Goal: Task Accomplishment & Management: Use online tool/utility

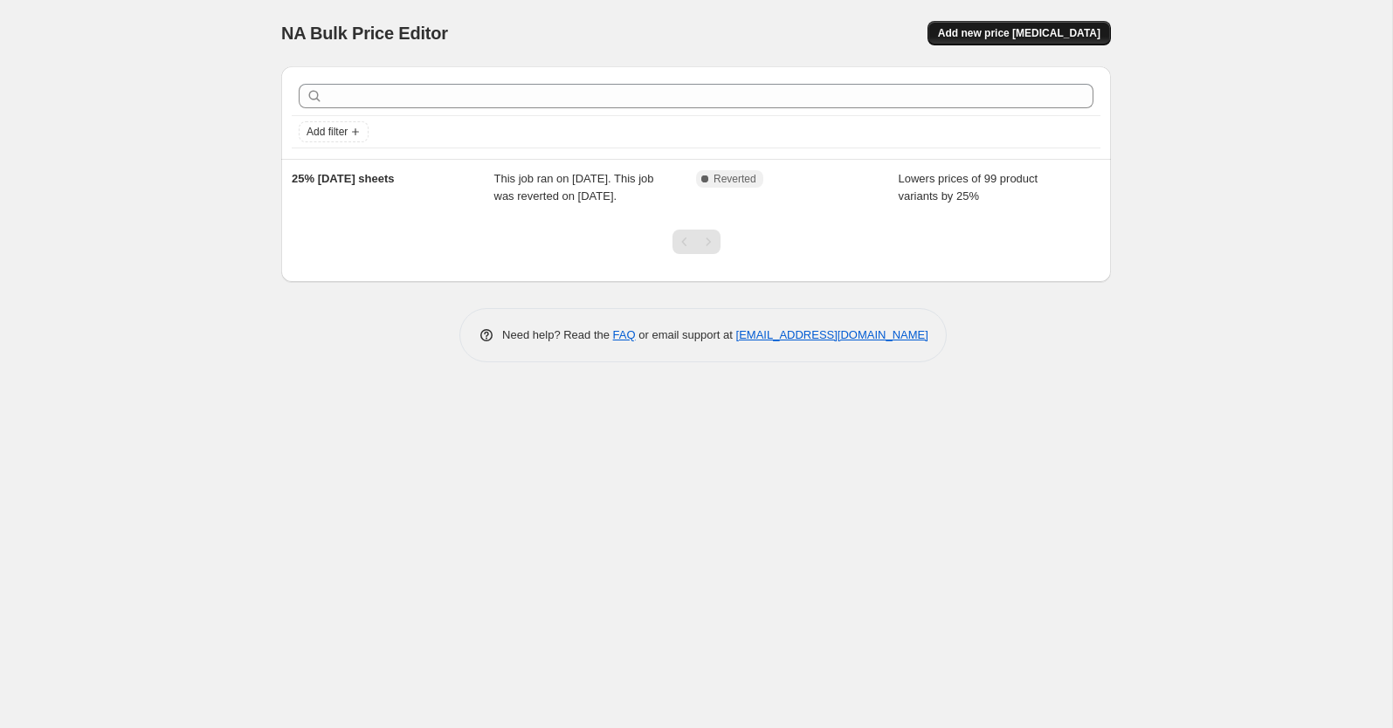
click at [999, 24] on button "Add new price change job" at bounding box center [1019, 33] width 183 height 24
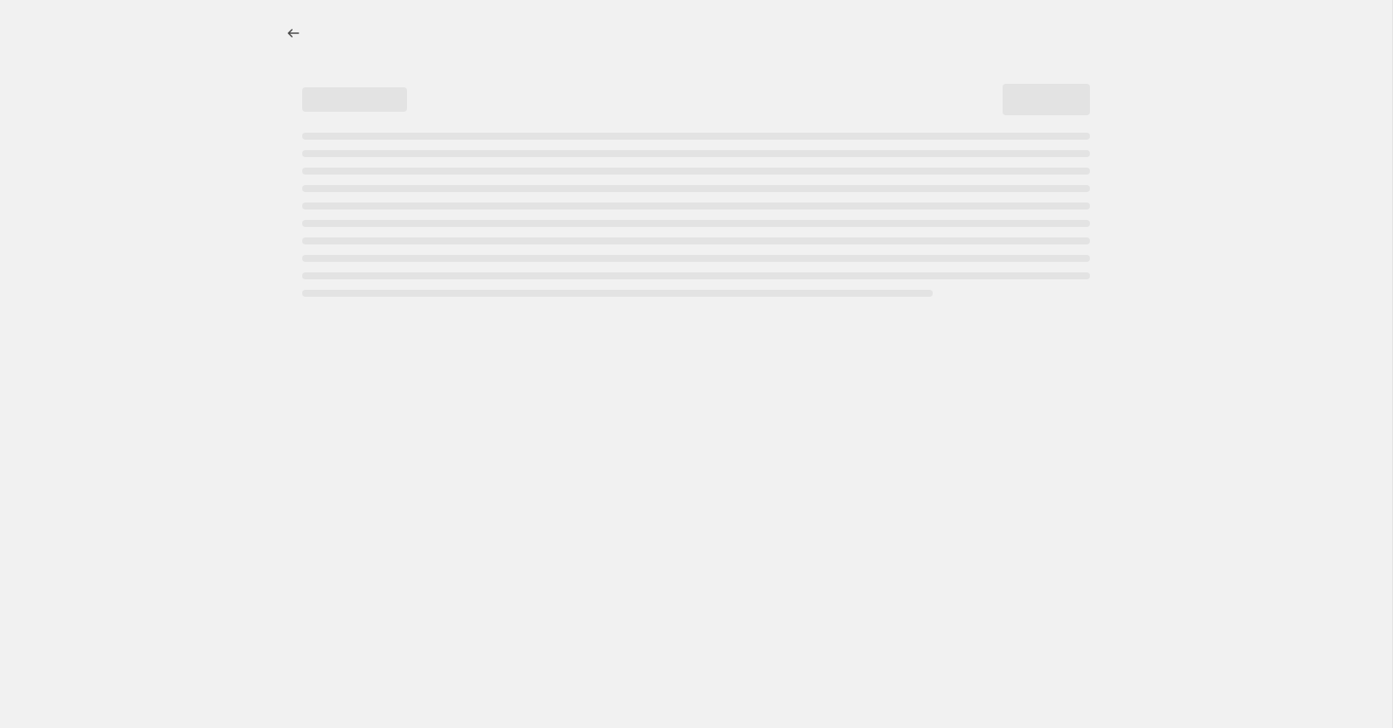
select select "percentage"
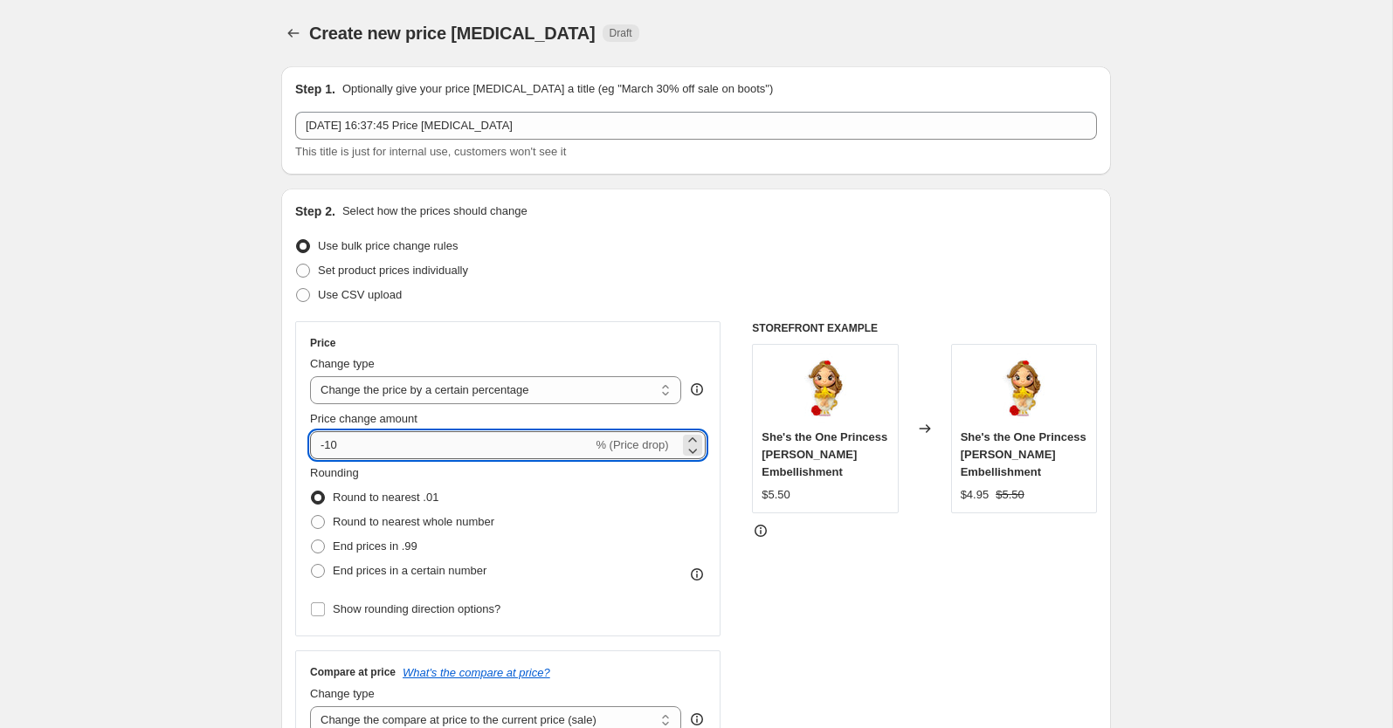
drag, startPoint x: 417, startPoint y: 443, endPoint x: 327, endPoint y: 439, distance: 90.9
click at [327, 439] on input "-10" at bounding box center [451, 445] width 282 height 28
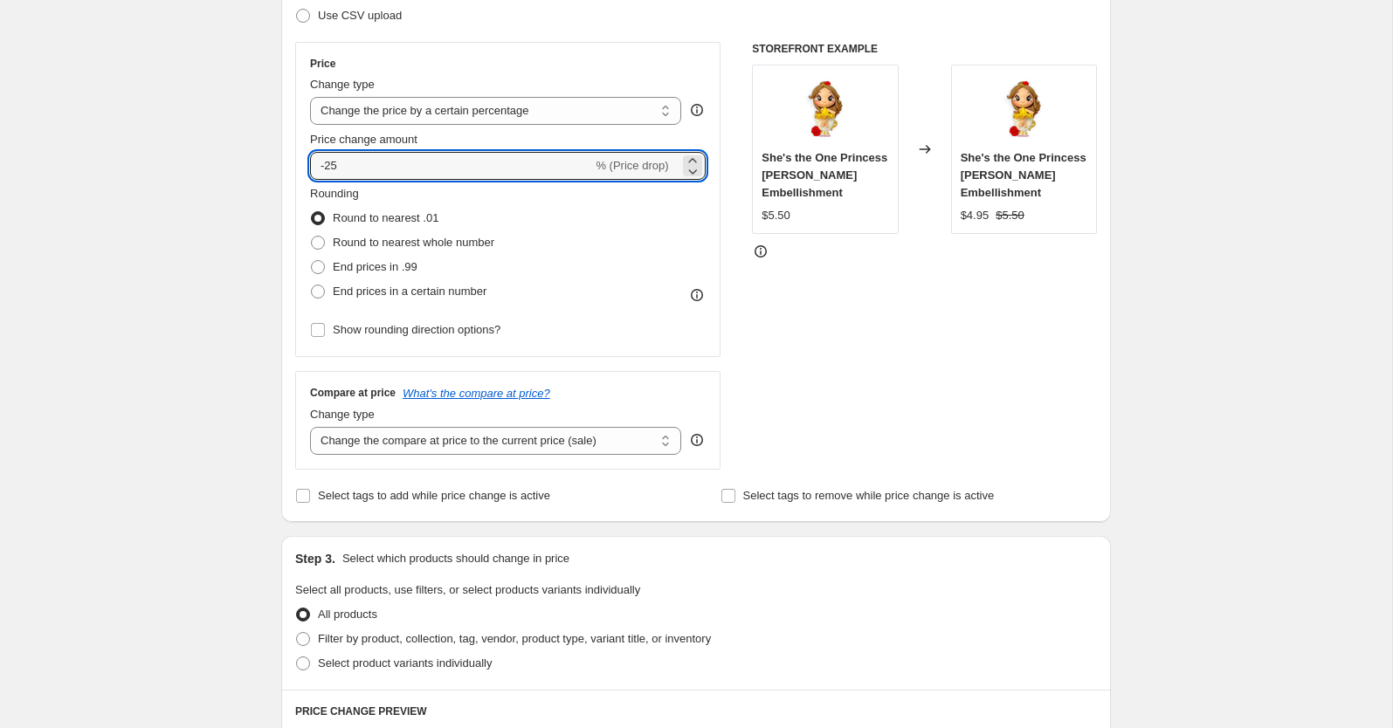
scroll to position [262, 0]
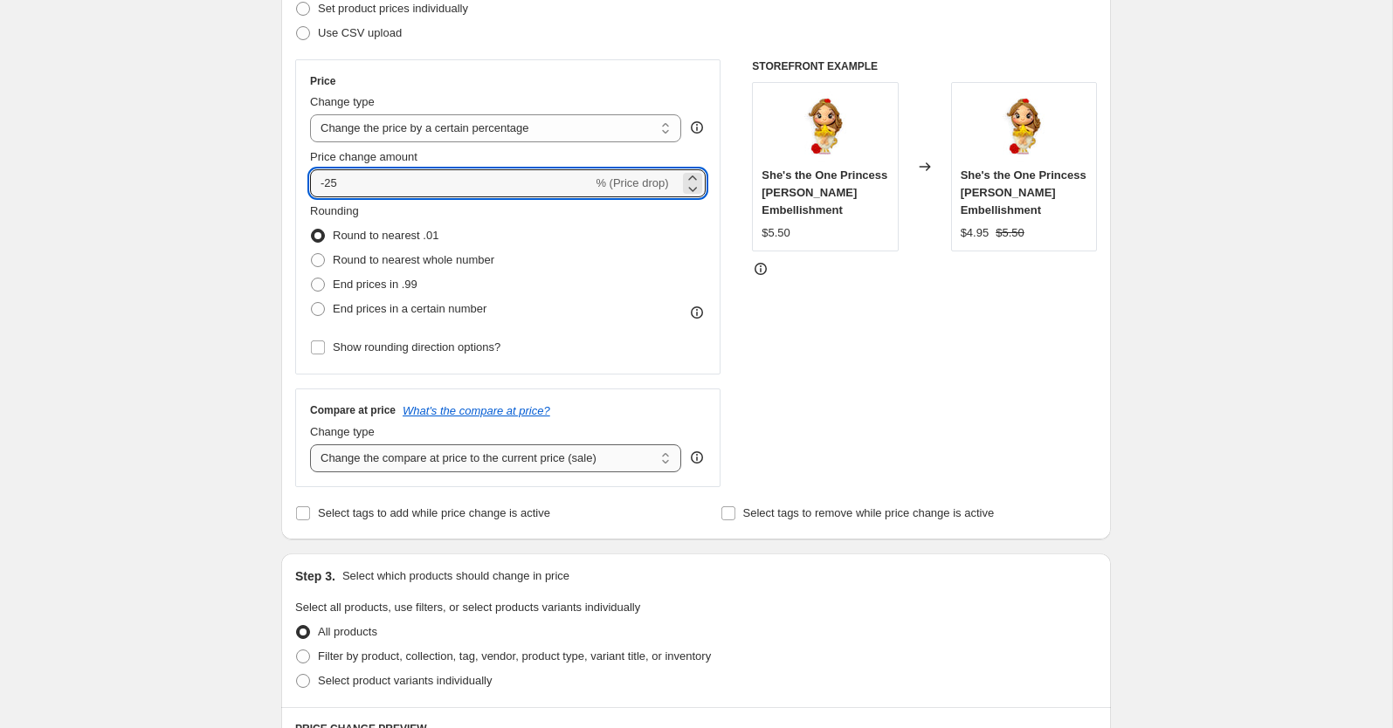
type input "-25"
click at [594, 462] on select "Change the compare at price to the current price (sale) Change the compare at p…" at bounding box center [495, 459] width 371 height 28
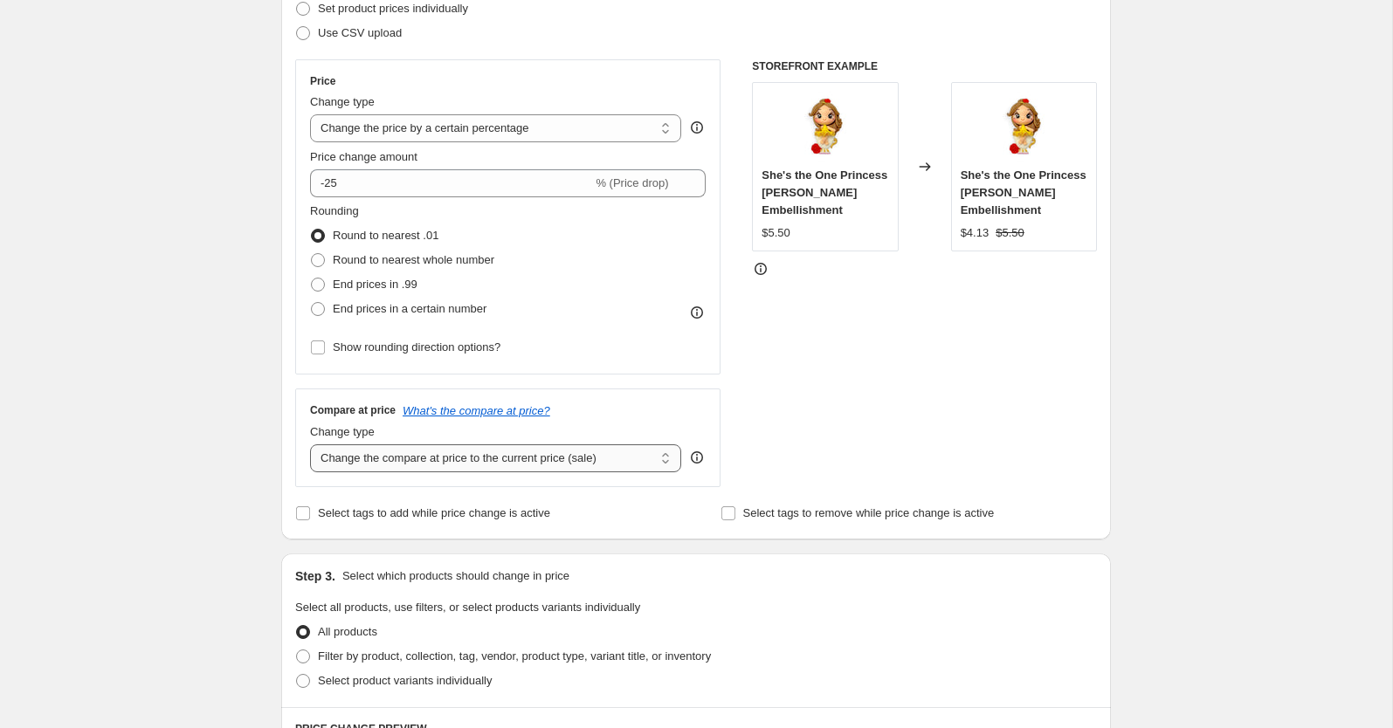
click at [310, 445] on select "Change the compare at price to the current price (sale) Change the compare at p…" at bounding box center [495, 459] width 371 height 28
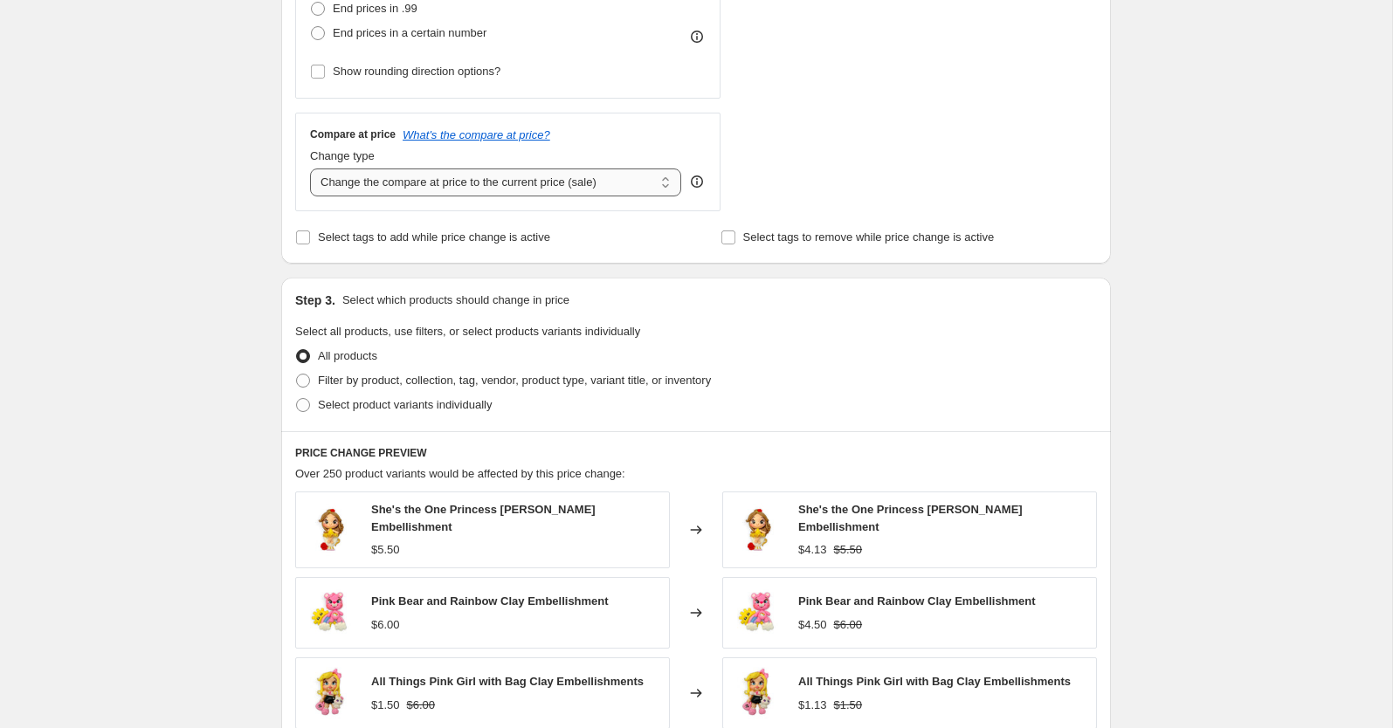
scroll to position [541, 0]
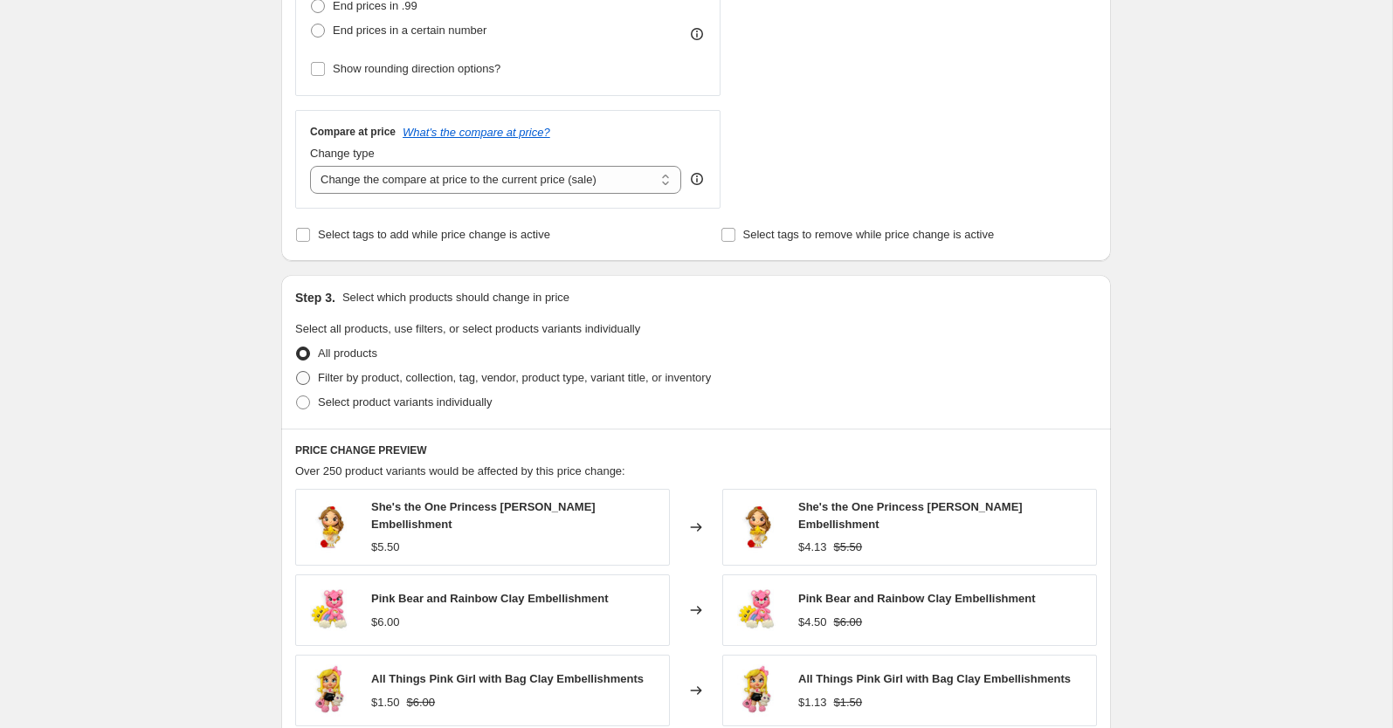
click at [321, 372] on span "Filter by product, collection, tag, vendor, product type, variant title, or inv…" at bounding box center [514, 377] width 393 height 13
click at [297, 372] on input "Filter by product, collection, tag, vendor, product type, variant title, or inv…" at bounding box center [296, 371] width 1 height 1
radio input "true"
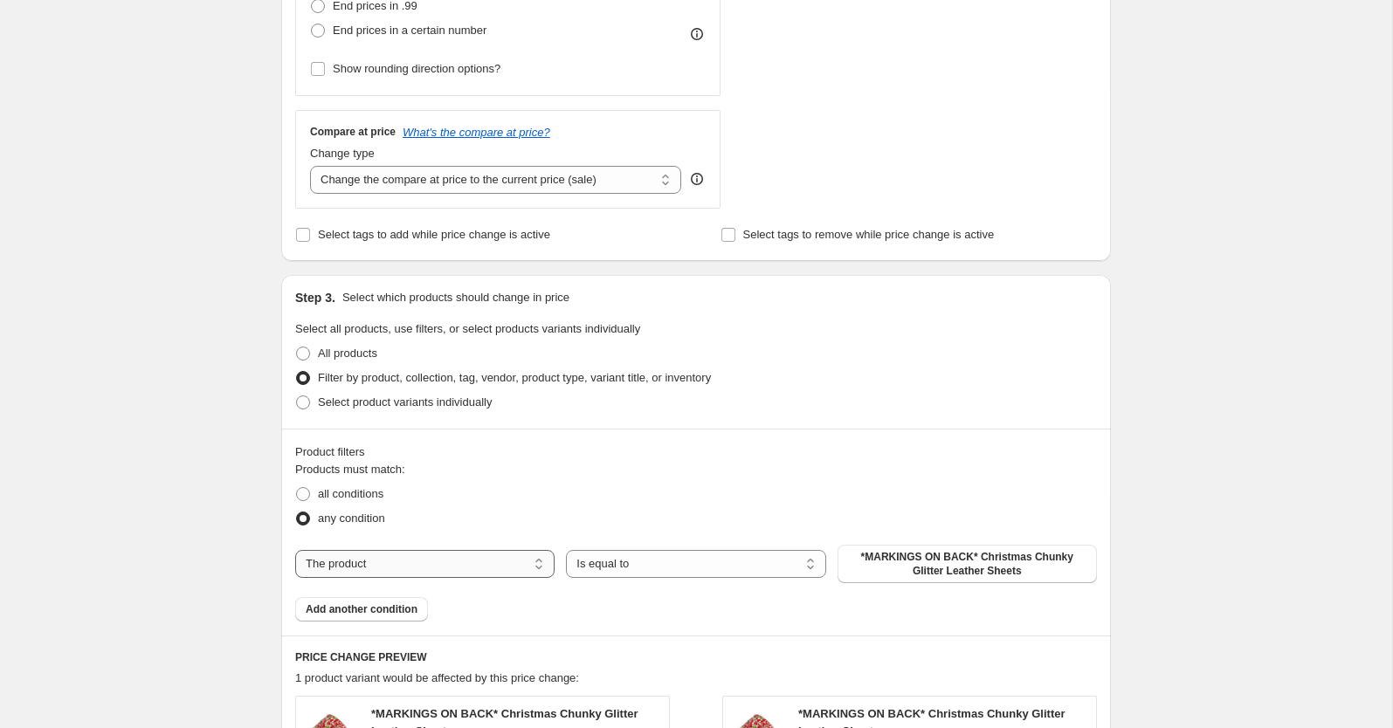
click at [417, 562] on select "The product The product's collection The product's tag The product's vendor The…" at bounding box center [424, 564] width 259 height 28
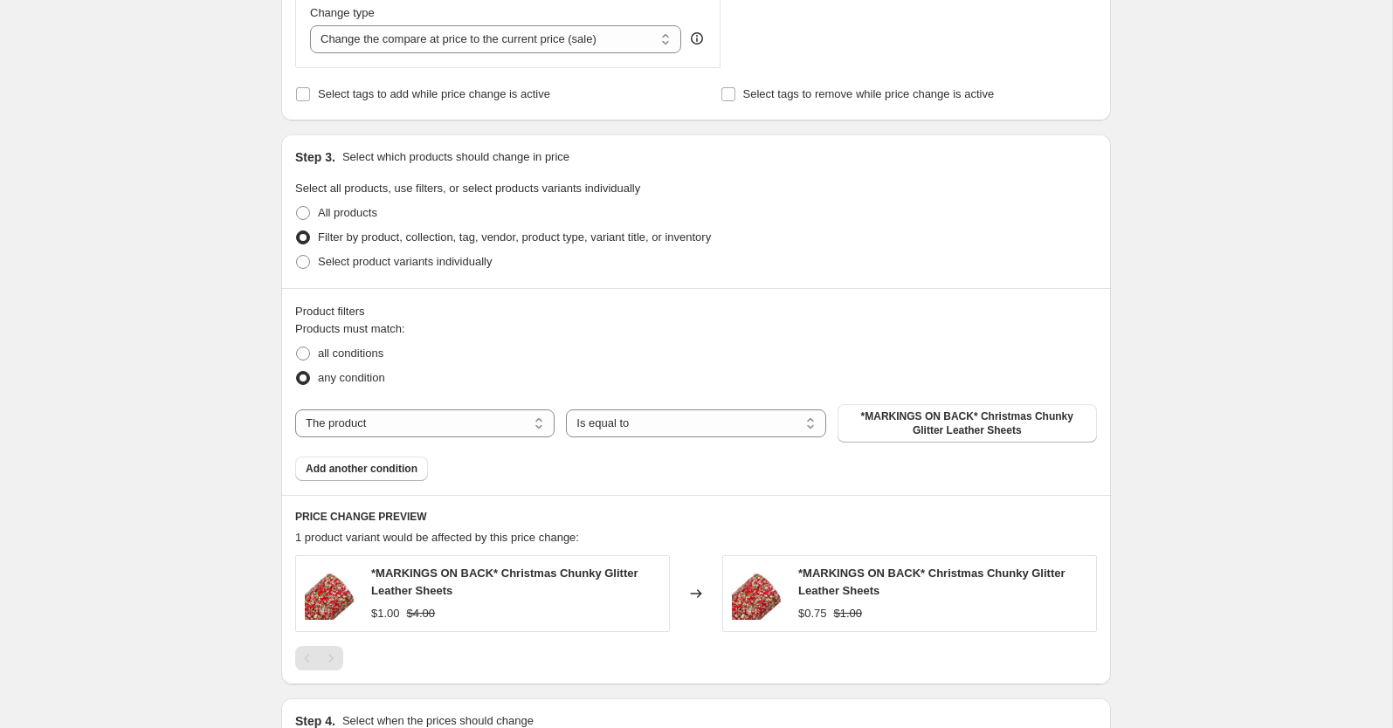
scroll to position [699, 0]
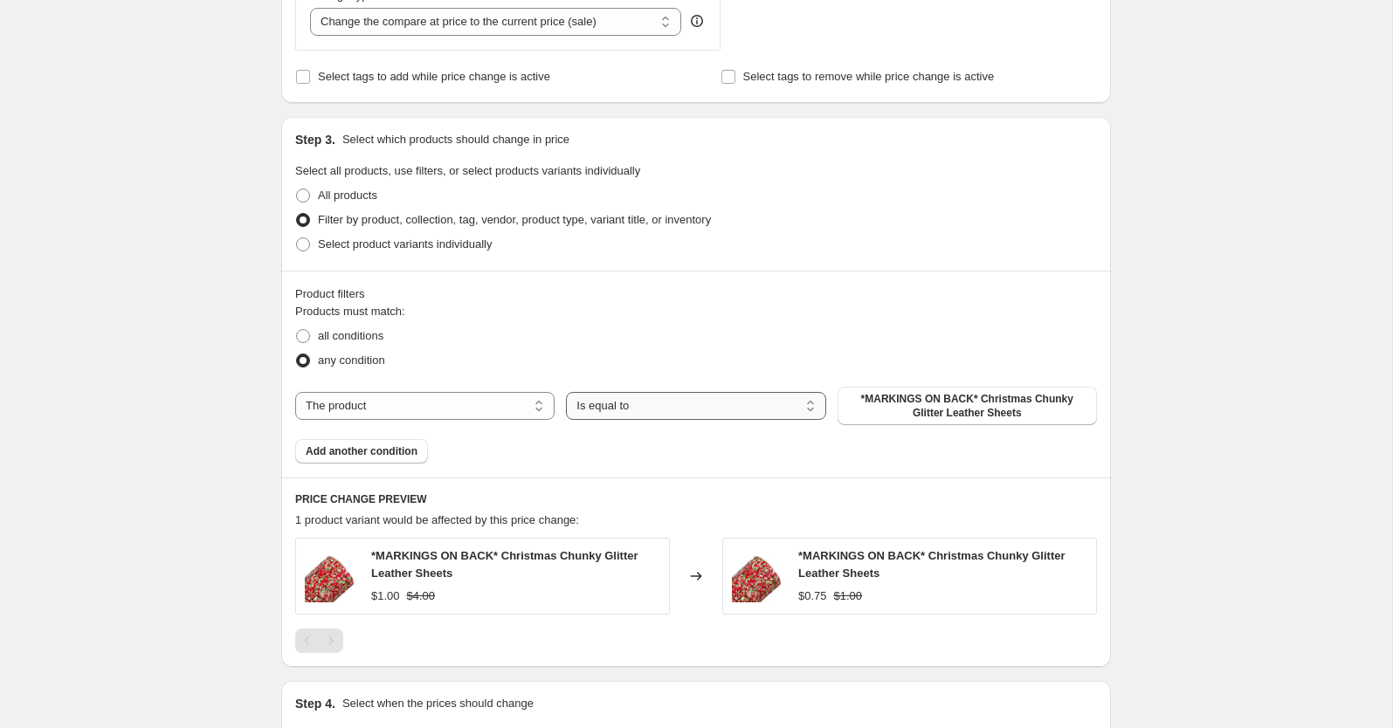
click at [644, 403] on select "Is equal to Is not equal to" at bounding box center [695, 406] width 259 height 28
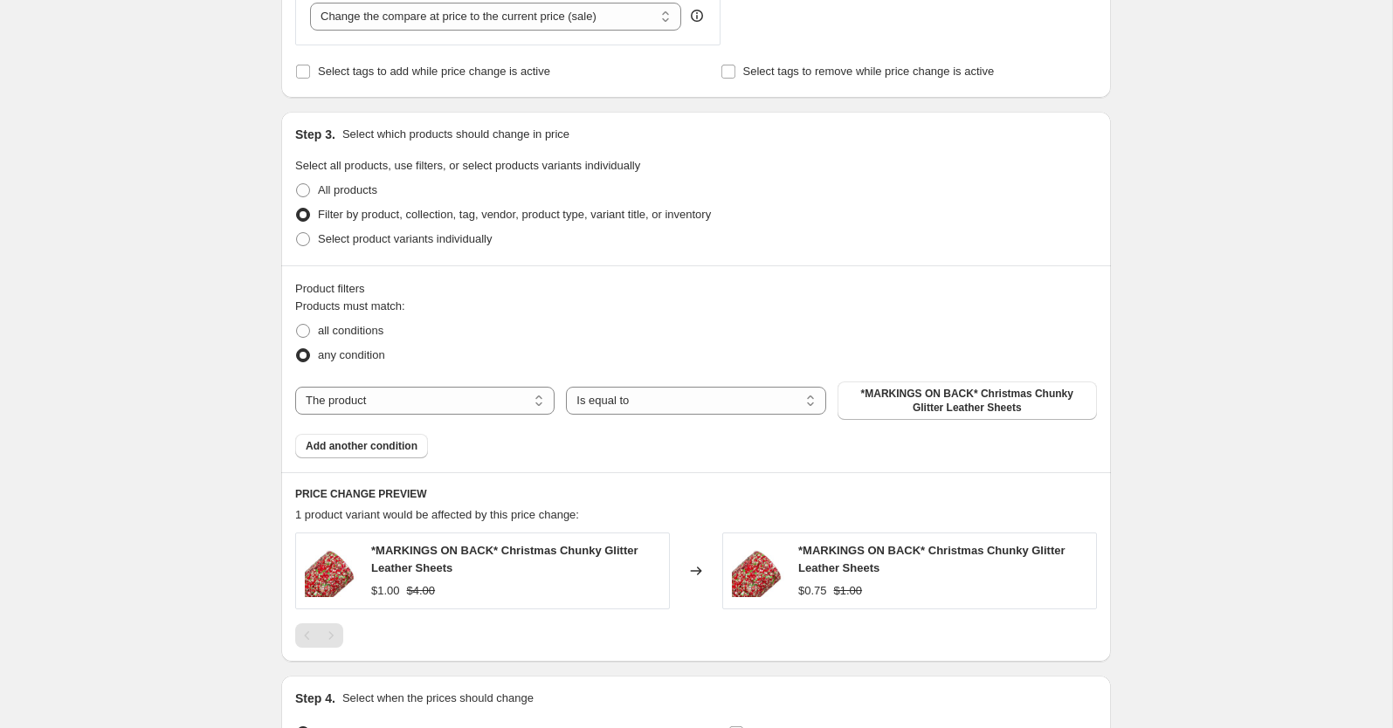
scroll to position [735, 0]
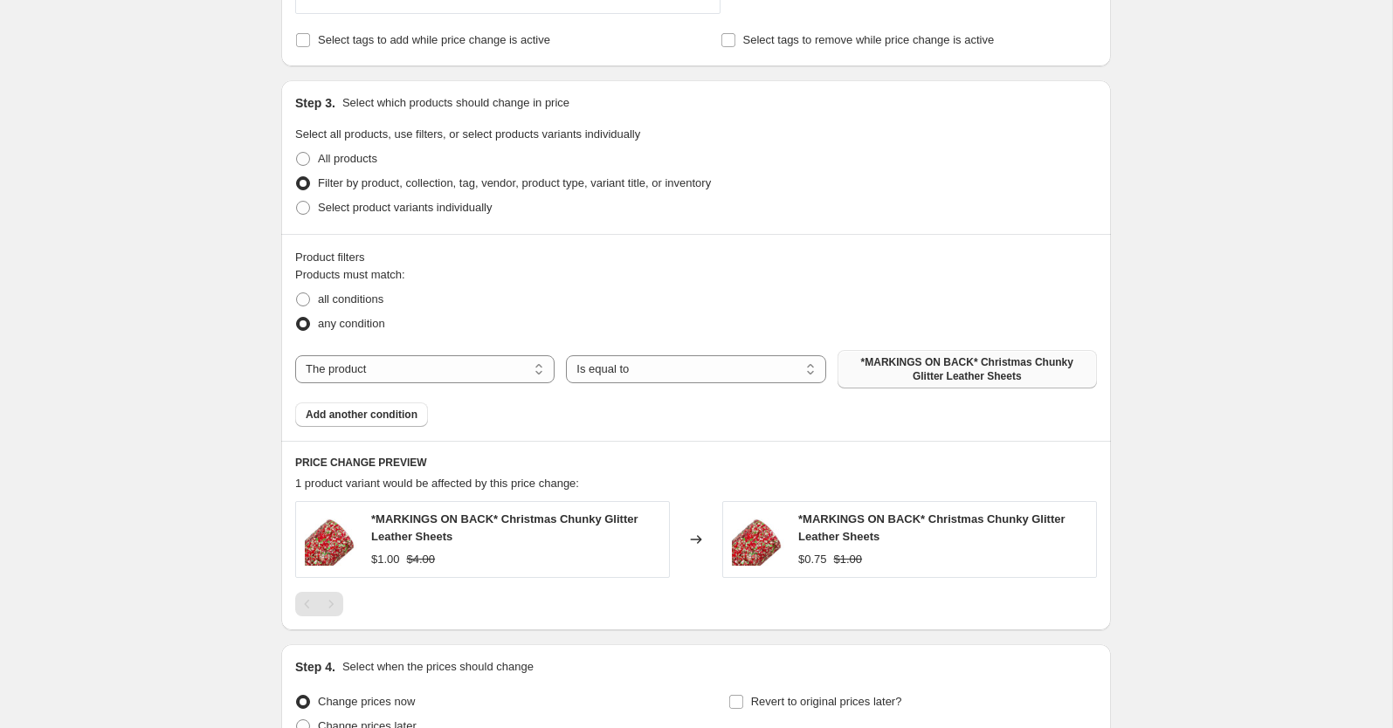
click at [939, 367] on span "*MARKINGS ON BACK* Christmas Chunky Glitter Leather Sheets" at bounding box center [967, 369] width 238 height 28
click at [914, 369] on span "*MARKINGS ON BACK* Christmas Chunky Glitter Leather Sheets" at bounding box center [967, 369] width 238 height 28
click at [390, 365] on select "The product The product's collection The product's tag The product's vendor The…" at bounding box center [424, 369] width 259 height 28
select select "collection"
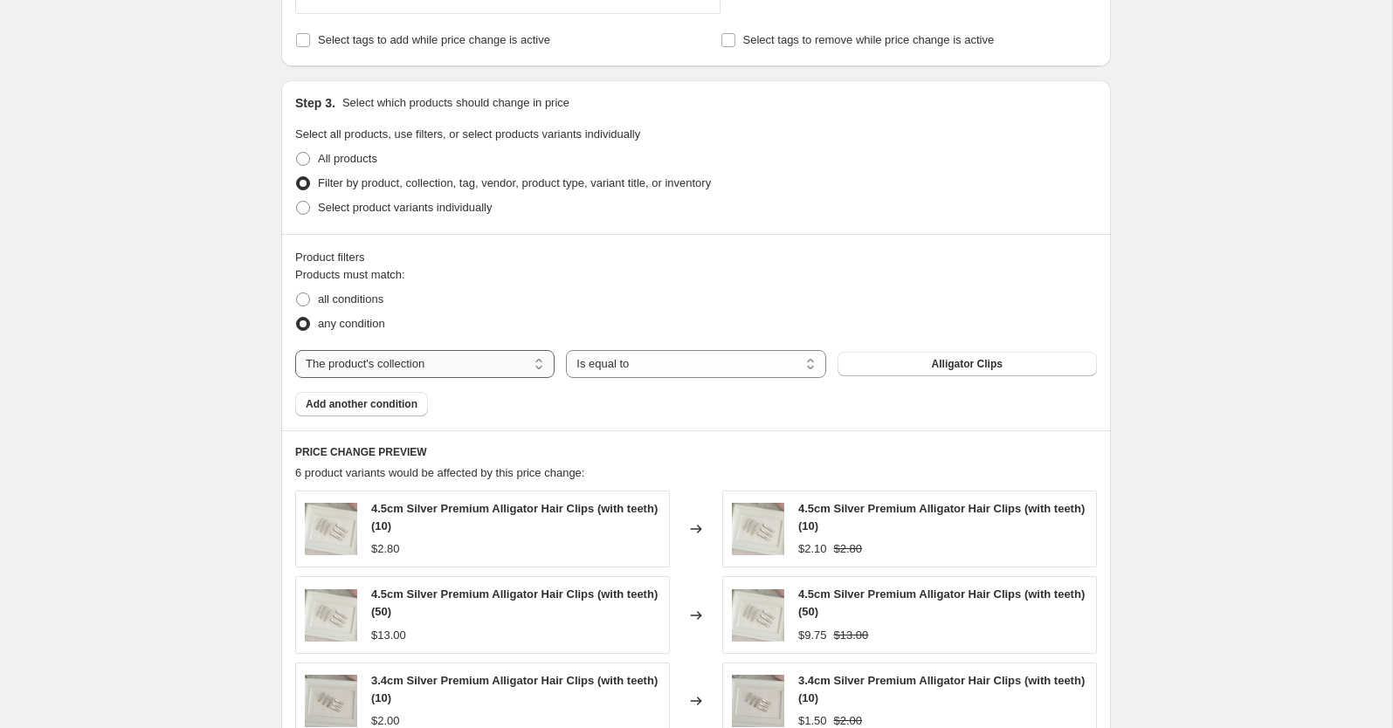
click at [483, 356] on select "The product The product's collection The product's tag The product's vendor The…" at bounding box center [424, 364] width 259 height 28
click at [295, 350] on select "The product The product's collection The product's tag The product's vendor The…" at bounding box center [424, 364] width 259 height 28
click at [948, 361] on span "Alligator Clips" at bounding box center [967, 364] width 71 height 14
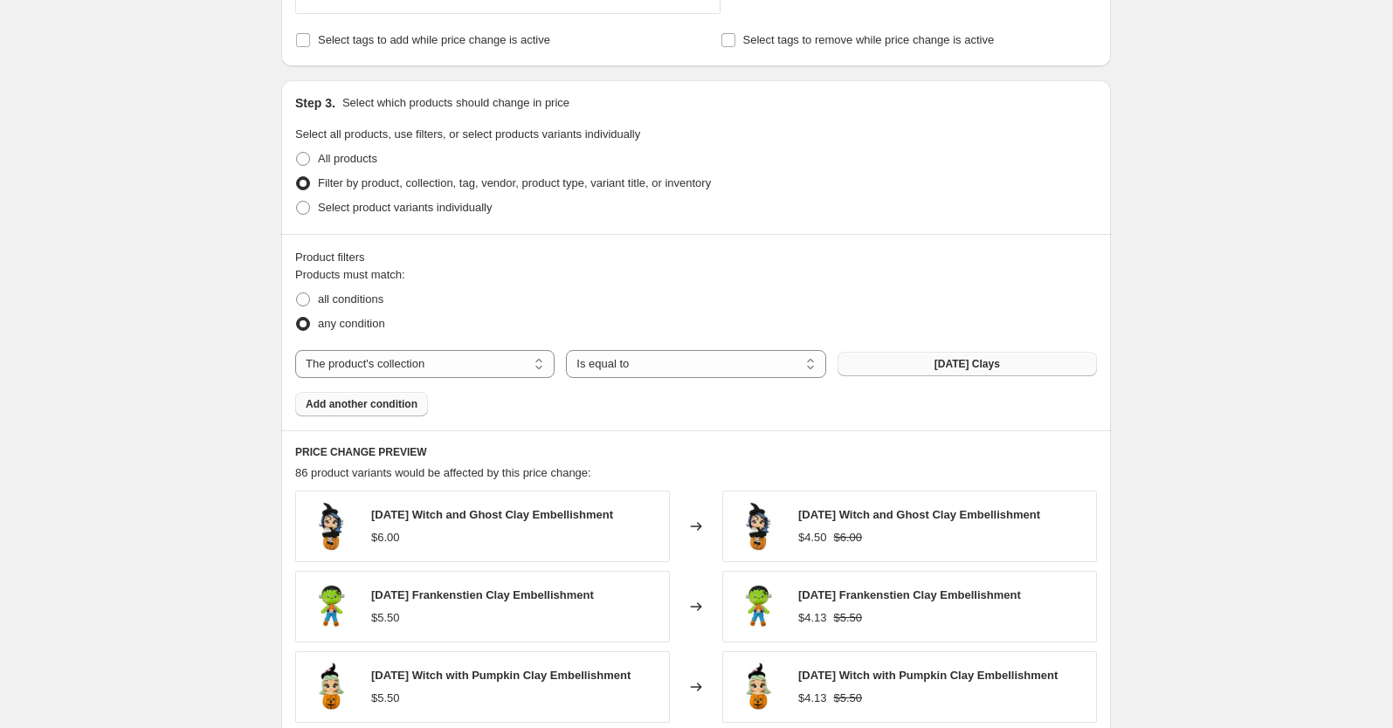
click at [398, 405] on span "Add another condition" at bounding box center [362, 404] width 112 height 14
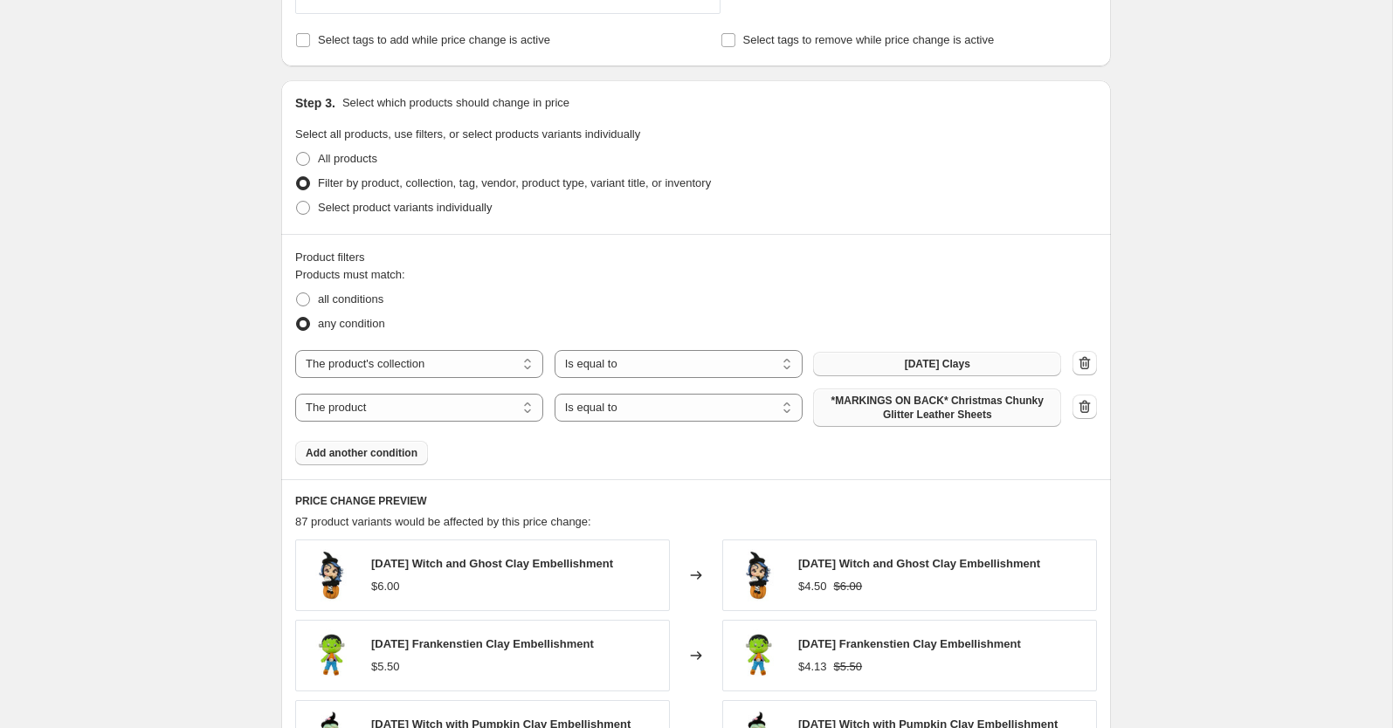
click at [881, 406] on span "*MARKINGS ON BACK* Christmas Chunky Glitter Leather Sheets" at bounding box center [937, 408] width 227 height 28
click at [447, 405] on select "The product The product's collection The product's tag The product's vendor The…" at bounding box center [419, 408] width 248 height 28
select select "collection"
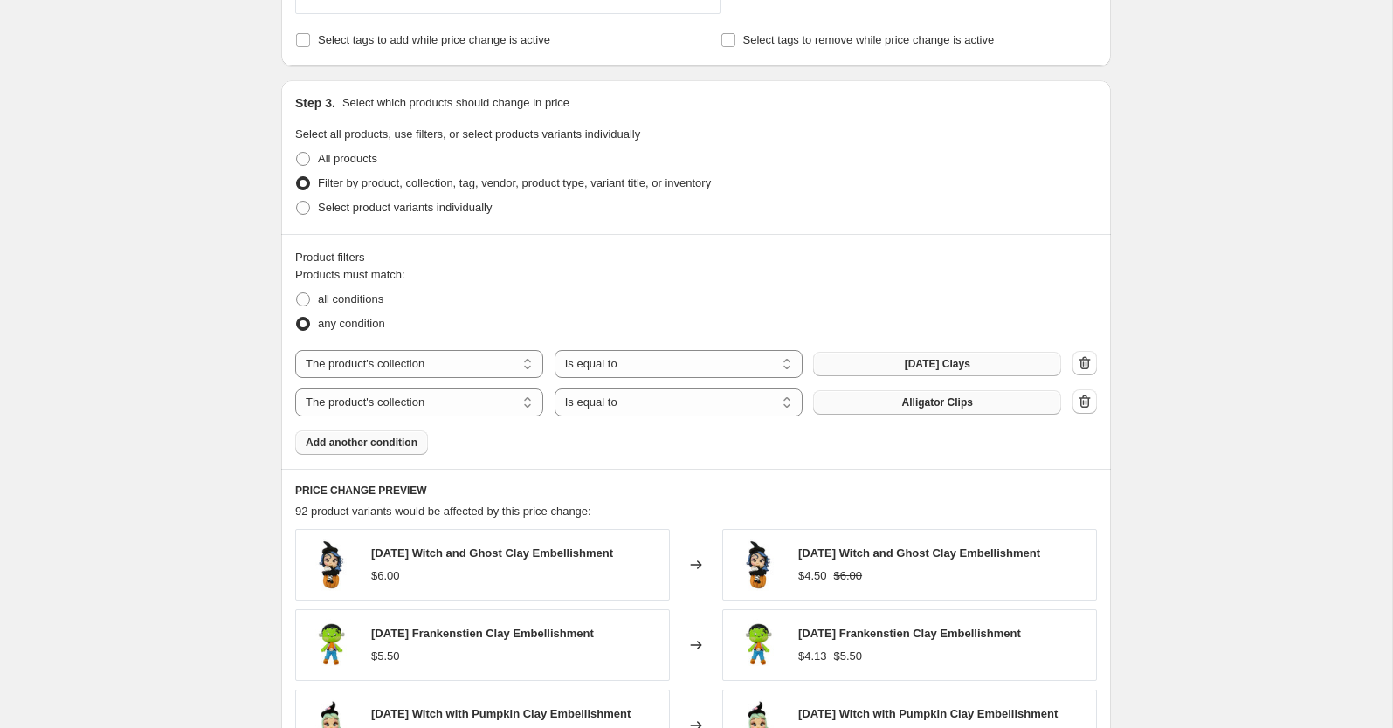
click at [911, 404] on span "Alligator Clips" at bounding box center [937, 403] width 71 height 14
click at [360, 451] on button "Add another condition" at bounding box center [361, 443] width 133 height 24
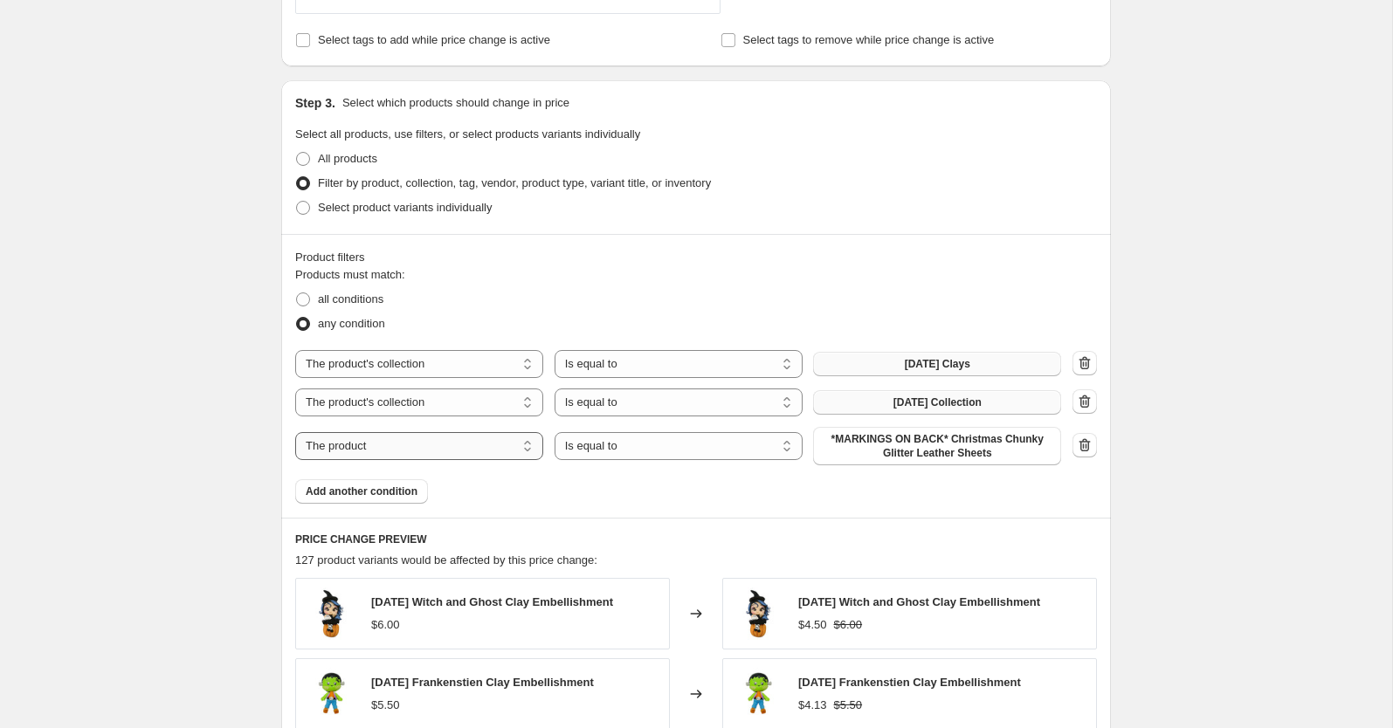
click at [486, 447] on select "The product The product's collection The product's tag The product's vendor The…" at bounding box center [419, 446] width 248 height 28
select select "collection"
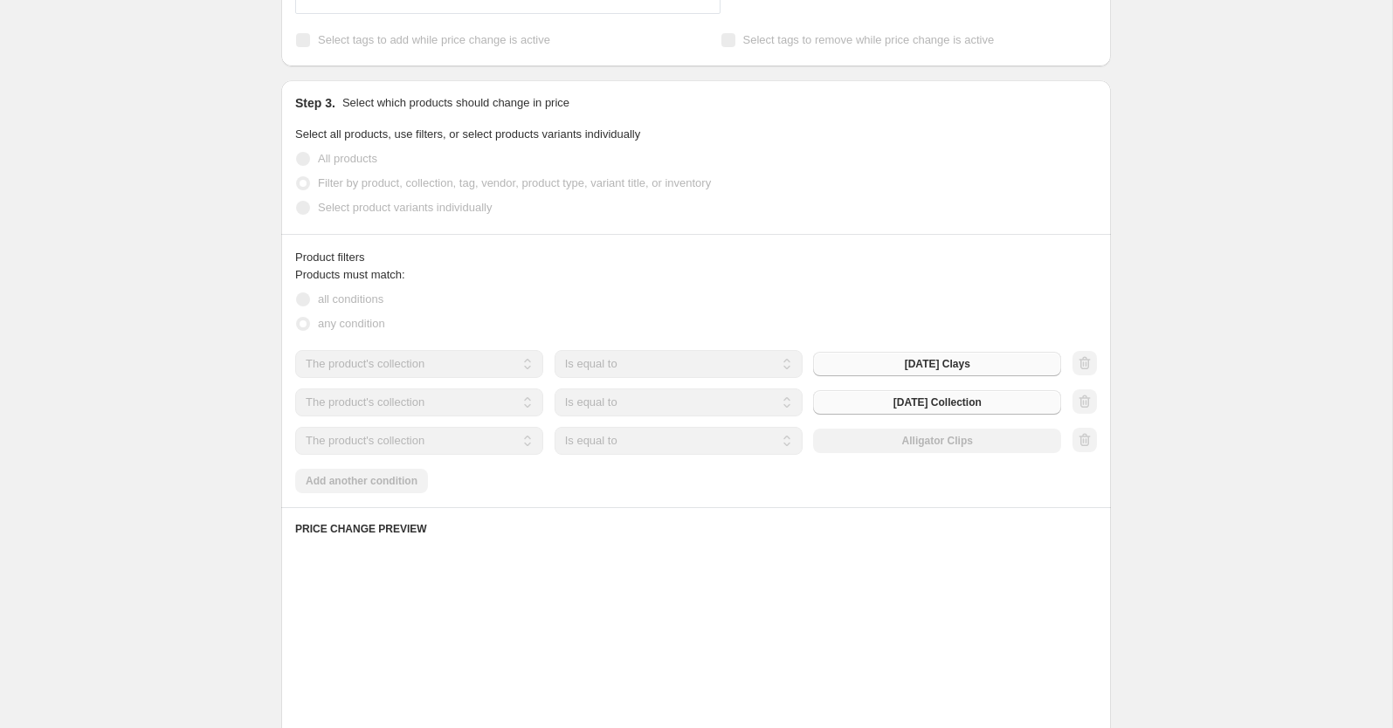
click at [881, 445] on div "The product The product's collection The product's tag The product's vendor The…" at bounding box center [678, 441] width 766 height 28
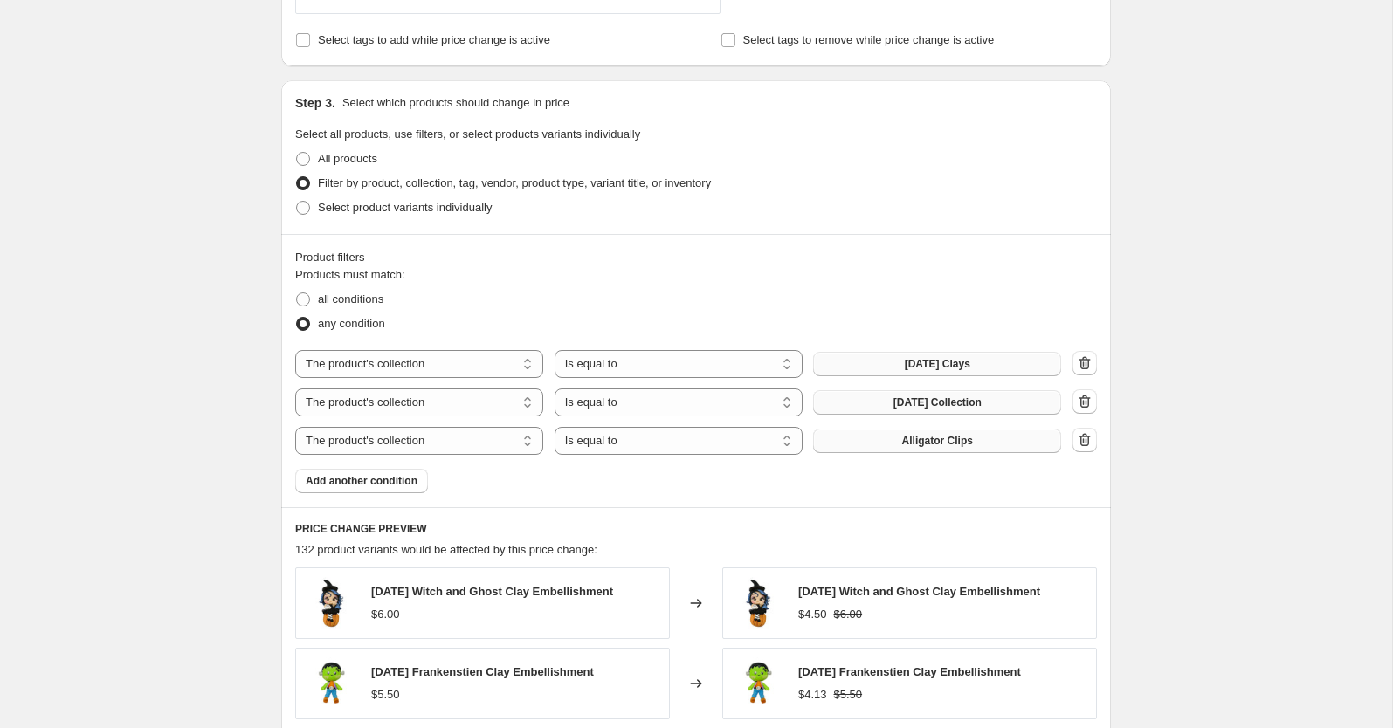
click at [921, 445] on span "Alligator Clips" at bounding box center [937, 441] width 71 height 14
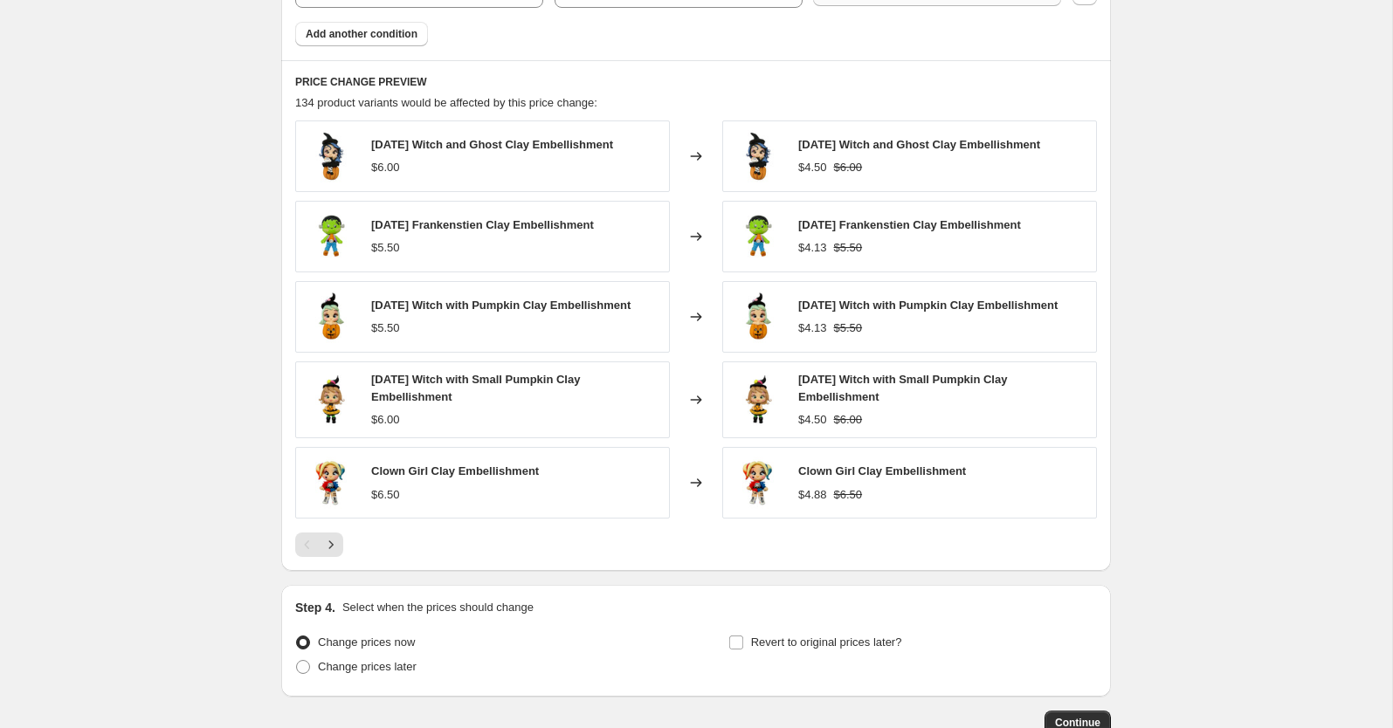
scroll to position [1296, 0]
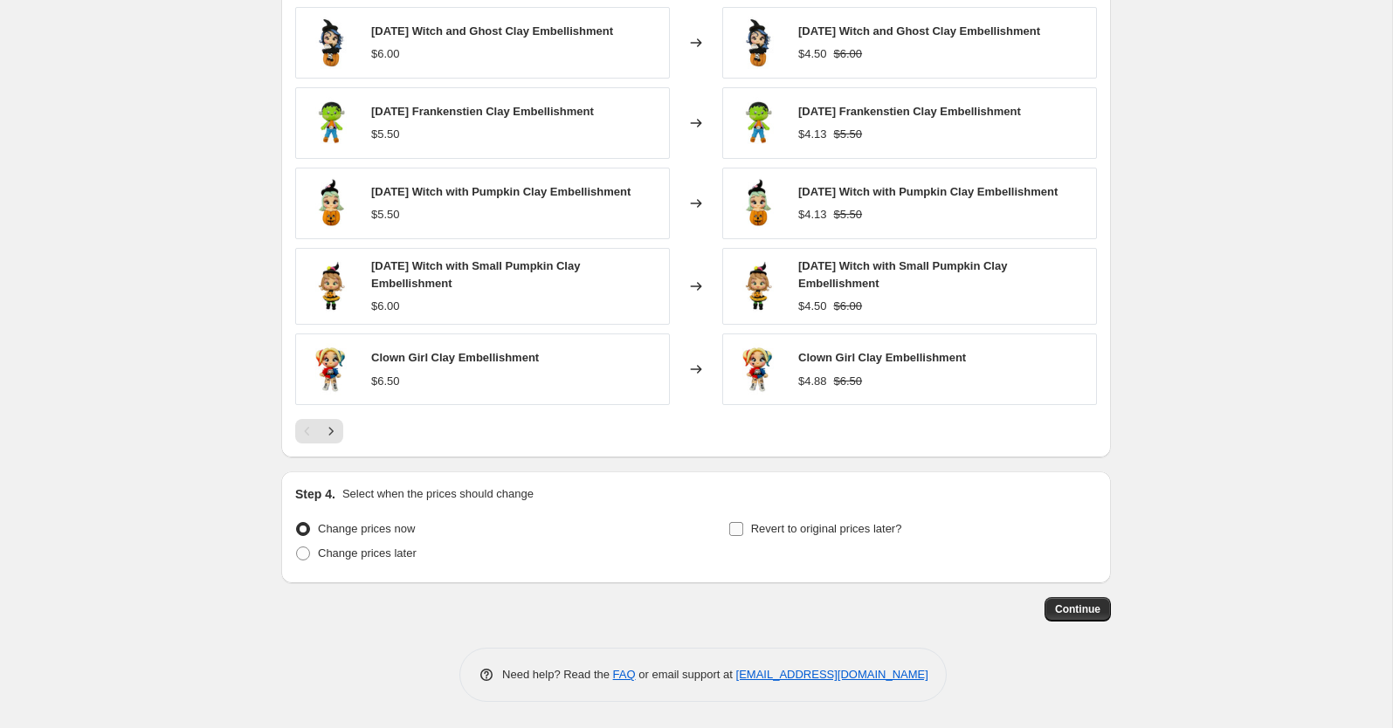
click at [739, 532] on input "Revert to original prices later?" at bounding box center [736, 529] width 14 height 14
checkbox input "true"
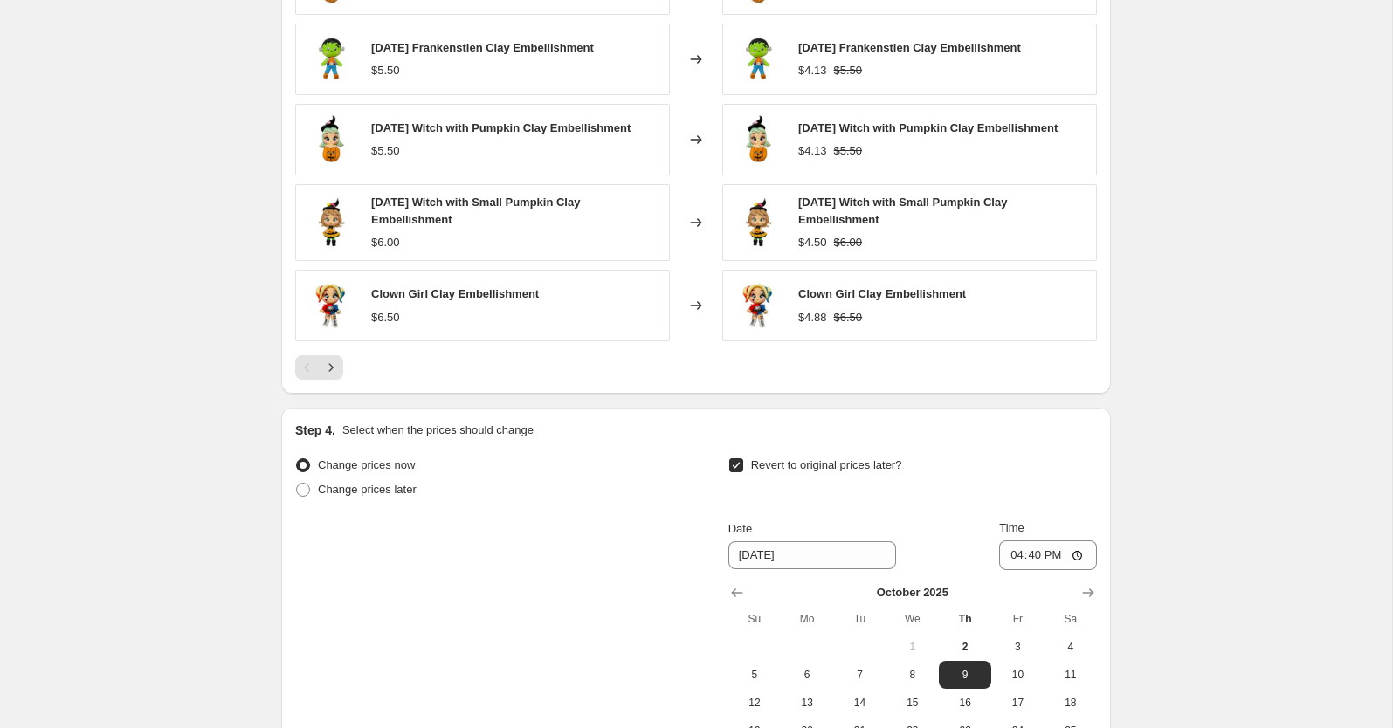
scroll to position [1592, 0]
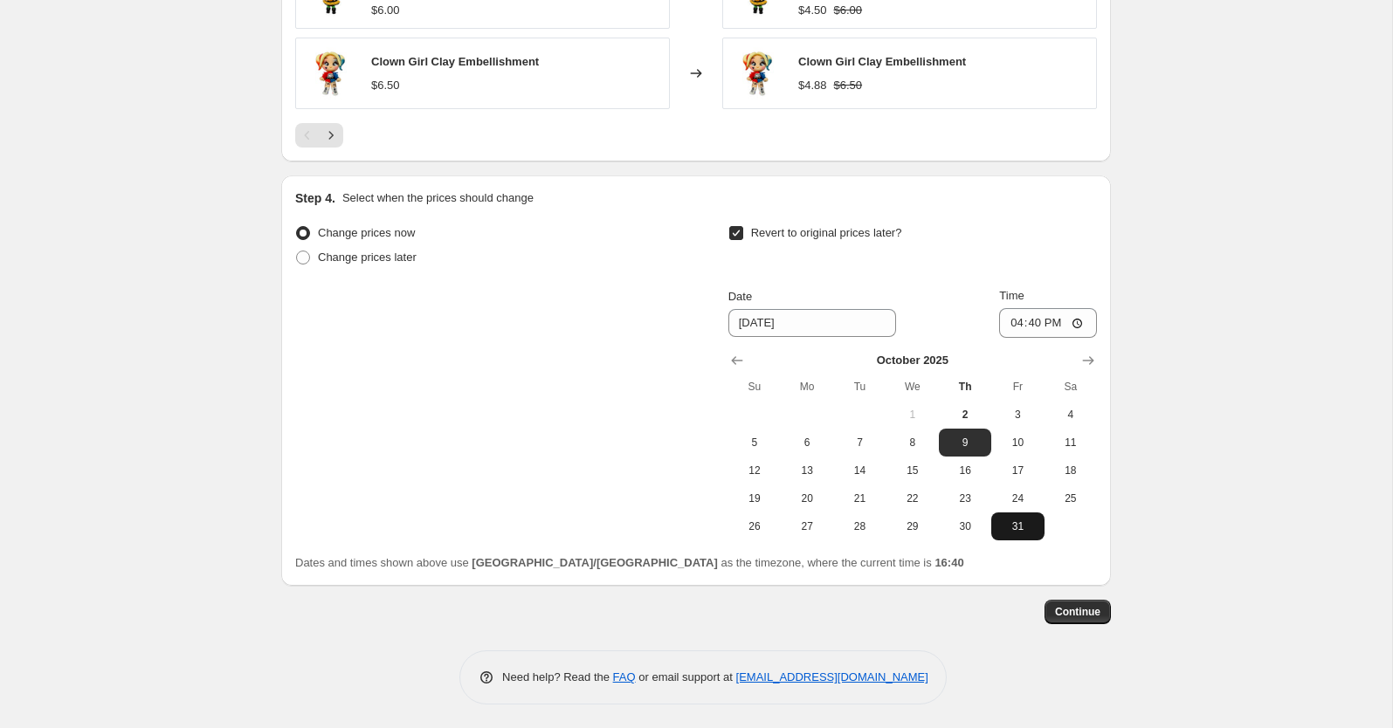
click at [1020, 529] on span "31" at bounding box center [1017, 527] width 38 height 14
type input "[DATE]"
click at [1037, 326] on input "16:40" at bounding box center [1048, 323] width 98 height 30
click at [1013, 323] on input "16:40" at bounding box center [1048, 323] width 98 height 30
click at [1016, 326] on input "12:00" at bounding box center [1048, 323] width 98 height 30
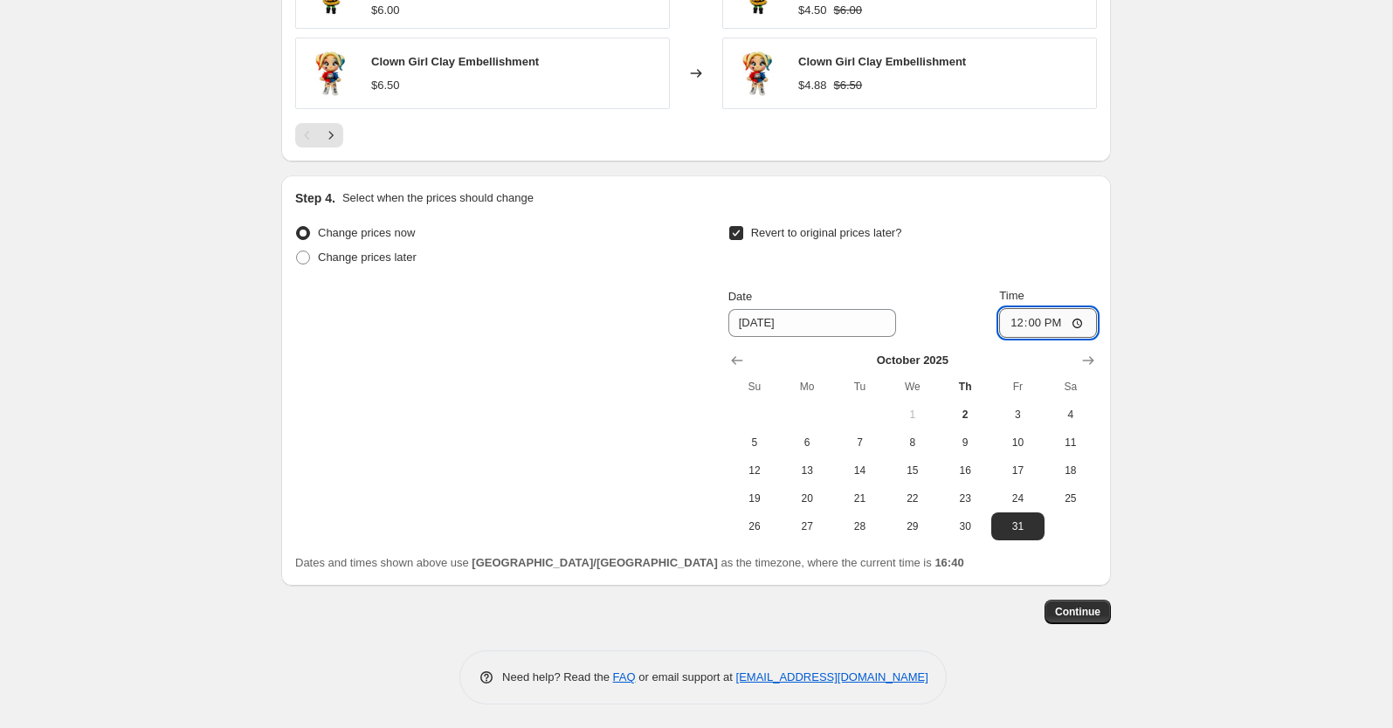
scroll to position [1593, 0]
click at [1027, 328] on input "23:55" at bounding box center [1048, 322] width 98 height 30
type input "23:59"
click at [1077, 609] on span "Continue" at bounding box center [1077, 611] width 45 height 14
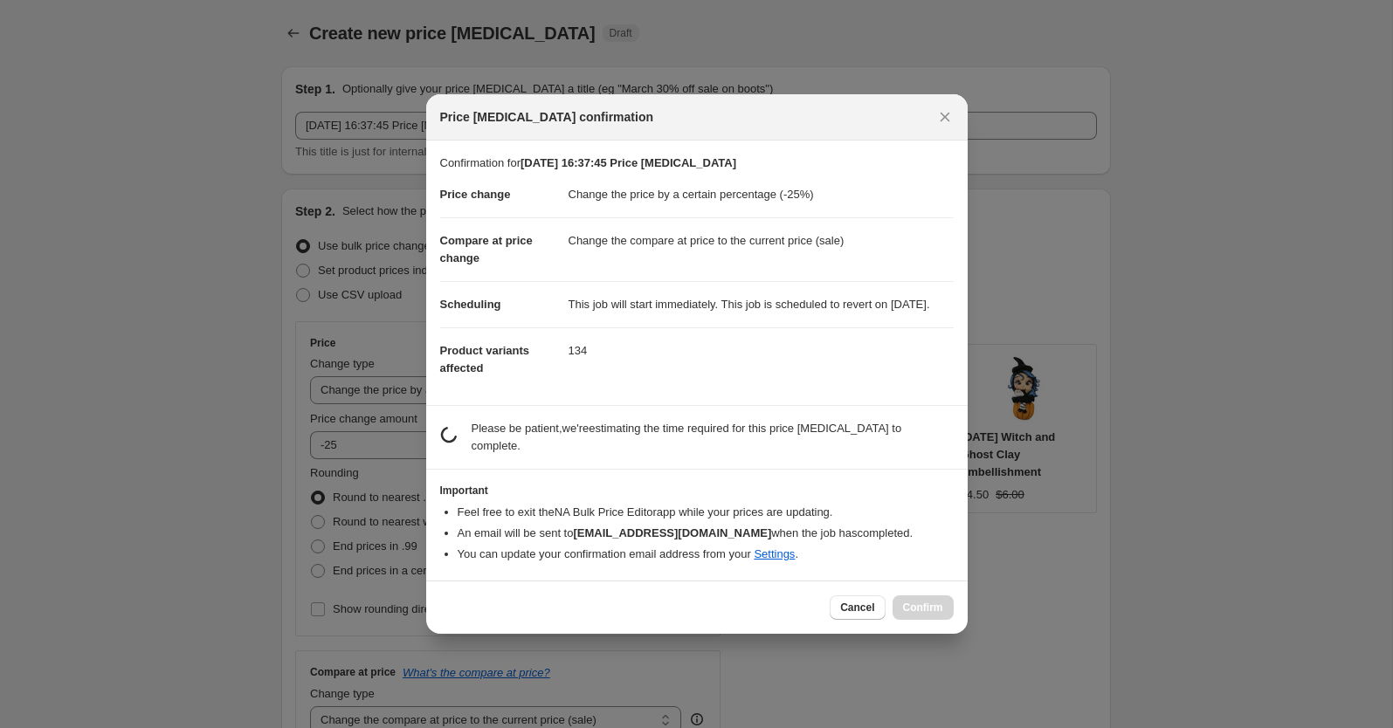
scroll to position [0, 0]
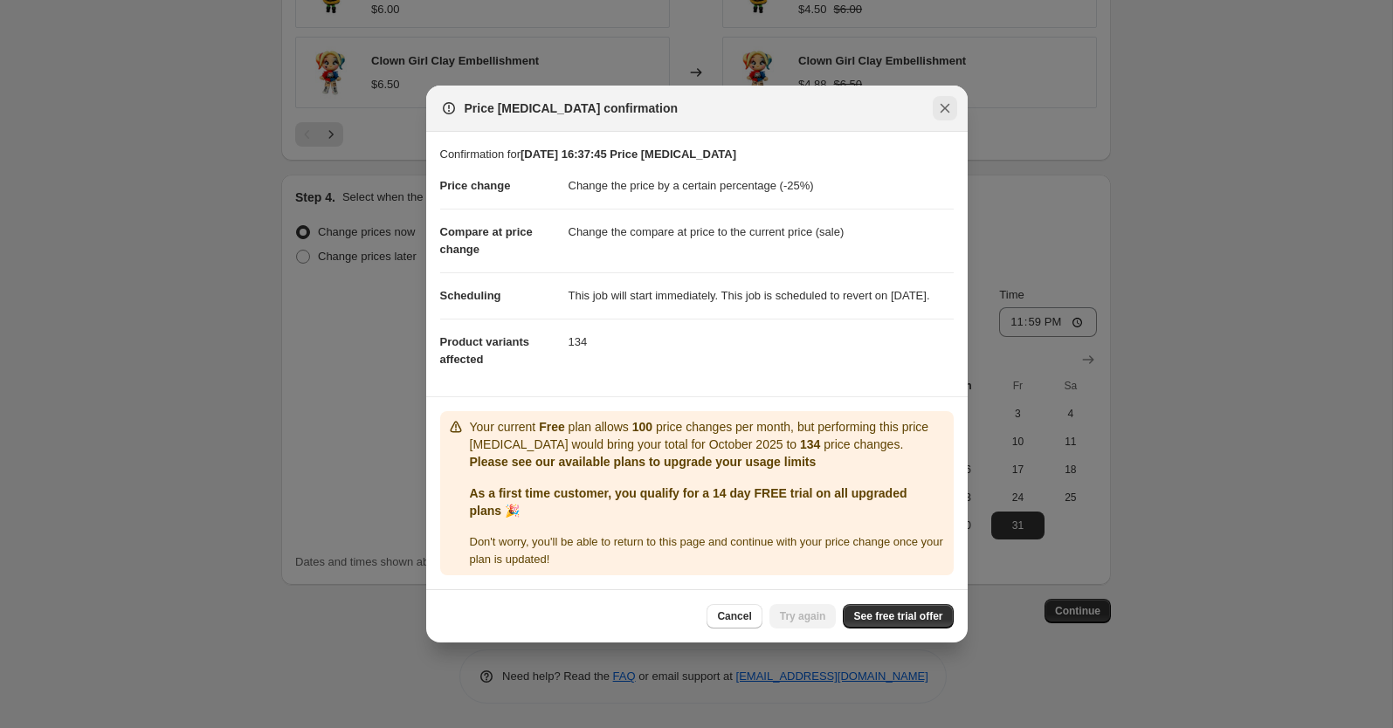
click at [941, 100] on icon "Close" at bounding box center [944, 108] width 17 height 17
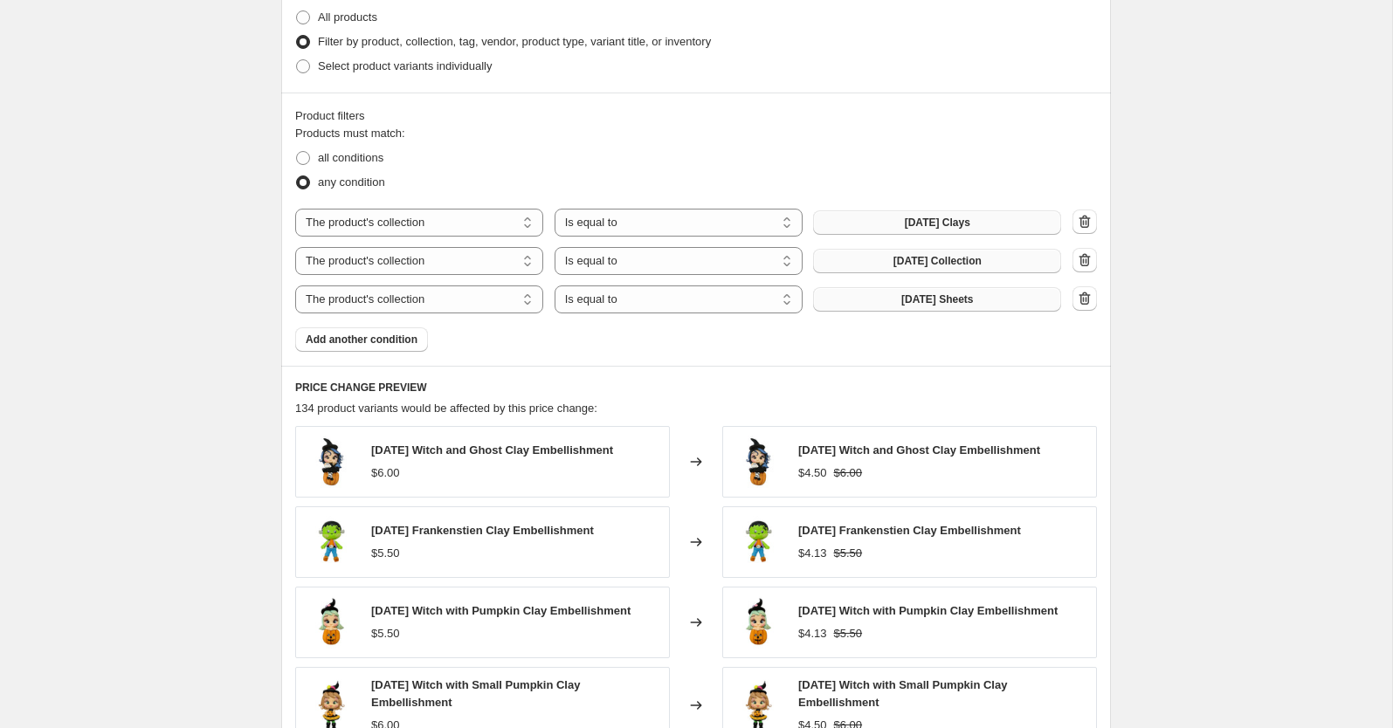
scroll to position [873, 0]
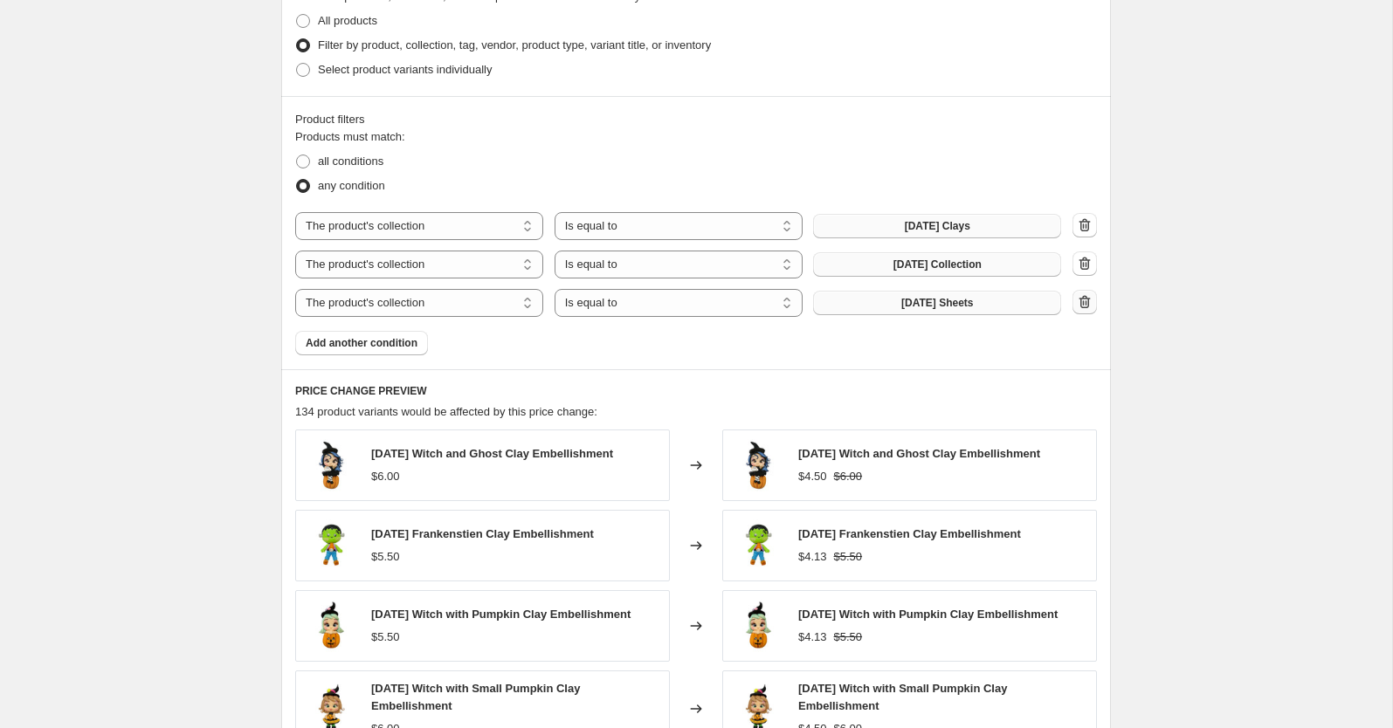
click at [1085, 302] on icon "button" at bounding box center [1084, 301] width 17 height 17
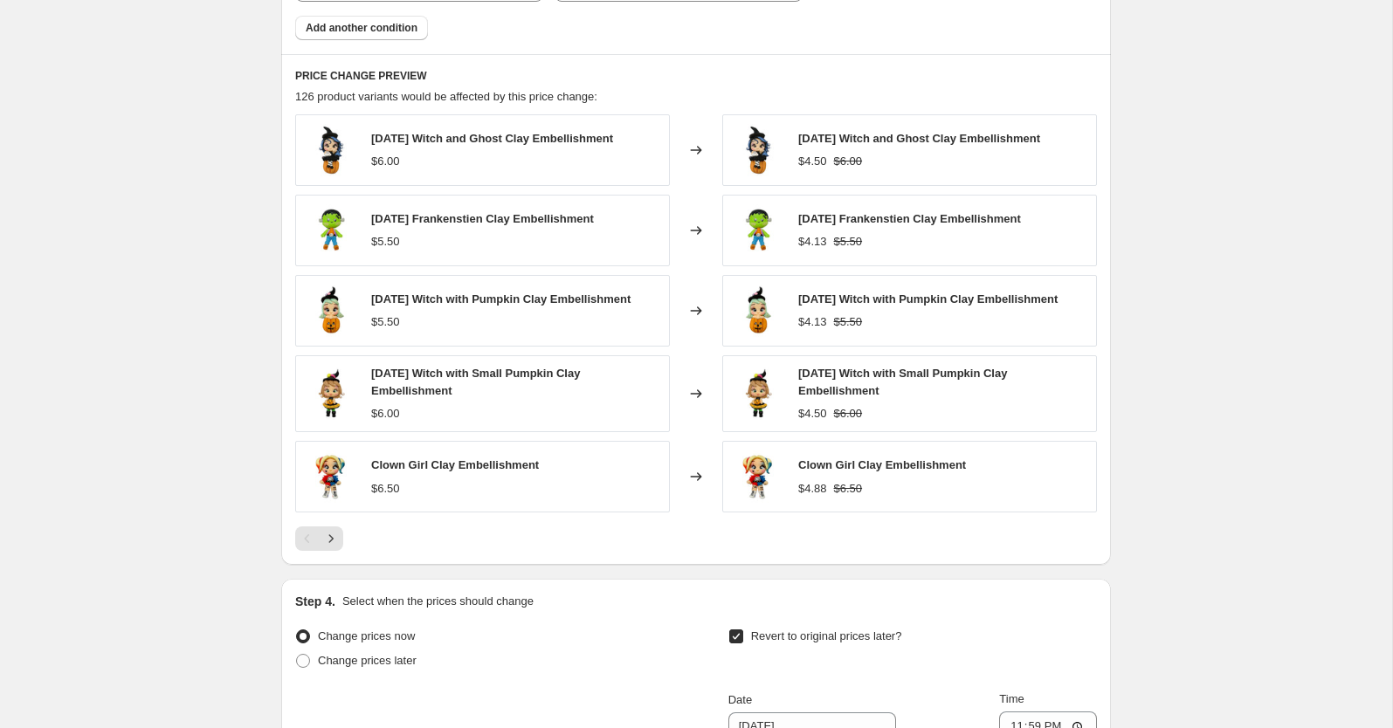
scroll to position [1556, 0]
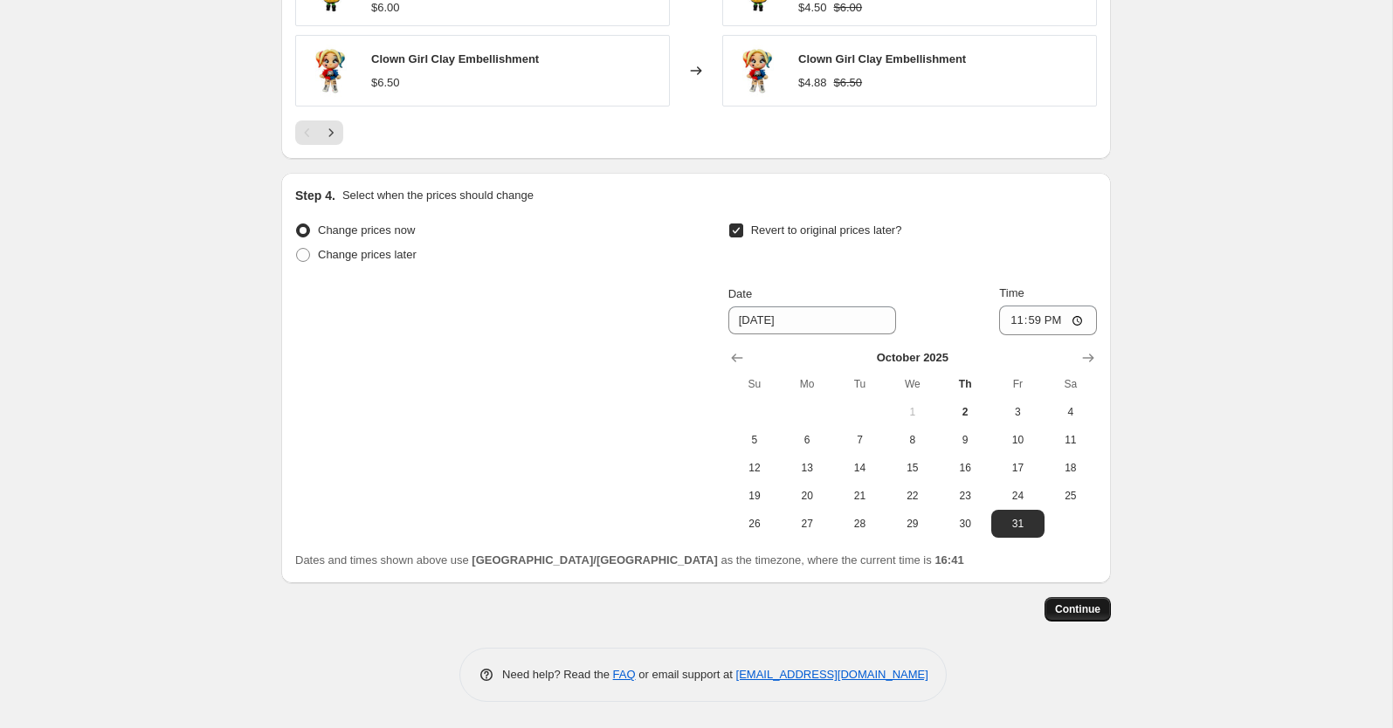
click at [1063, 607] on span "Continue" at bounding box center [1077, 610] width 45 height 14
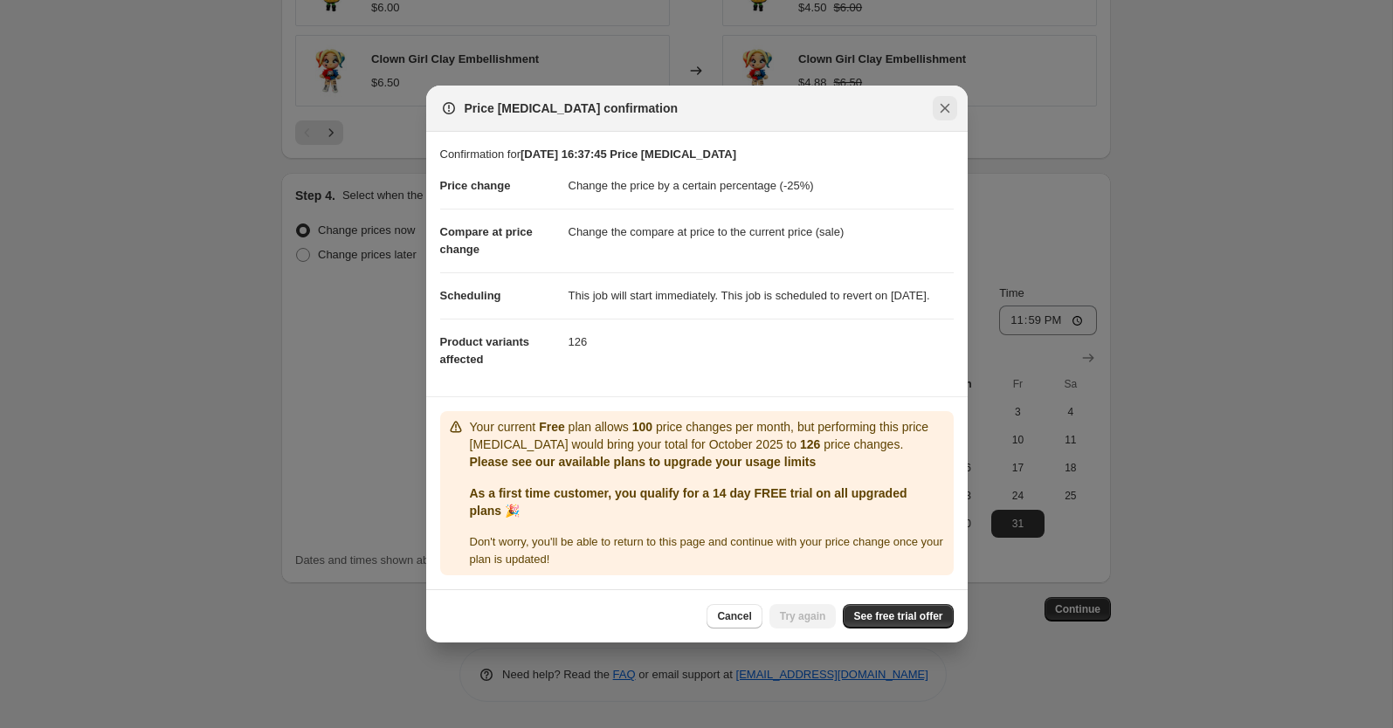
click at [947, 100] on icon "Close" at bounding box center [944, 108] width 17 height 17
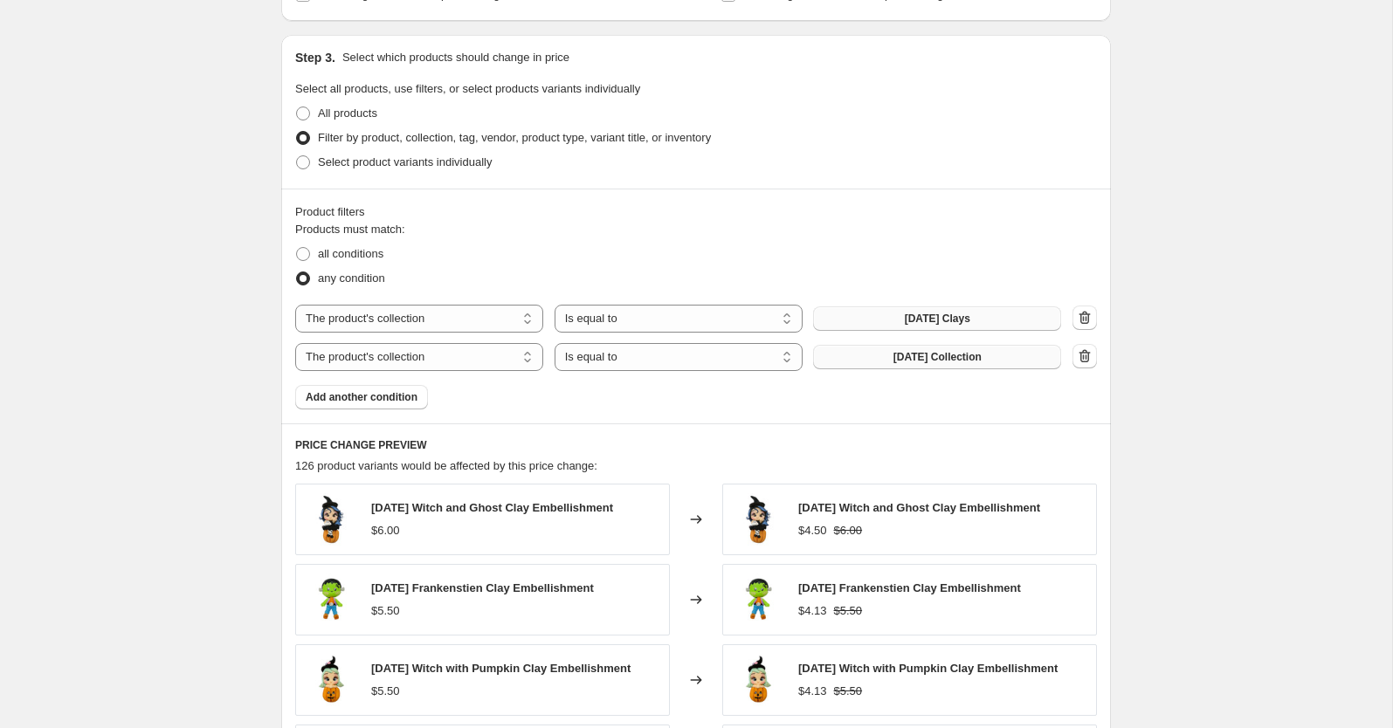
scroll to position [668, 0]
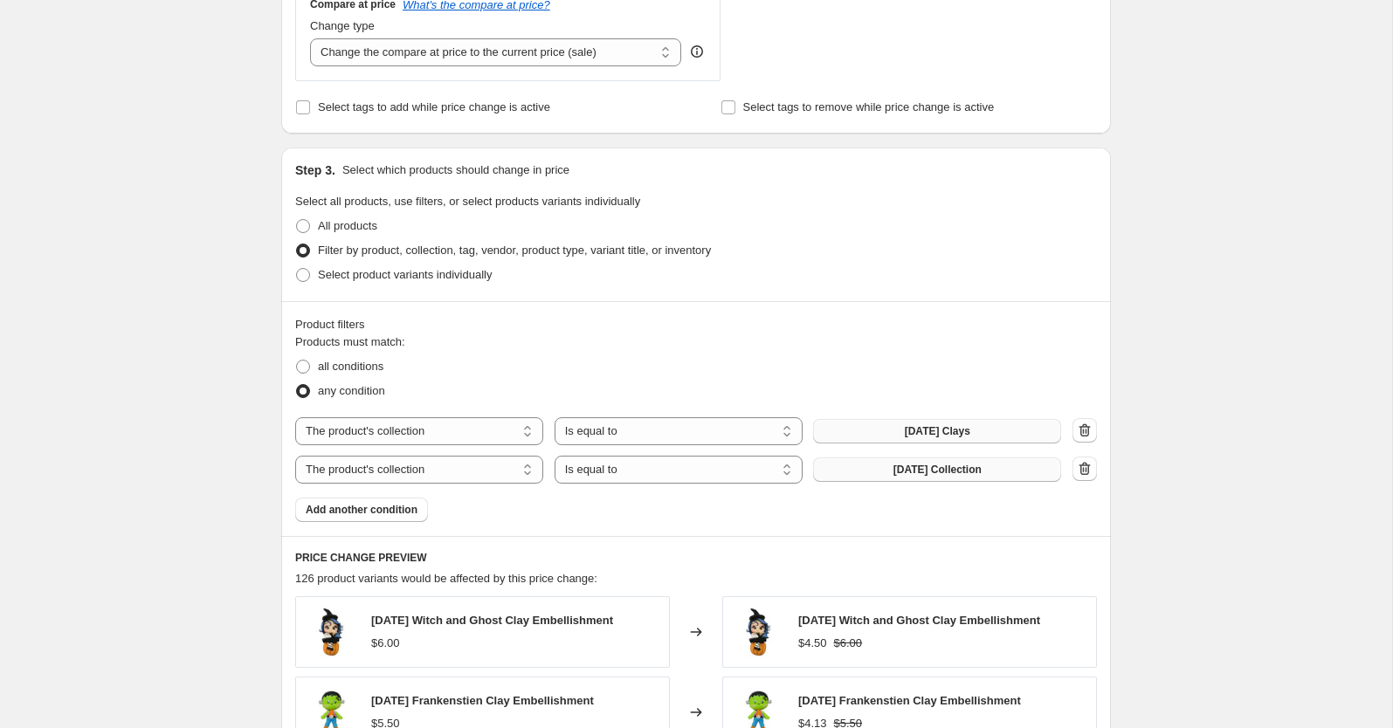
click at [948, 432] on span "[DATE] Clays" at bounding box center [938, 431] width 66 height 14
click at [1077, 469] on icon "button" at bounding box center [1084, 468] width 17 height 17
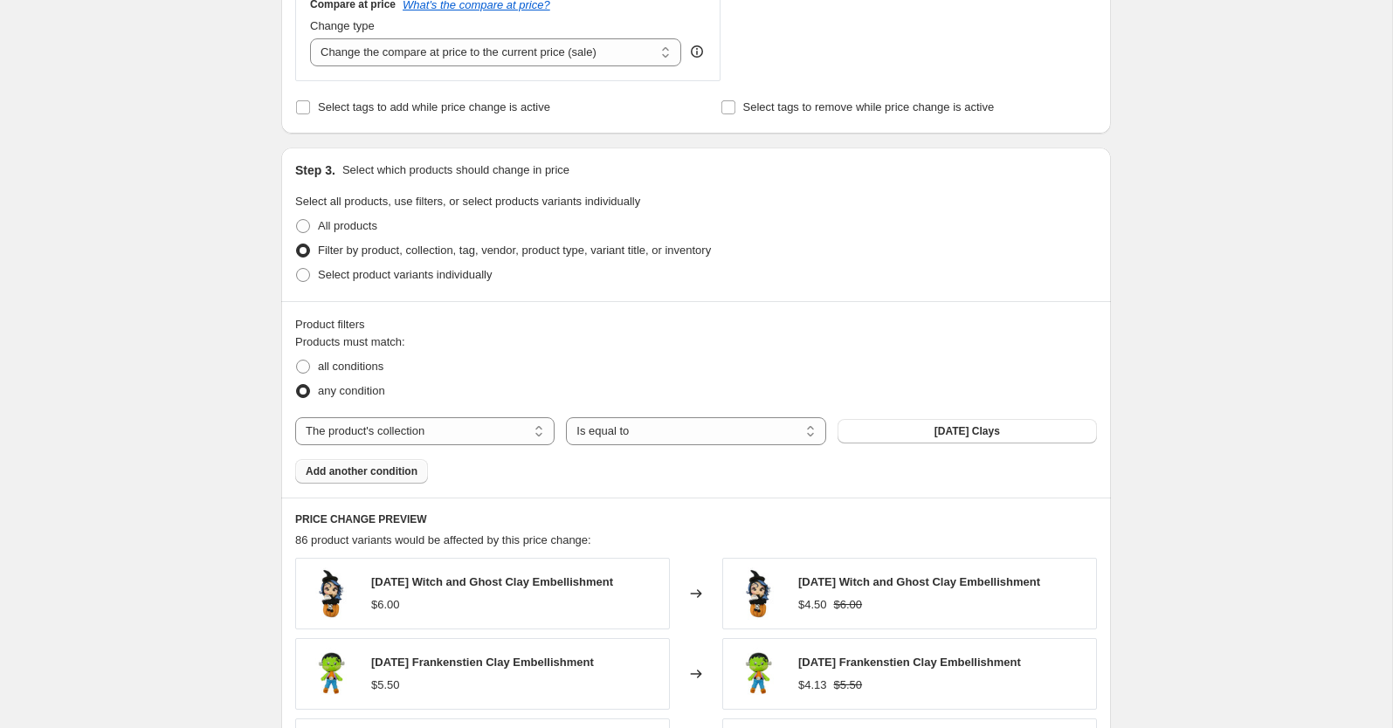
click at [326, 479] on button "Add another condition" at bounding box center [361, 471] width 133 height 24
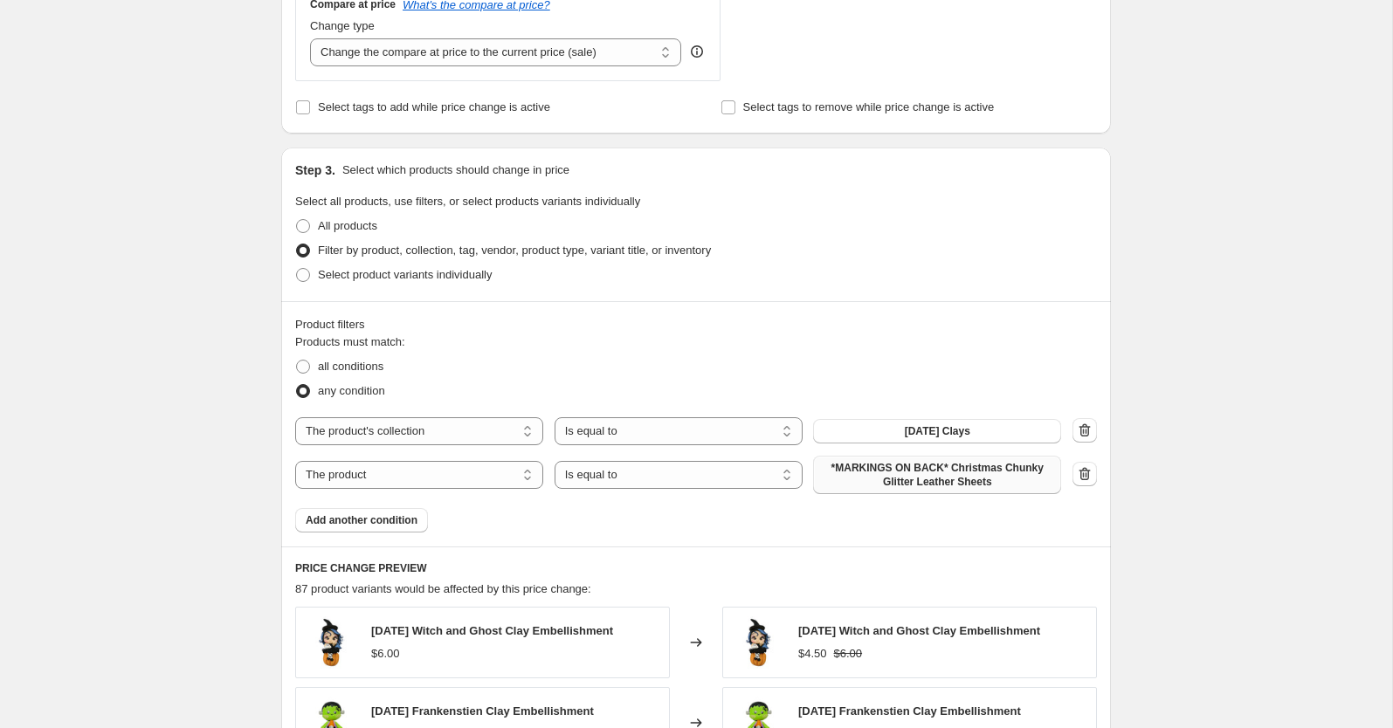
click at [924, 473] on span "*MARKINGS ON BACK* Christmas Chunky Glitter Leather Sheets" at bounding box center [937, 475] width 227 height 28
click at [407, 475] on select "The product The product's collection The product's tag The product's vendor The…" at bounding box center [419, 475] width 248 height 28
select select "collection"
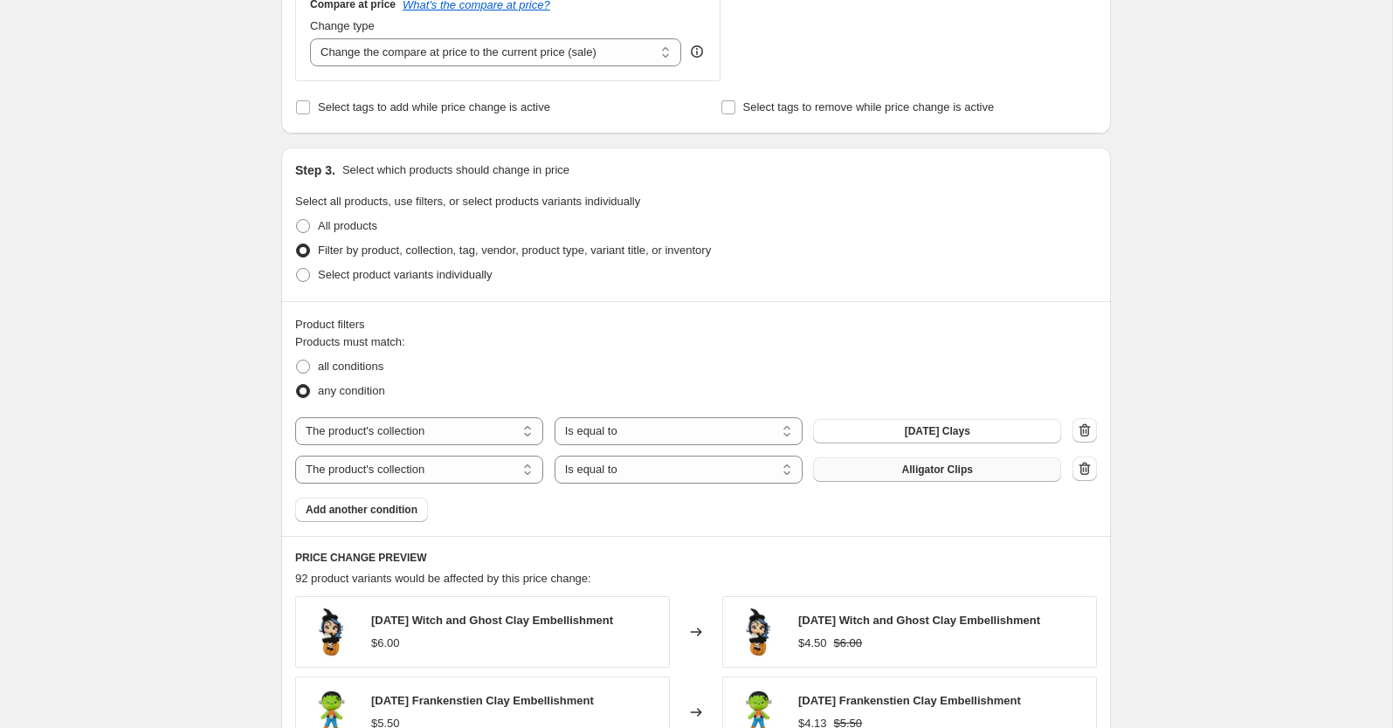
click at [952, 472] on span "Alligator Clips" at bounding box center [937, 470] width 71 height 14
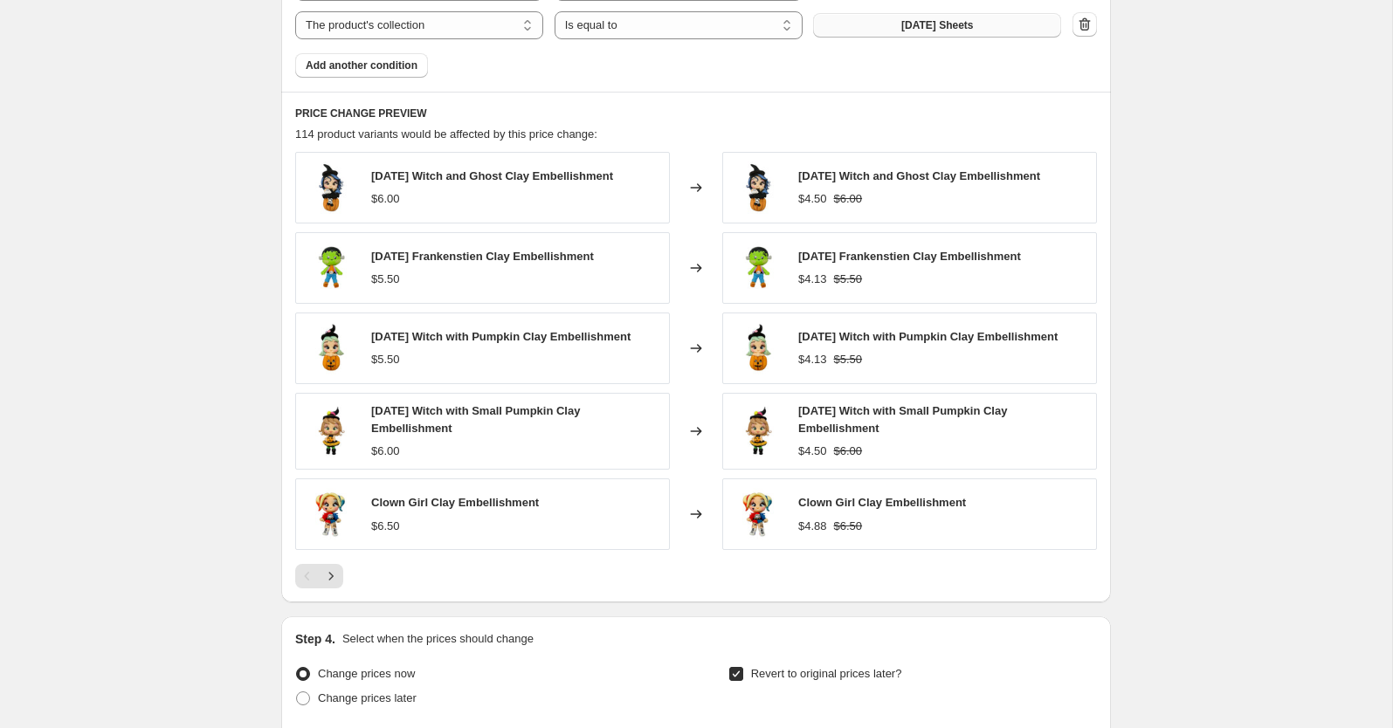
scroll to position [1556, 0]
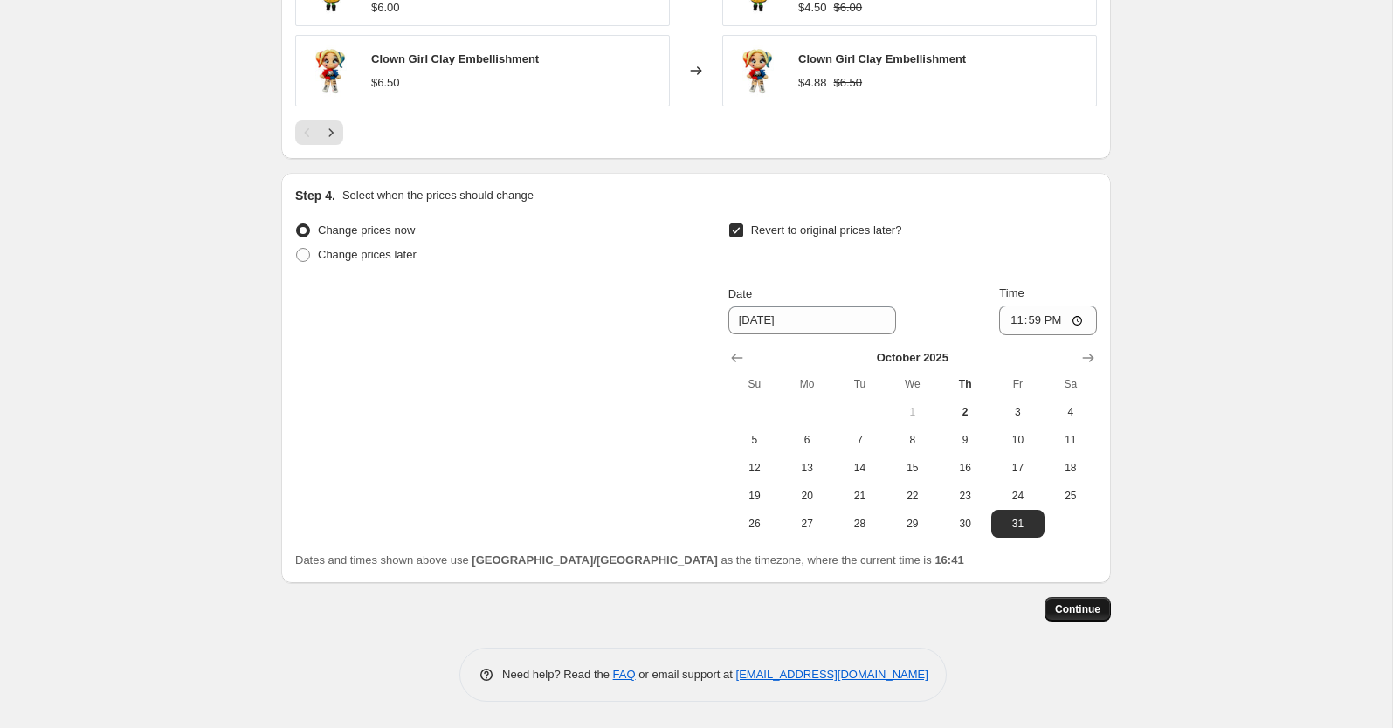
click at [1085, 610] on span "Continue" at bounding box center [1077, 610] width 45 height 14
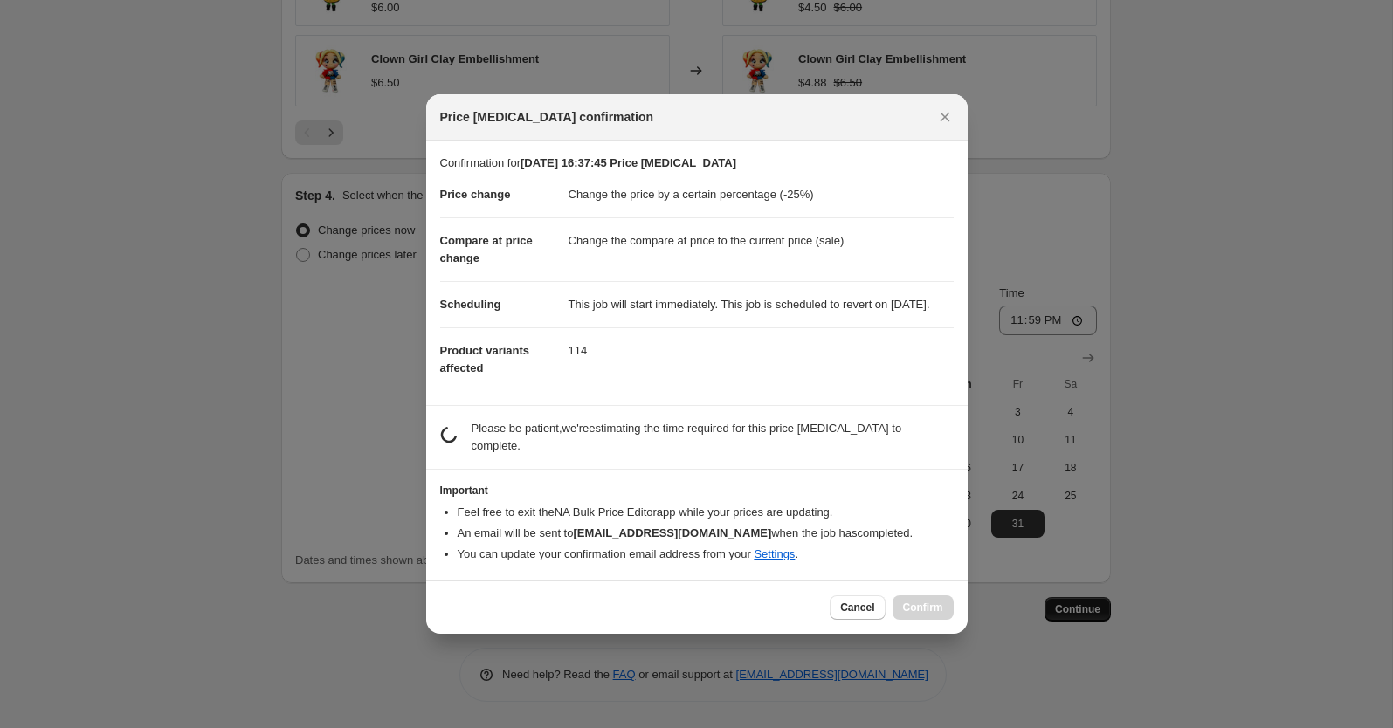
scroll to position [0, 0]
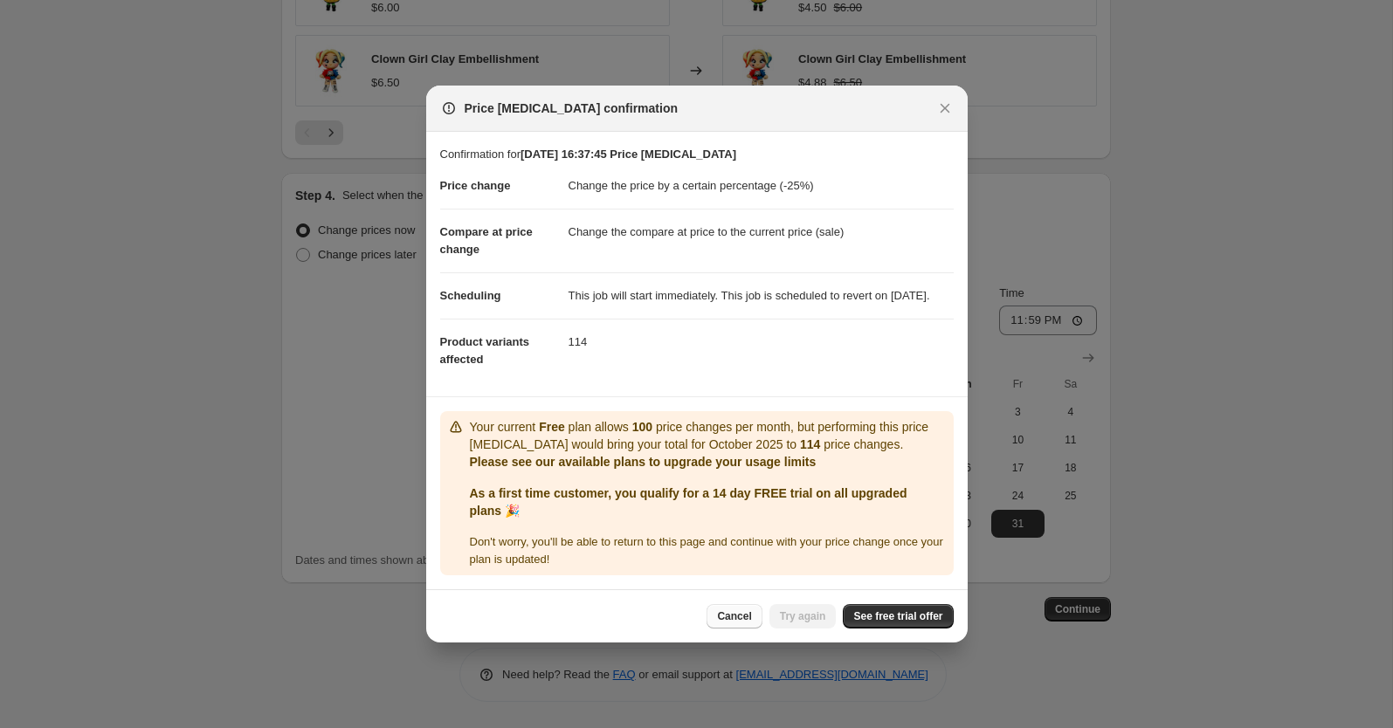
click at [731, 624] on span "Cancel" at bounding box center [734, 617] width 34 height 14
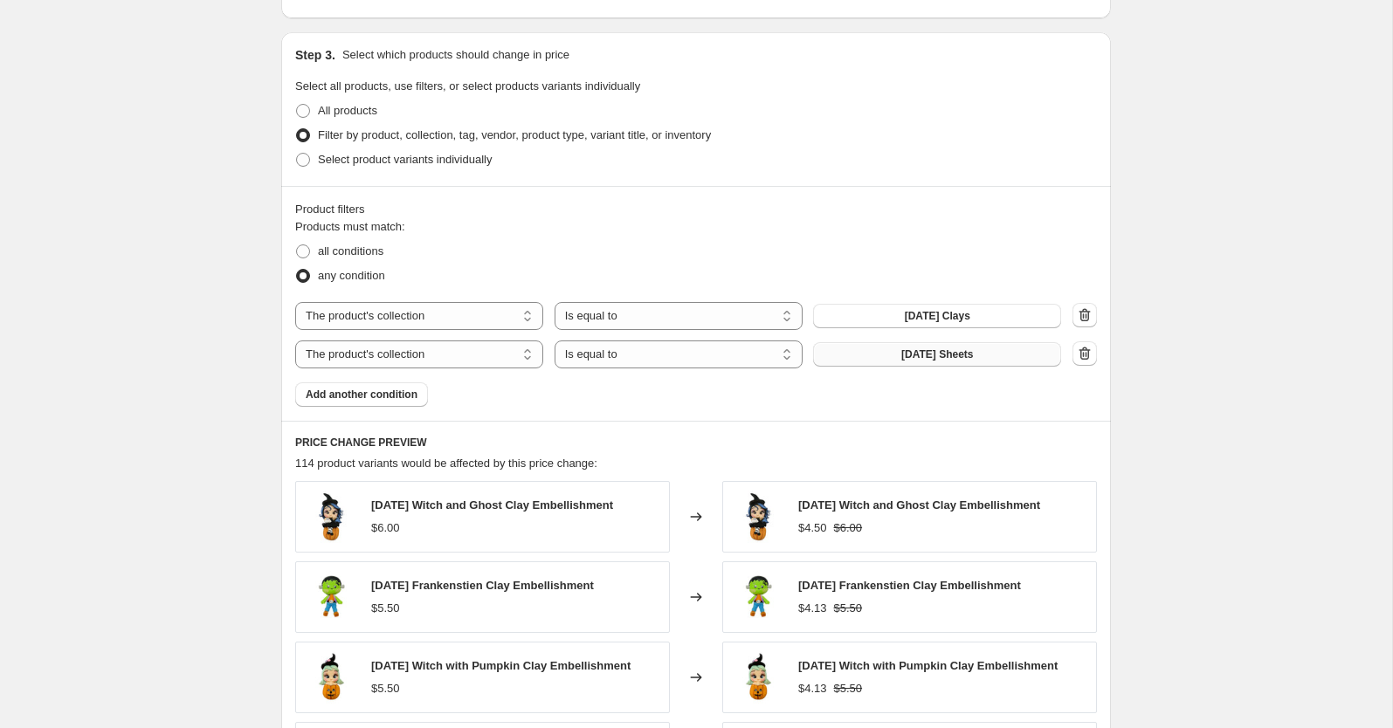
scroll to position [721, 0]
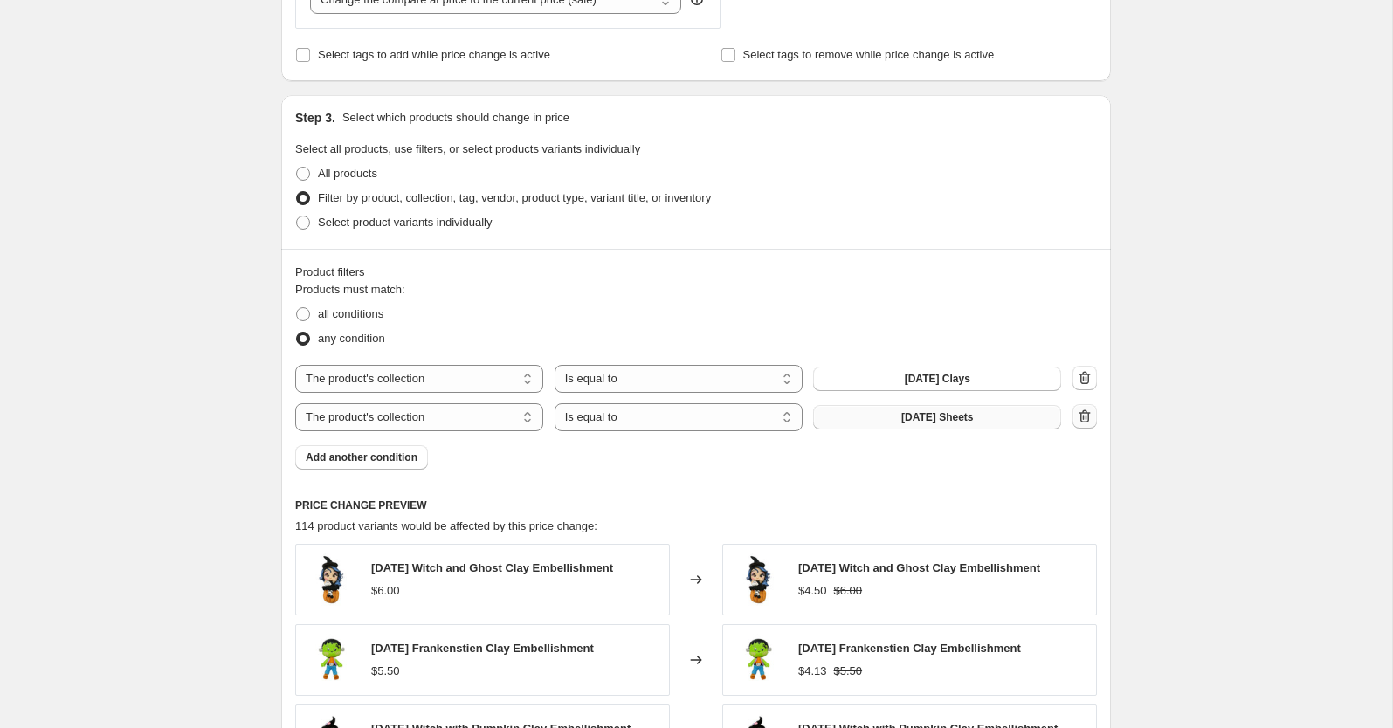
click at [1091, 414] on icon "button" at bounding box center [1084, 416] width 17 height 17
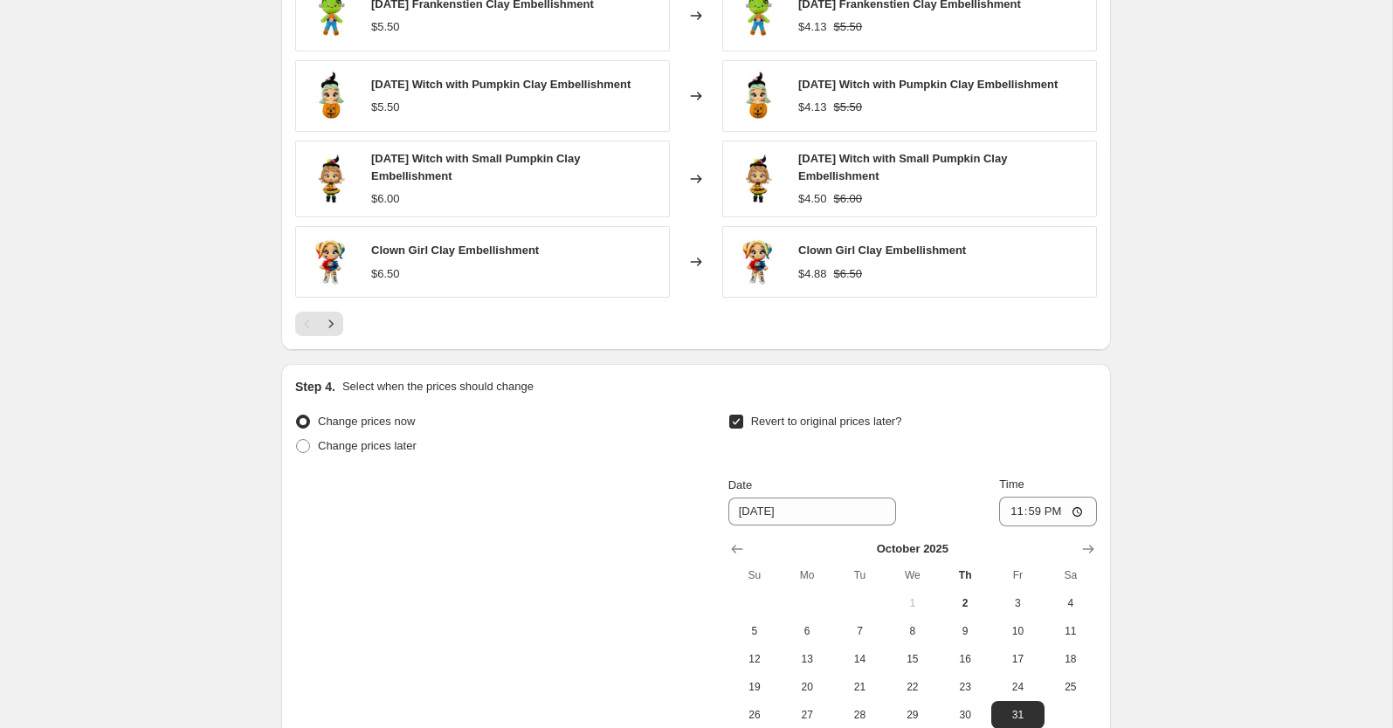
scroll to position [1518, 0]
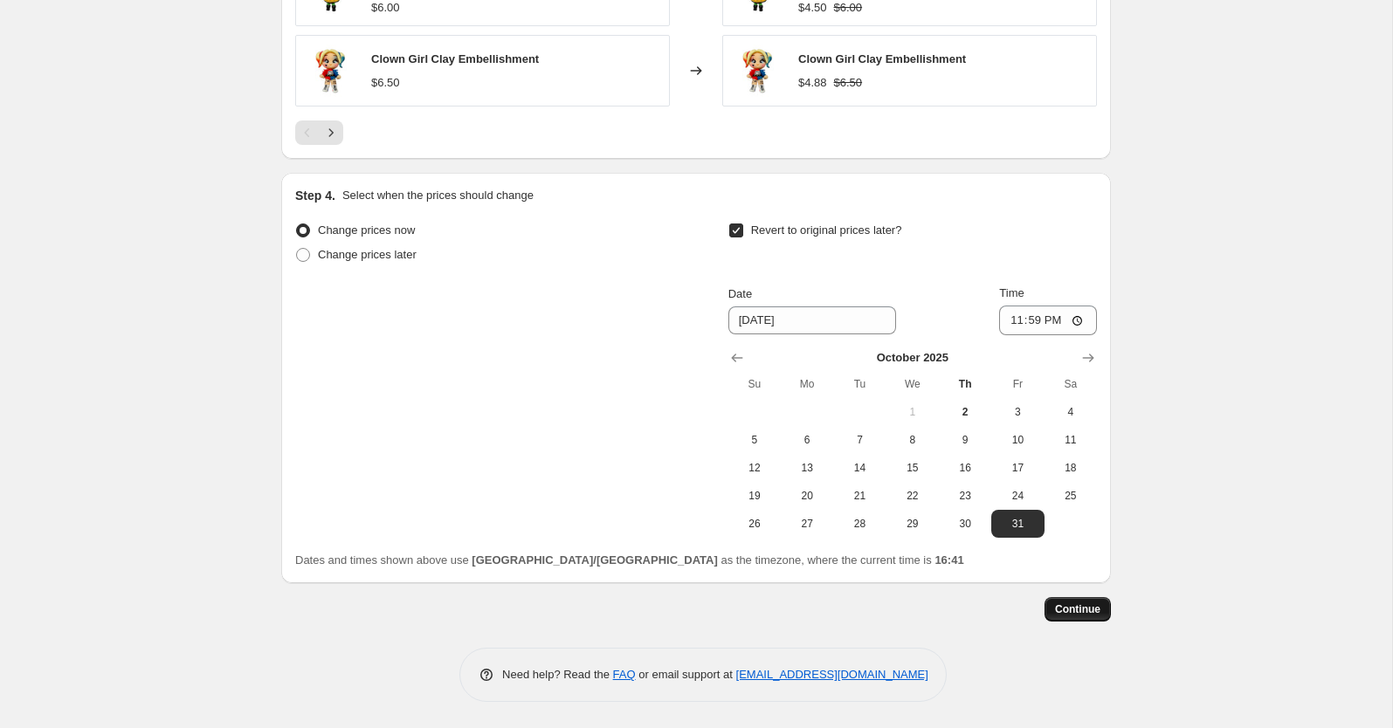
click at [1095, 610] on span "Continue" at bounding box center [1077, 610] width 45 height 14
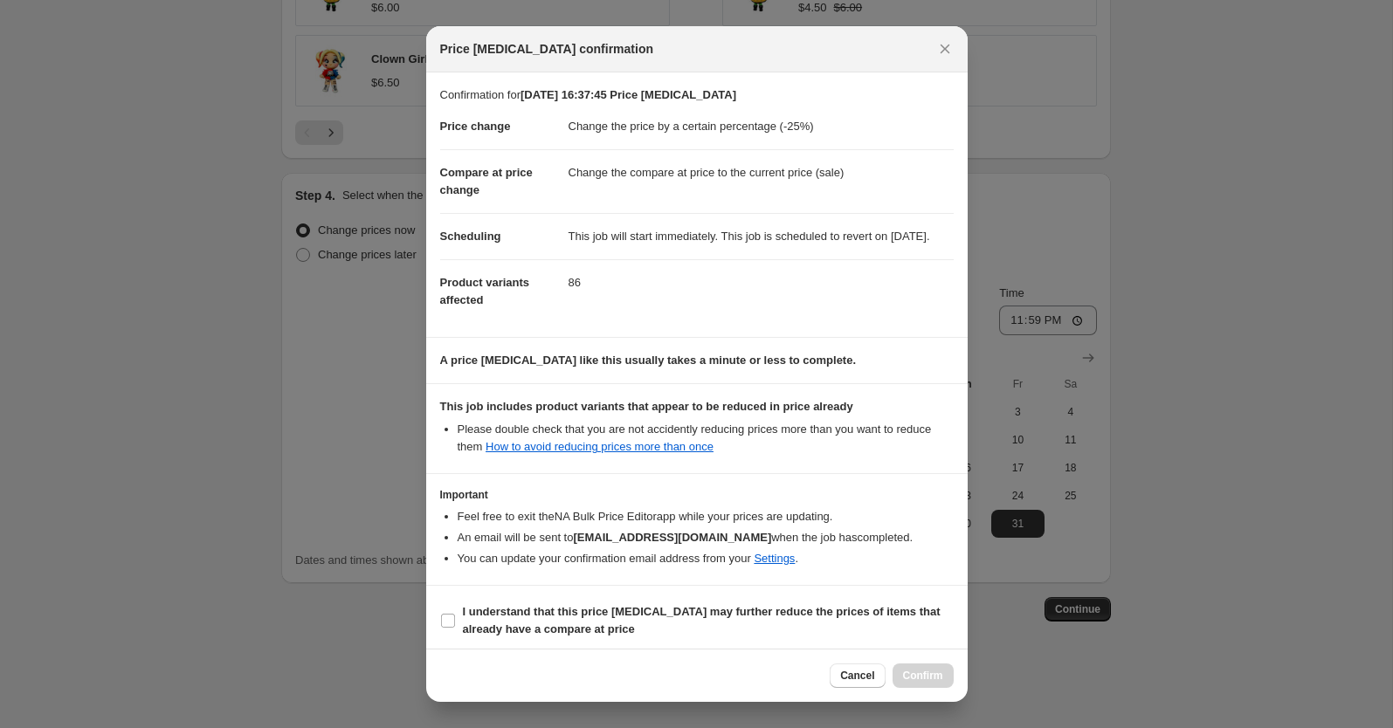
scroll to position [24, 0]
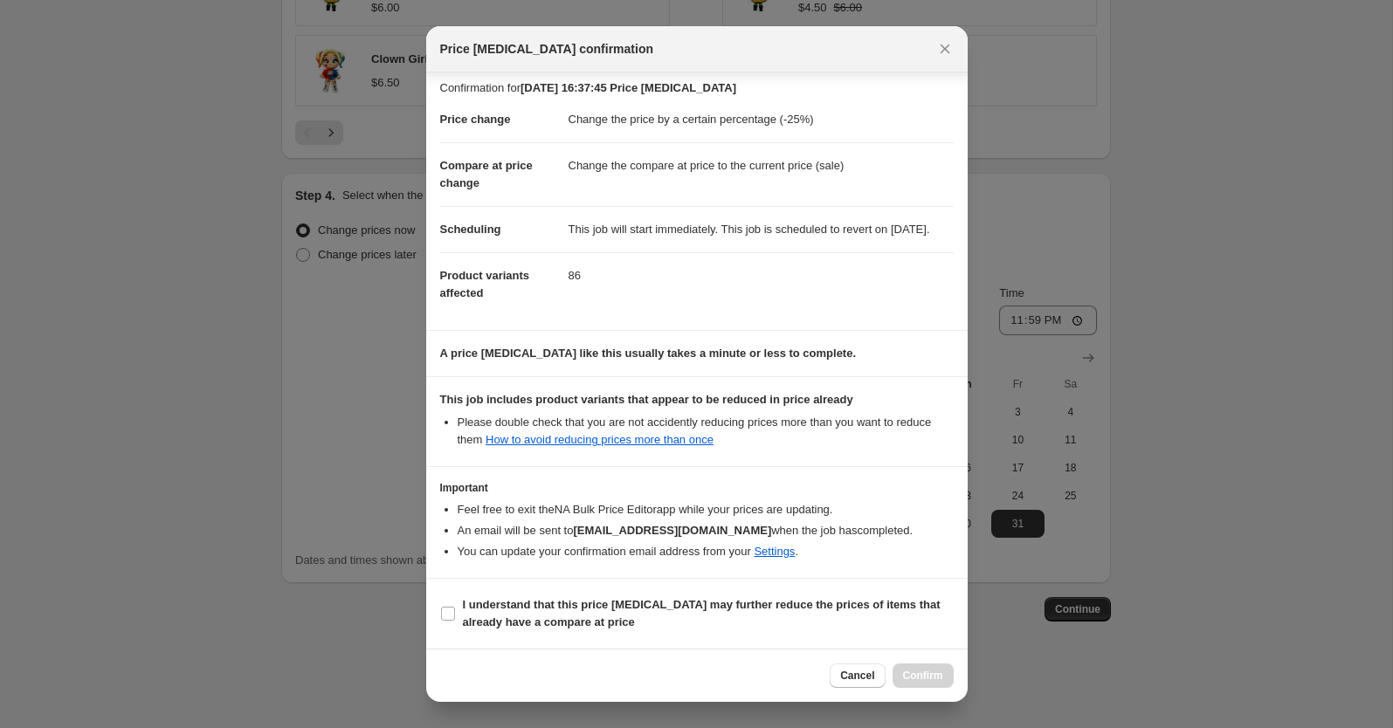
drag, startPoint x: 450, startPoint y: 614, endPoint x: 557, endPoint y: 637, distance: 109.8
click at [450, 614] on input "I understand that this price change job may further reduce the prices of items …" at bounding box center [448, 614] width 14 height 14
checkbox input "true"
click at [938, 682] on span "Confirm" at bounding box center [923, 676] width 40 height 14
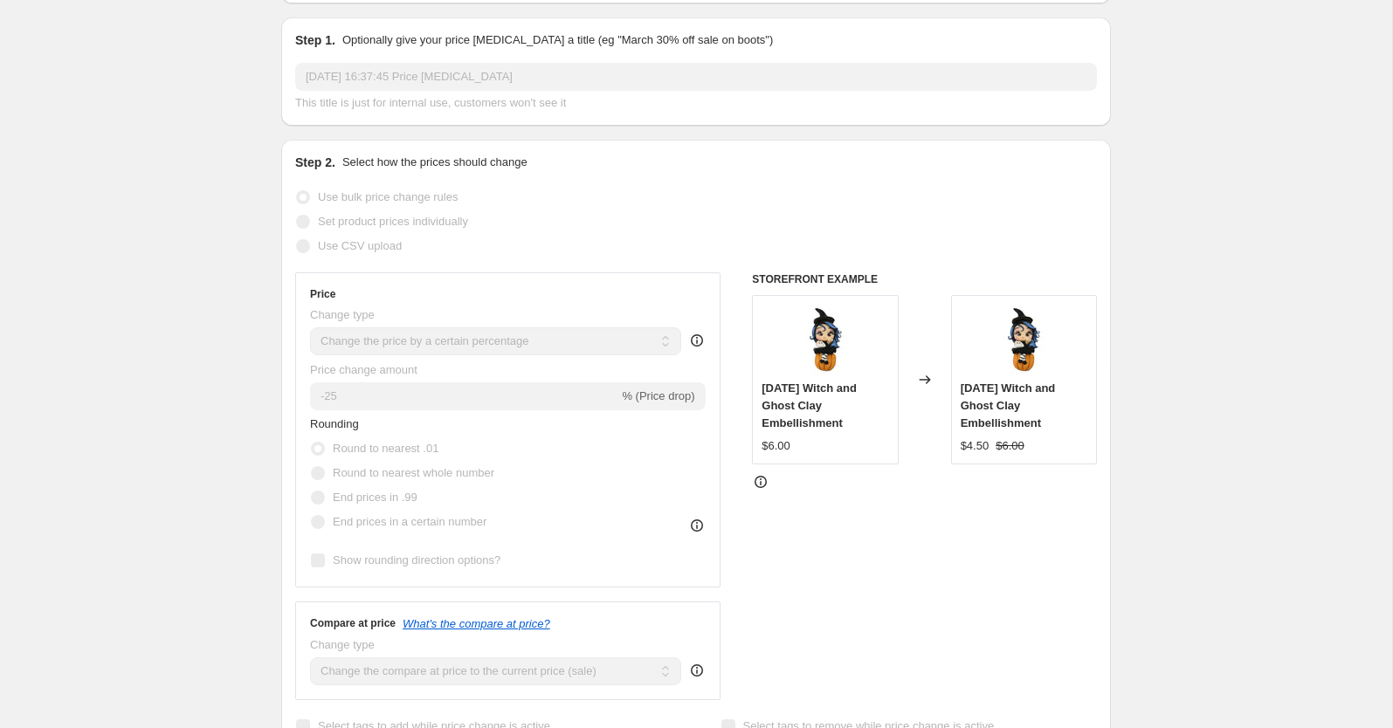
scroll to position [194, 0]
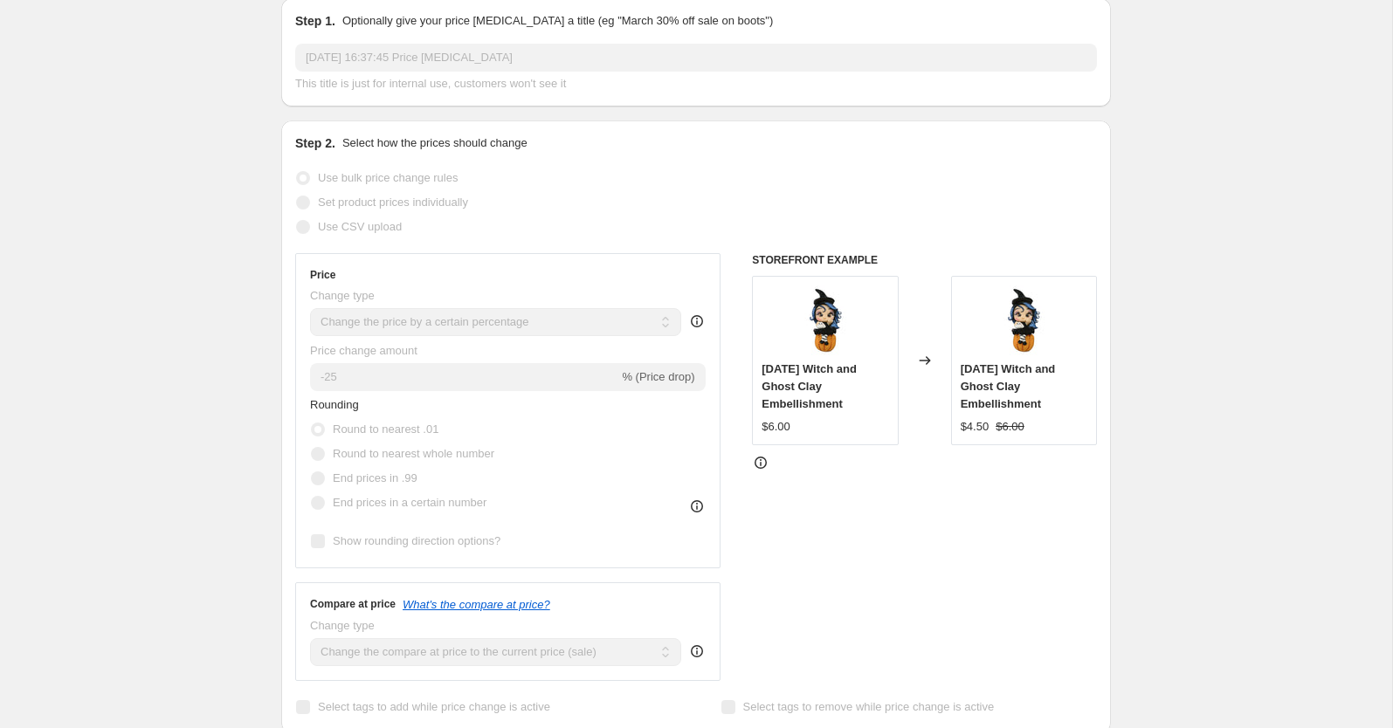
select select "percentage"
select select "collection"
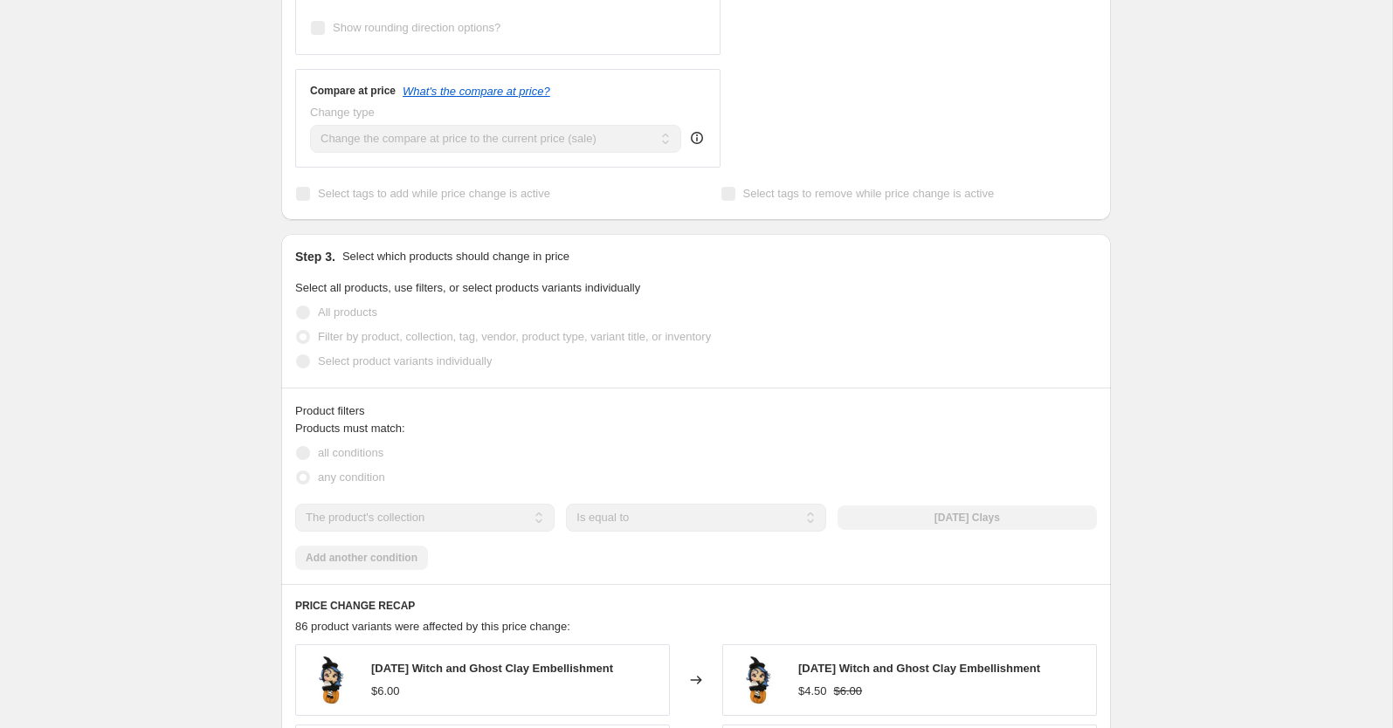
scroll to position [0, 0]
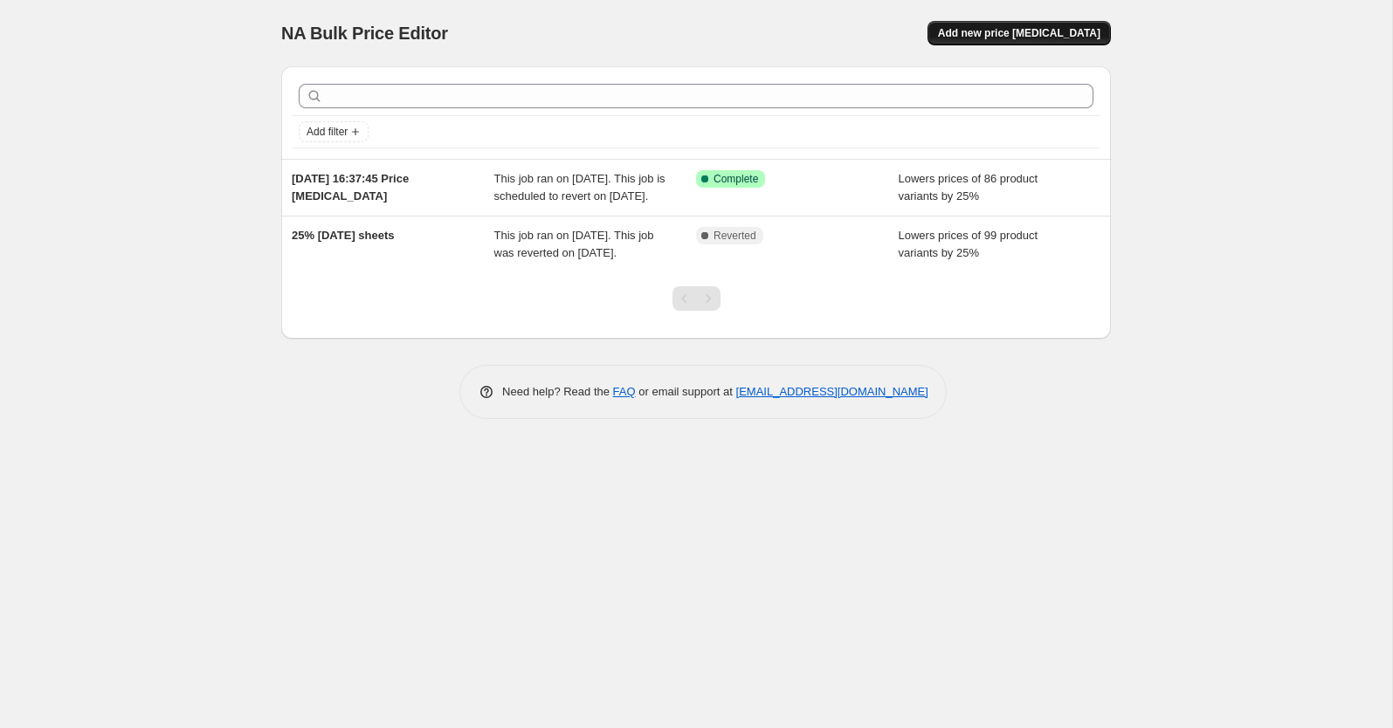
click at [970, 38] on span "Add new price change job" at bounding box center [1019, 33] width 162 height 14
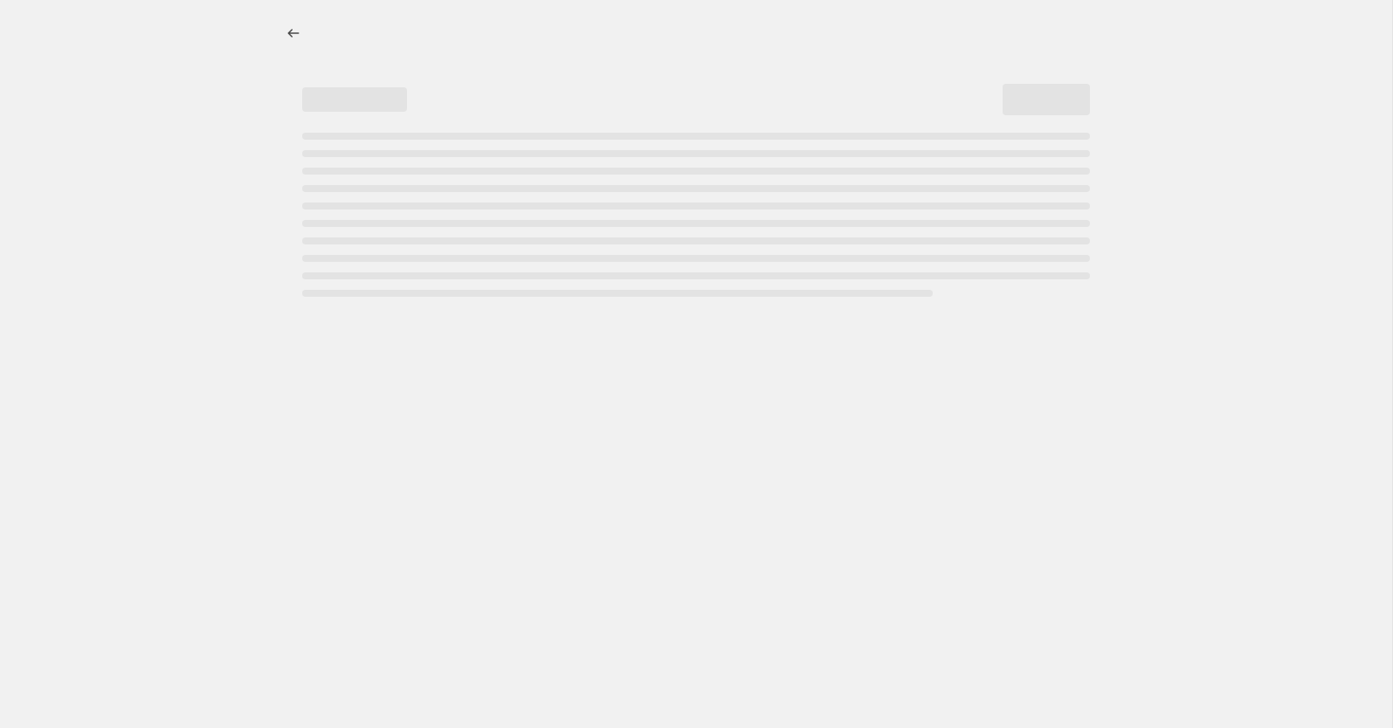
select select "percentage"
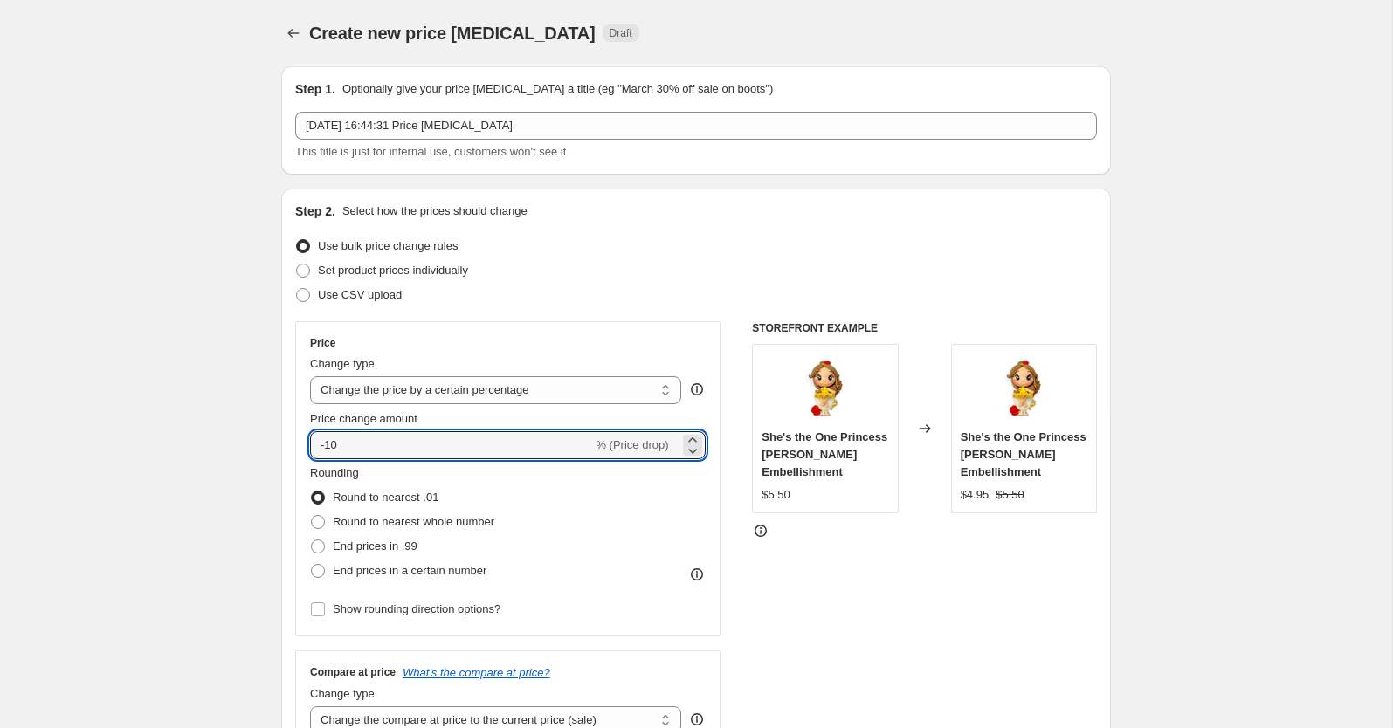
drag, startPoint x: 403, startPoint y: 449, endPoint x: 223, endPoint y: 433, distance: 180.6
drag, startPoint x: 348, startPoint y: 438, endPoint x: 357, endPoint y: 443, distance: 10.9
click at [350, 439] on div "Price change amount -10 % (Price drop)" at bounding box center [508, 434] width 396 height 49
click at [362, 445] on input "-10" at bounding box center [451, 445] width 282 height 28
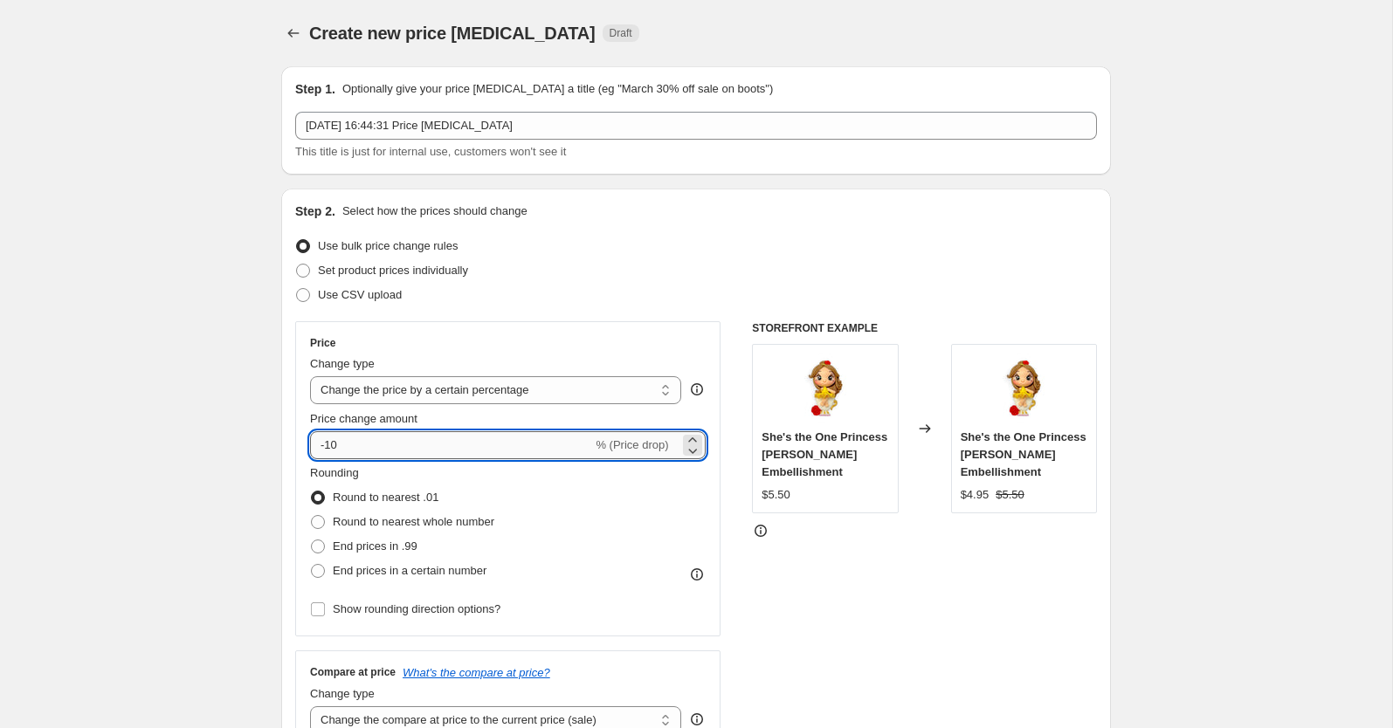
type input "-1"
type input "-83"
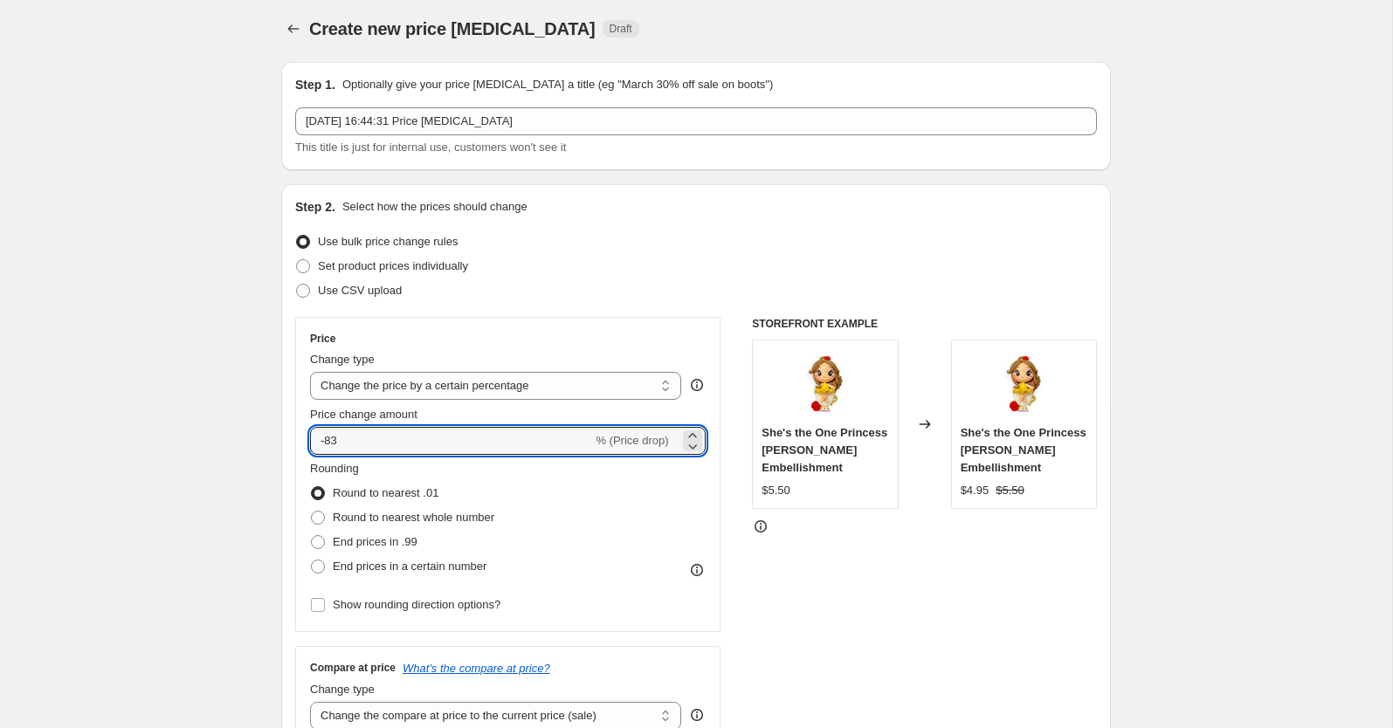
drag, startPoint x: 373, startPoint y: 444, endPoint x: 254, endPoint y: 435, distance: 119.1
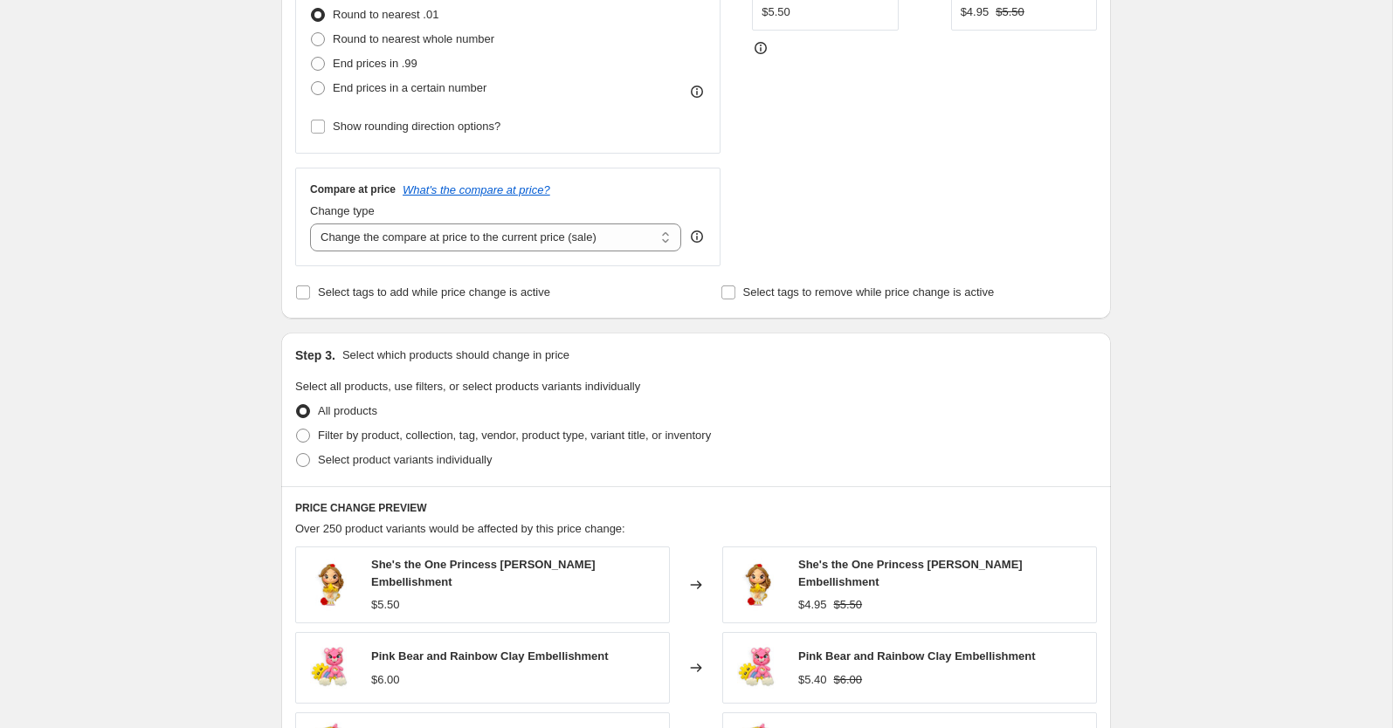
scroll to position [488, 0]
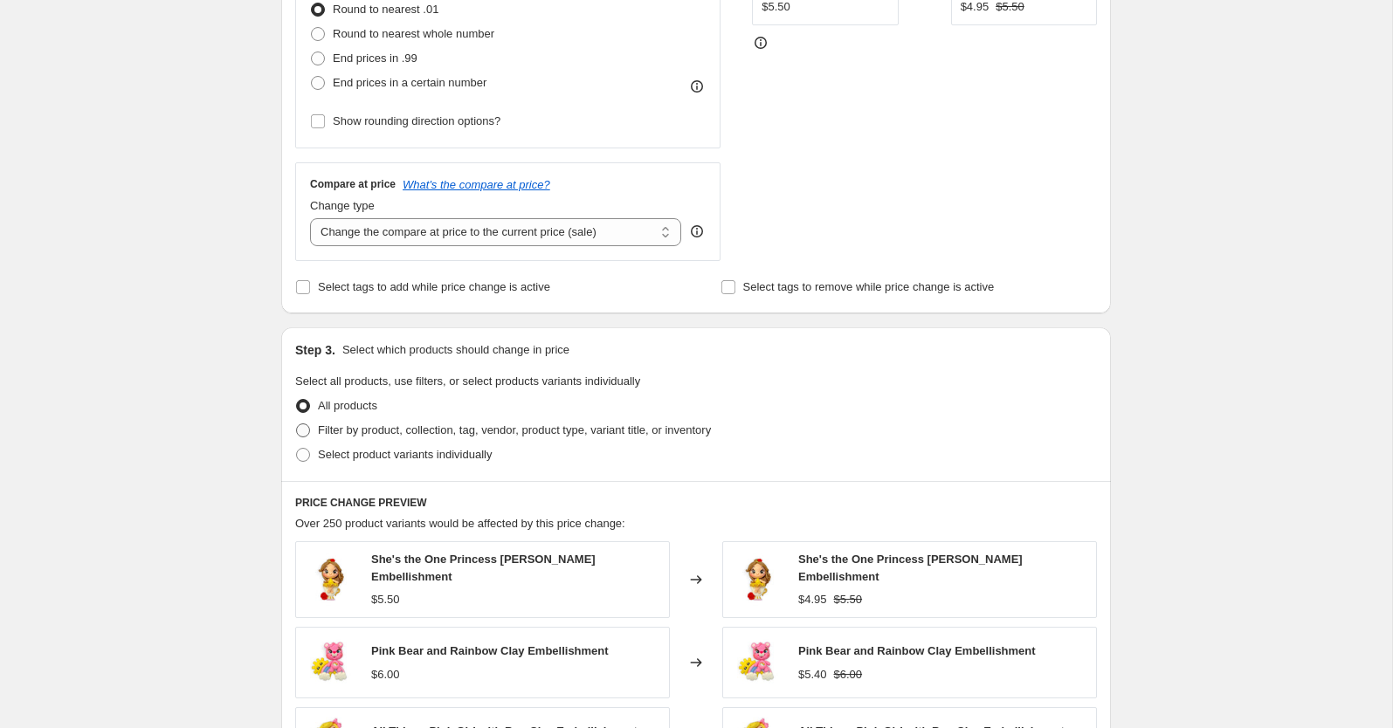
type input "-25"
click at [403, 433] on span "Filter by product, collection, tag, vendor, product type, variant title, or inv…" at bounding box center [514, 430] width 393 height 13
click at [297, 424] on input "Filter by product, collection, tag, vendor, product type, variant title, or inv…" at bounding box center [296, 424] width 1 height 1
radio input "true"
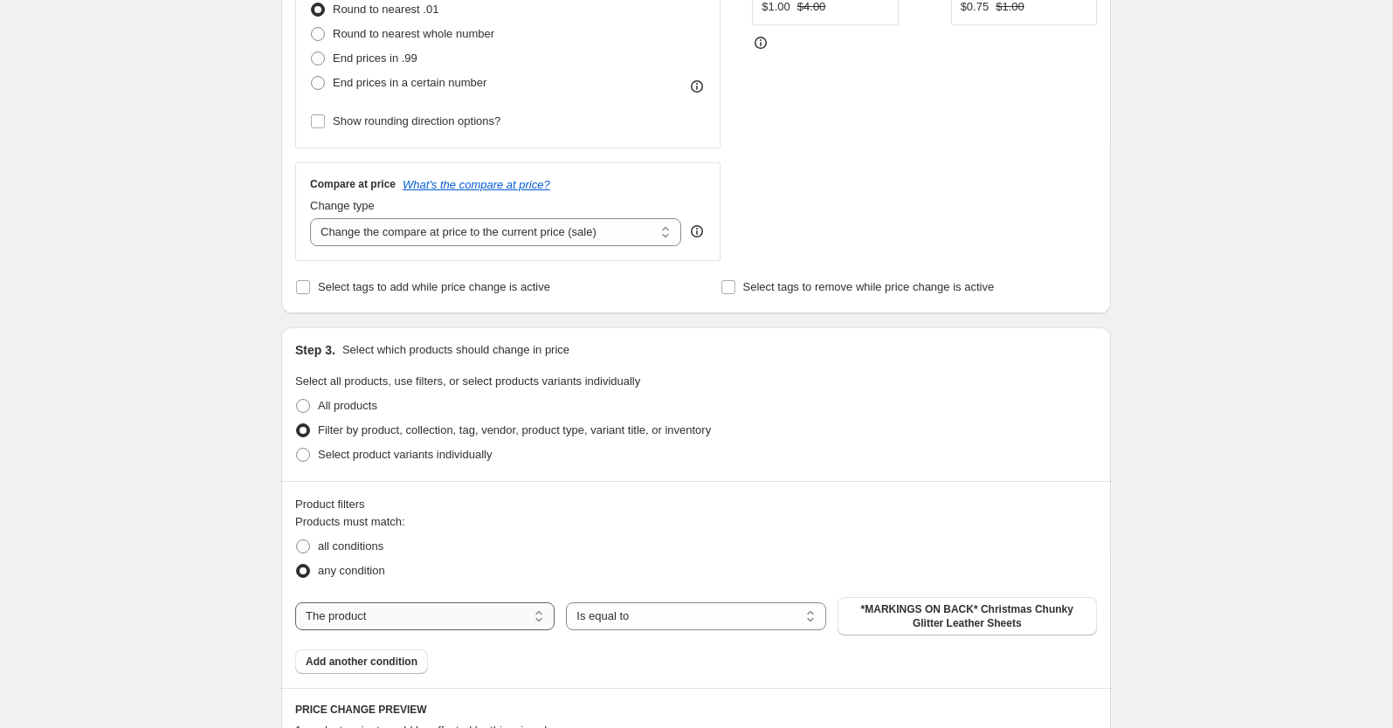
click at [451, 603] on select "The product The product's collection The product's tag The product's vendor The…" at bounding box center [424, 617] width 259 height 28
select select "collection"
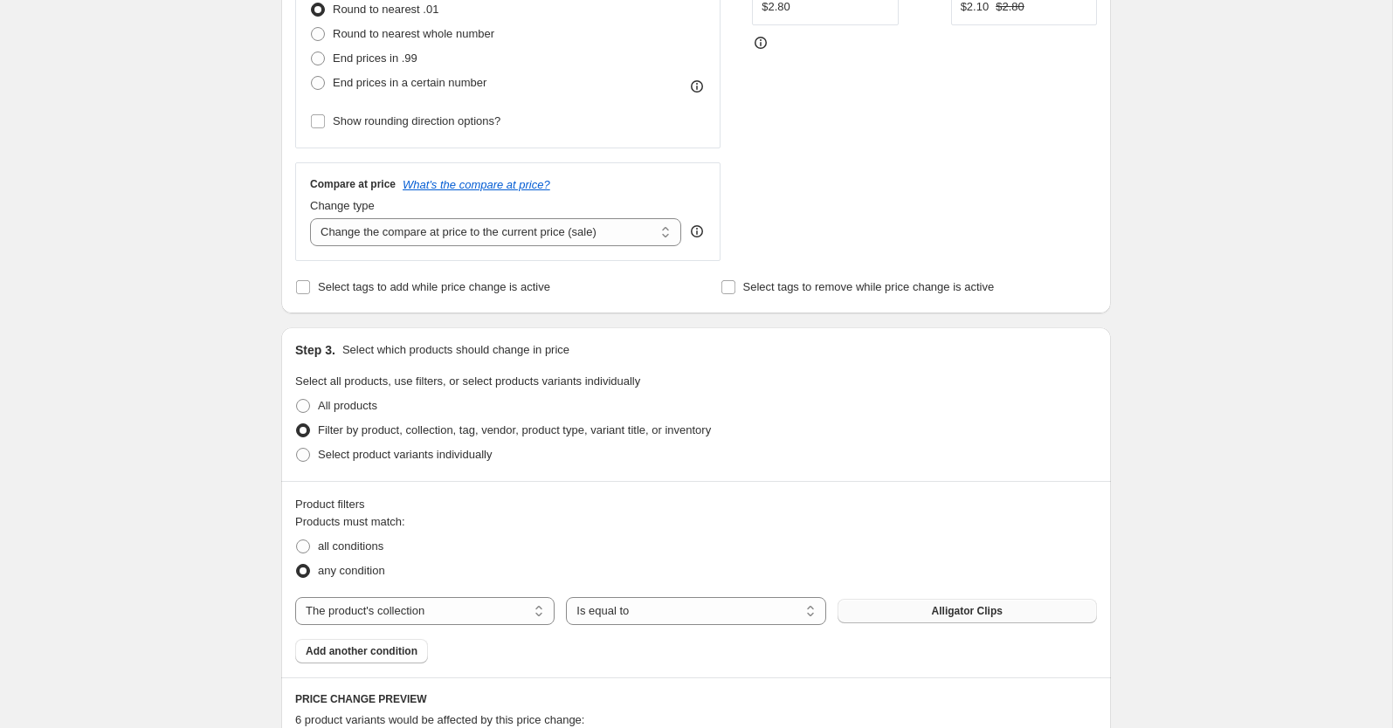
click at [928, 611] on button "Alligator Clips" at bounding box center [967, 611] width 259 height 24
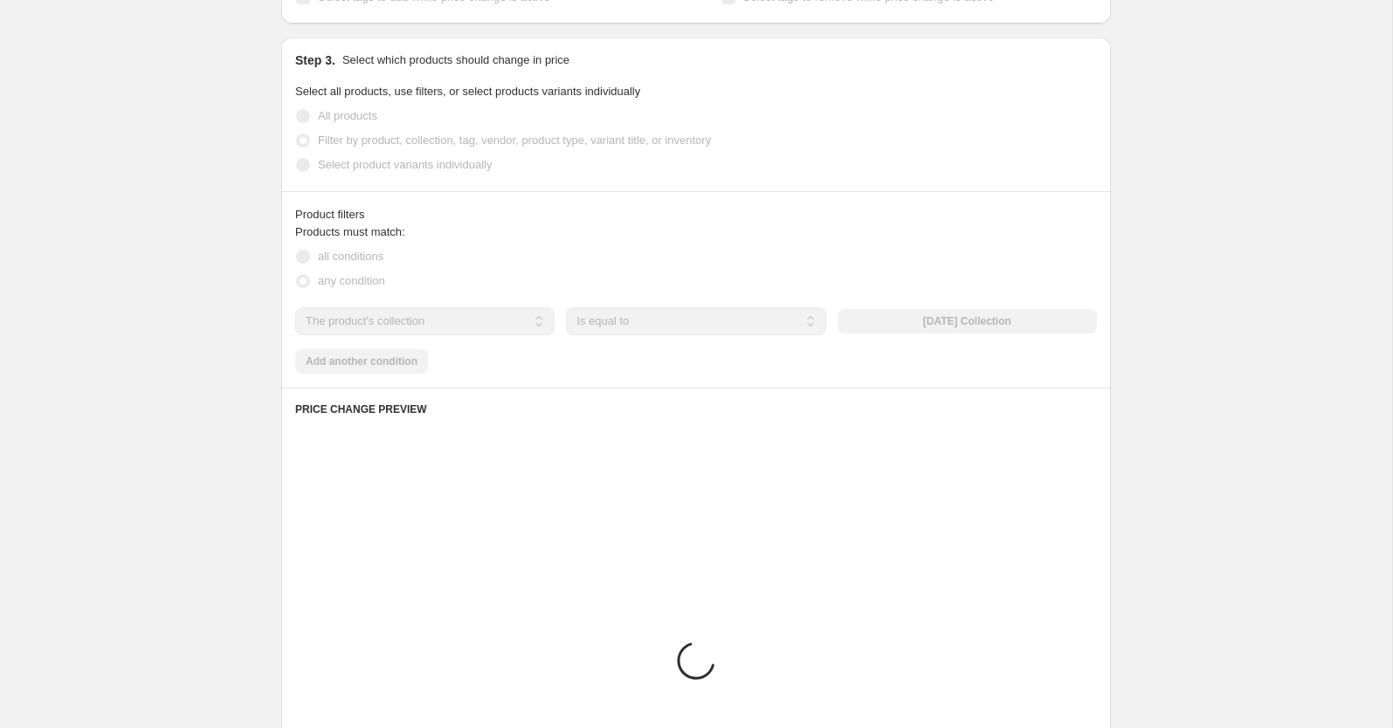
scroll to position [788, 0]
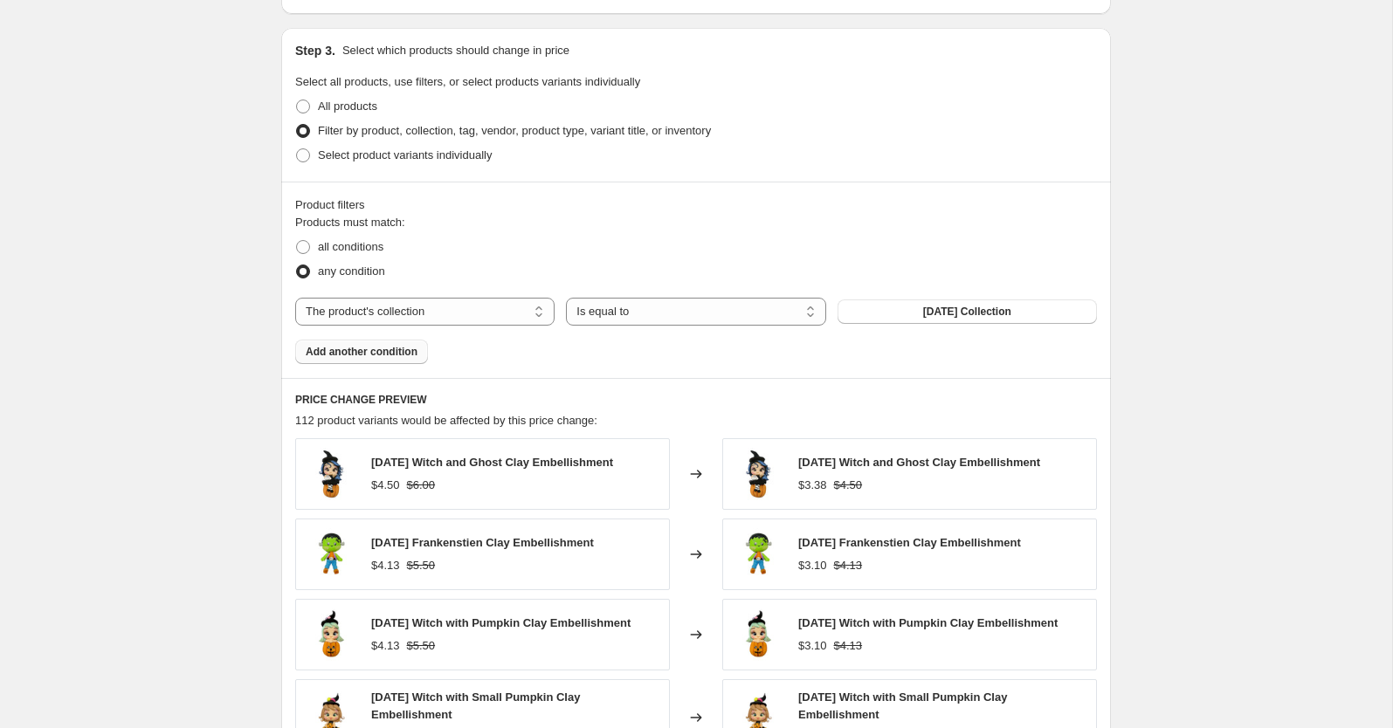
click at [364, 354] on span "Add another condition" at bounding box center [362, 352] width 112 height 14
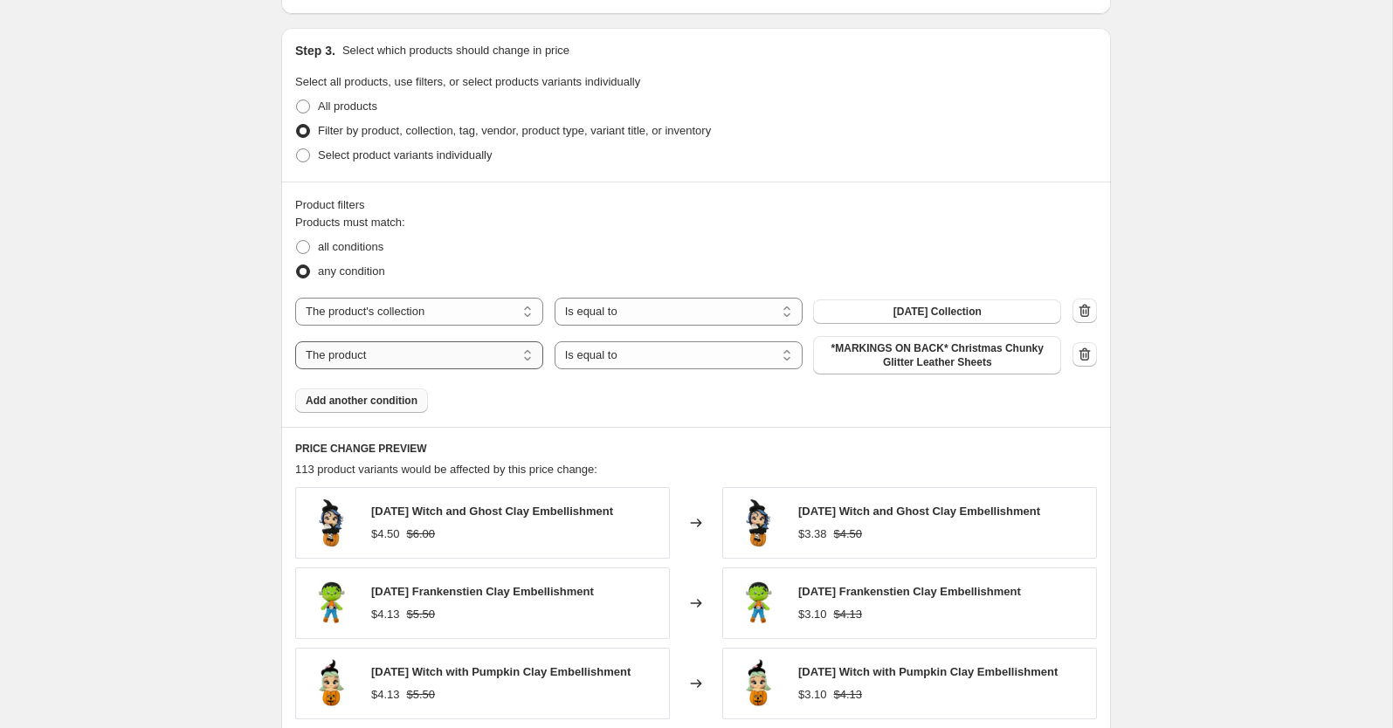
click at [486, 358] on select "The product The product's collection The product's tag The product's vendor The…" at bounding box center [419, 355] width 248 height 28
select select "collection"
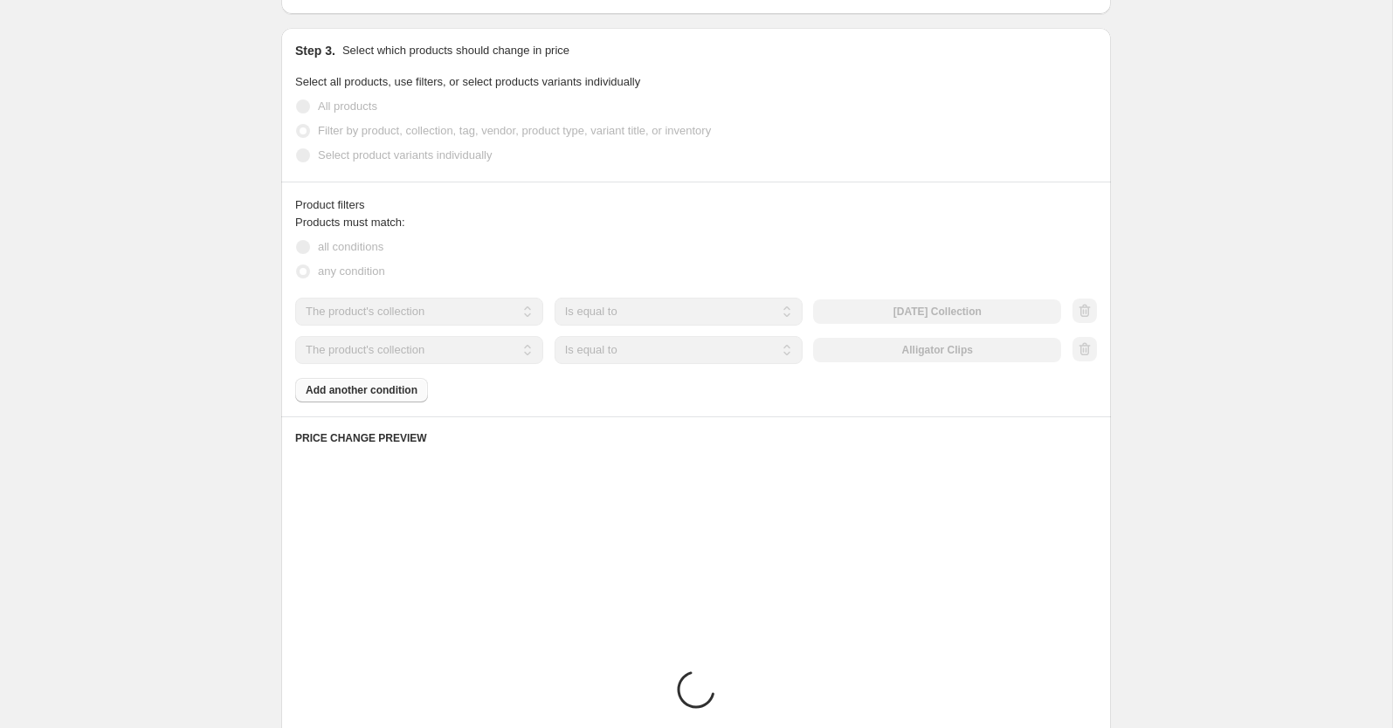
click at [1006, 350] on div "The product The product's collection The product's tag The product's vendor The…" at bounding box center [678, 350] width 766 height 28
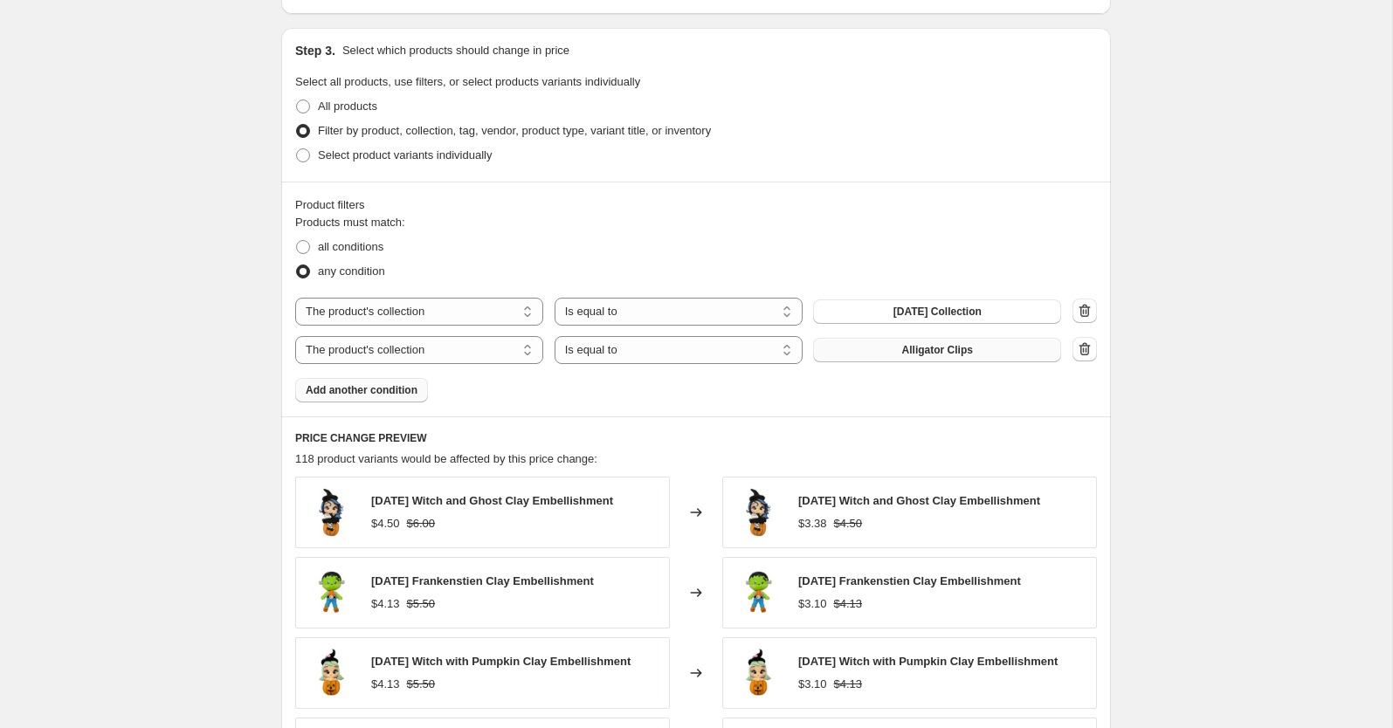
click at [979, 348] on button "Alligator Clips" at bounding box center [937, 350] width 248 height 24
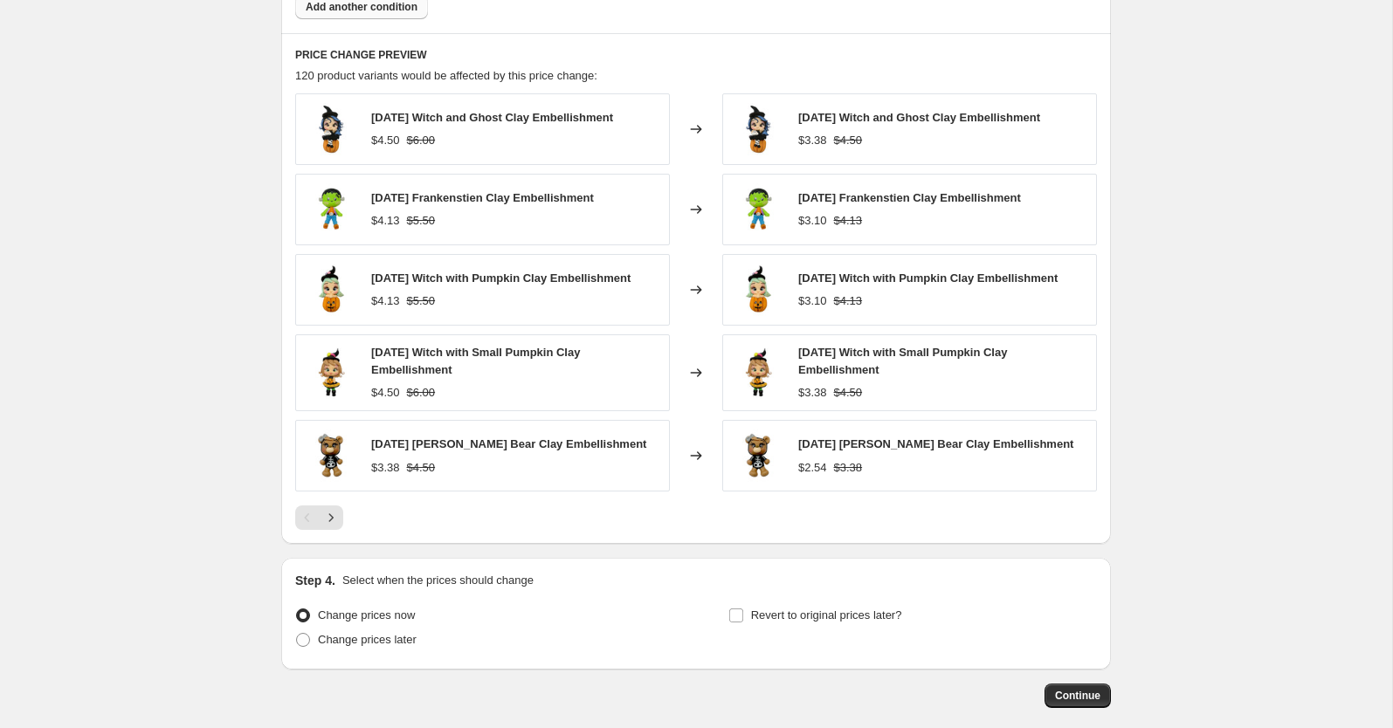
scroll to position [1258, 0]
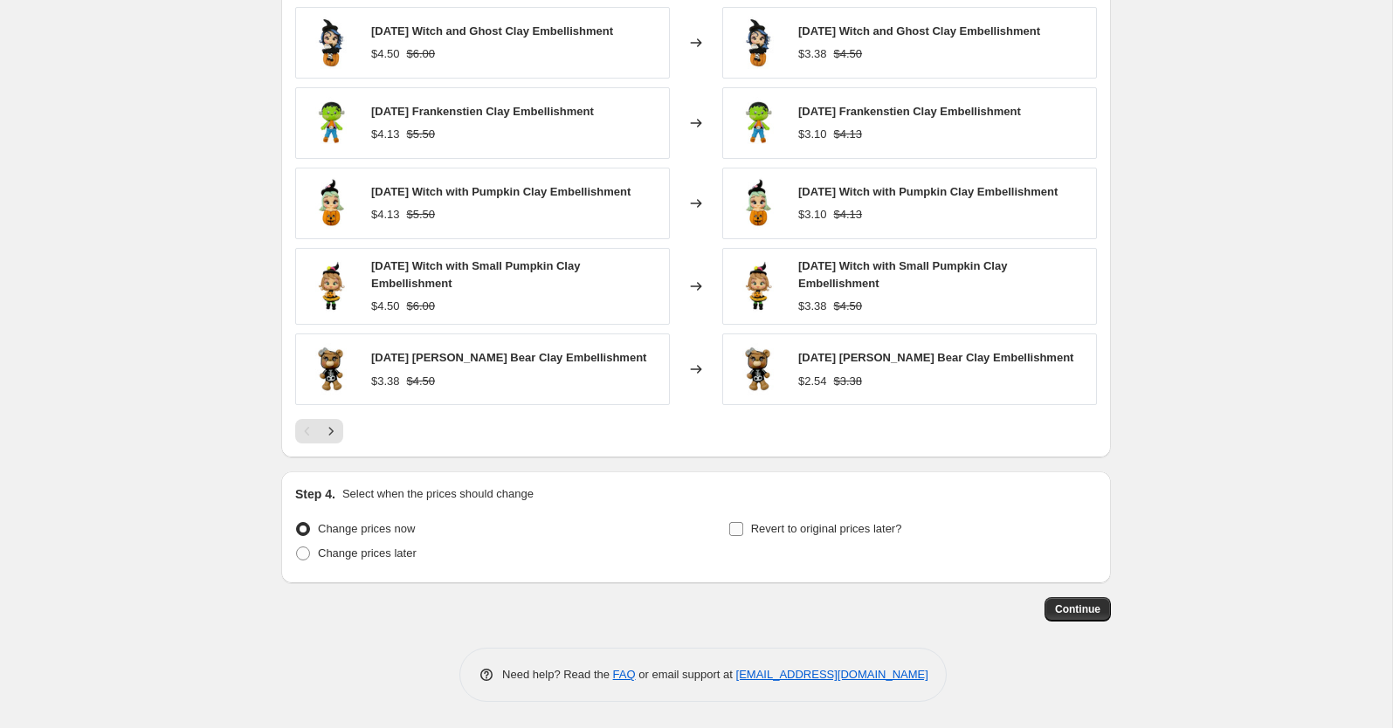
click at [812, 530] on span "Revert to original prices later?" at bounding box center [826, 528] width 151 height 13
click at [743, 530] on input "Revert to original prices later?" at bounding box center [736, 529] width 14 height 14
checkbox input "true"
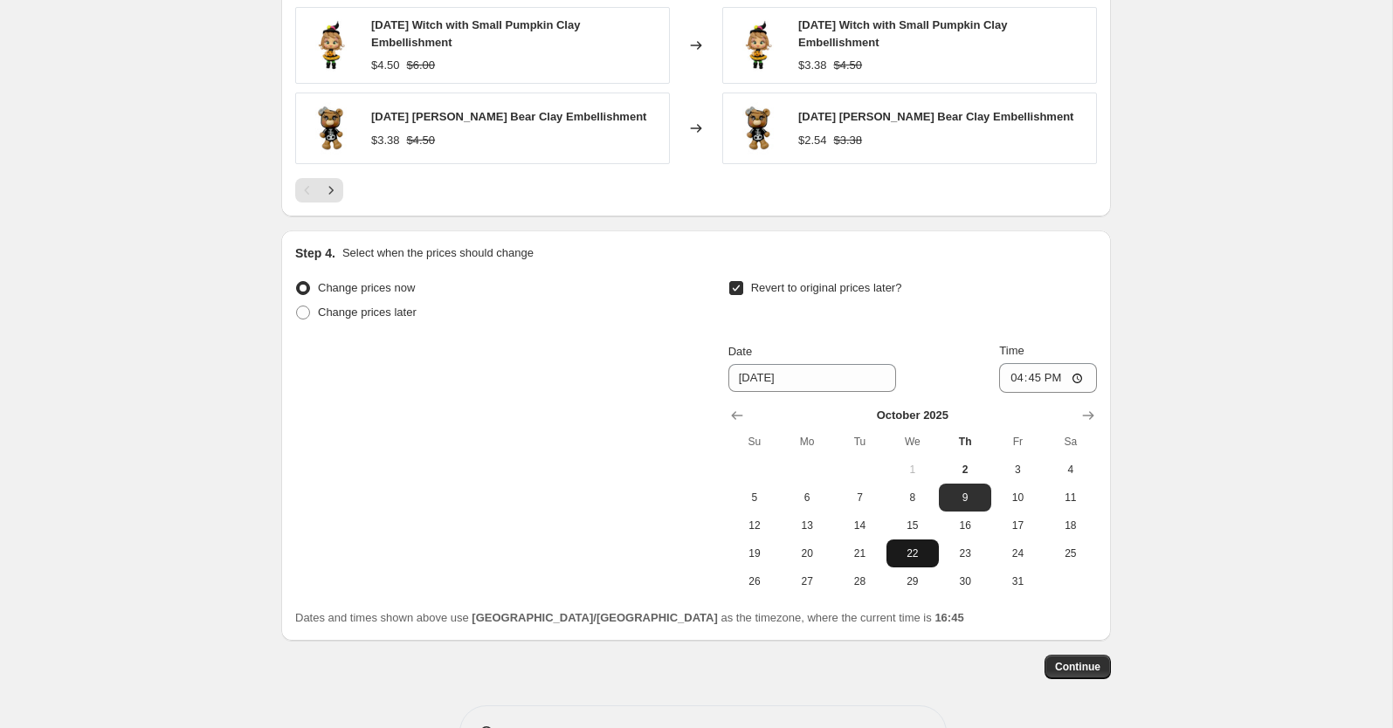
scroll to position [1511, 0]
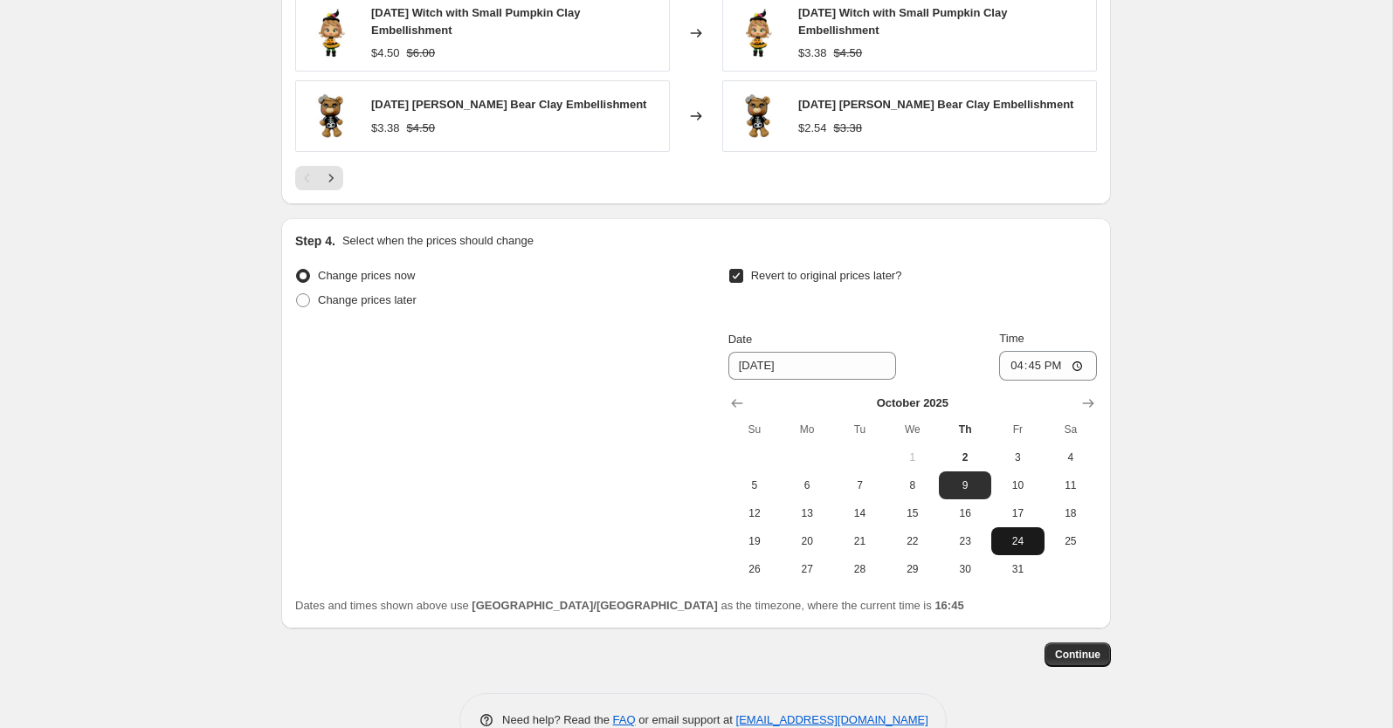
drag, startPoint x: 1031, startPoint y: 569, endPoint x: 1031, endPoint y: 553, distance: 16.6
click at [1031, 567] on span "31" at bounding box center [1017, 569] width 38 height 14
type input "[DATE]"
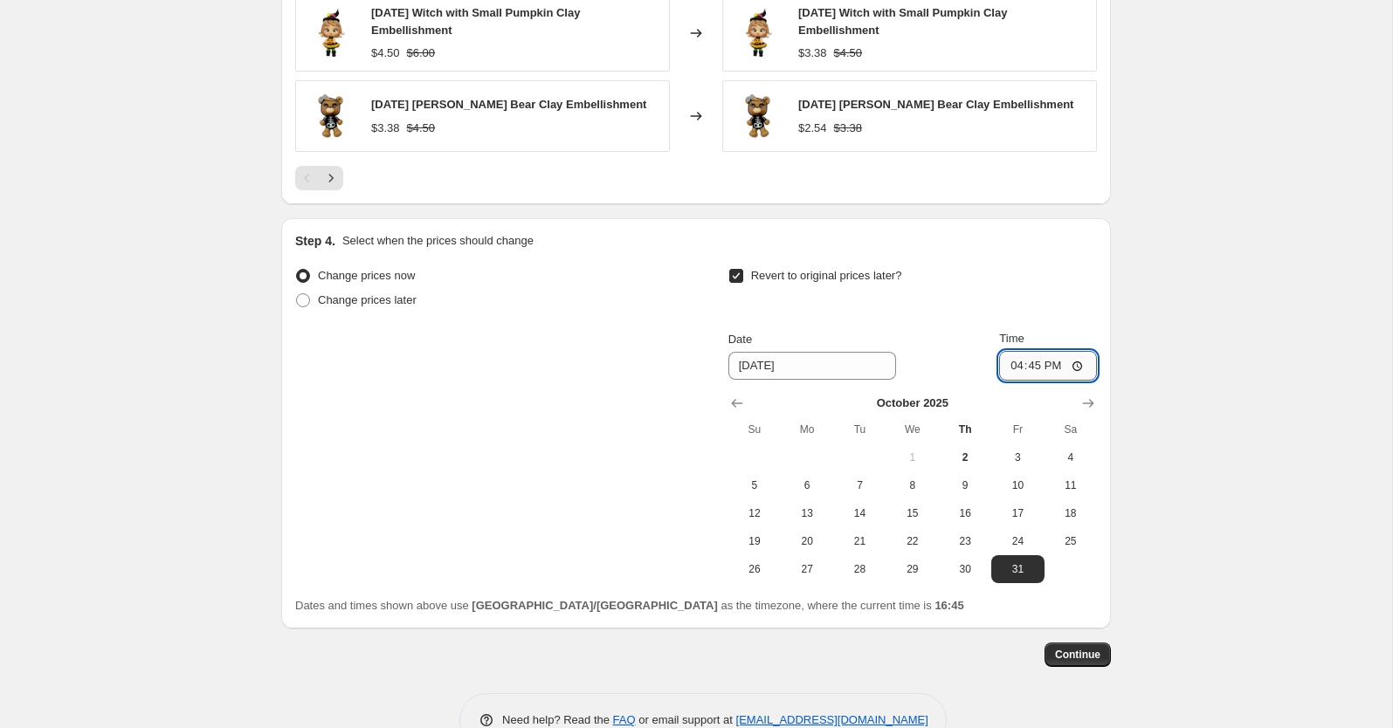
click at [1011, 369] on input "16:45" at bounding box center [1048, 366] width 98 height 30
click at [1035, 369] on input "23:45" at bounding box center [1048, 366] width 98 height 30
type input "23:59"
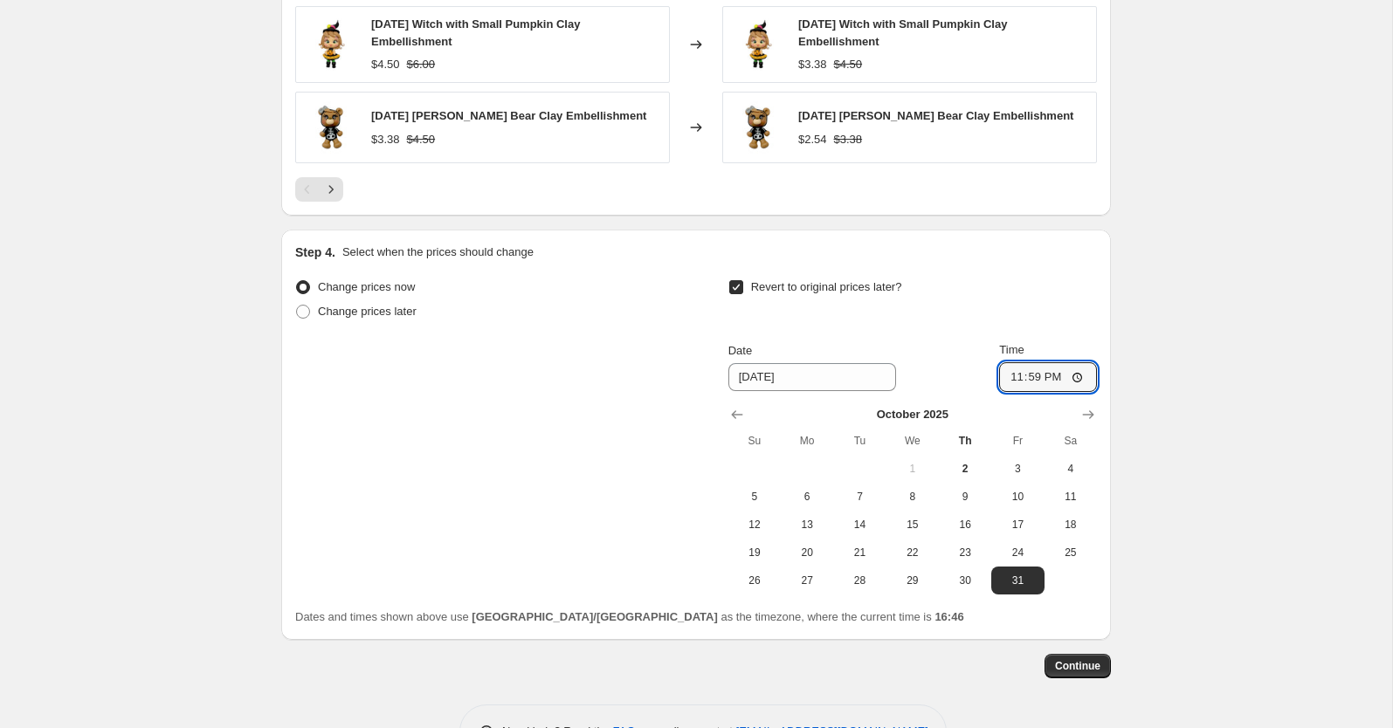
scroll to position [1483, 0]
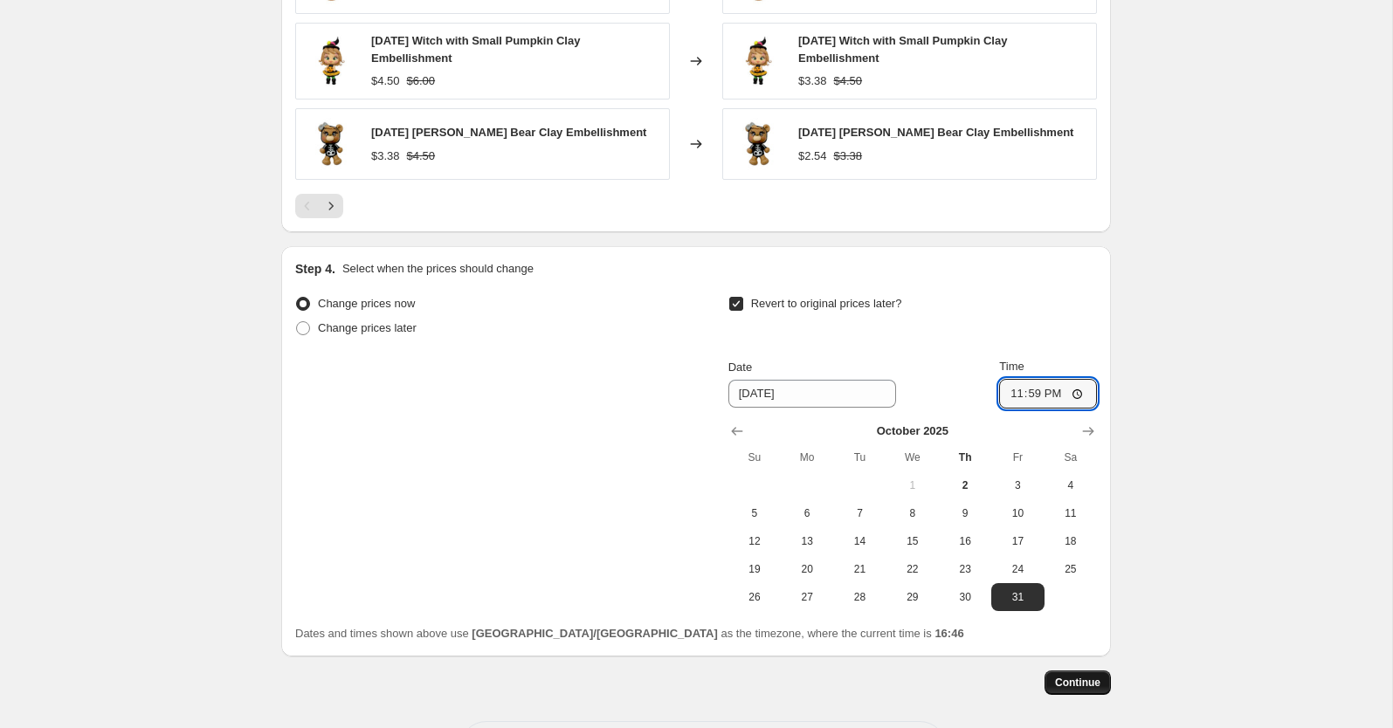
click at [1089, 679] on span "Continue" at bounding box center [1077, 683] width 45 height 14
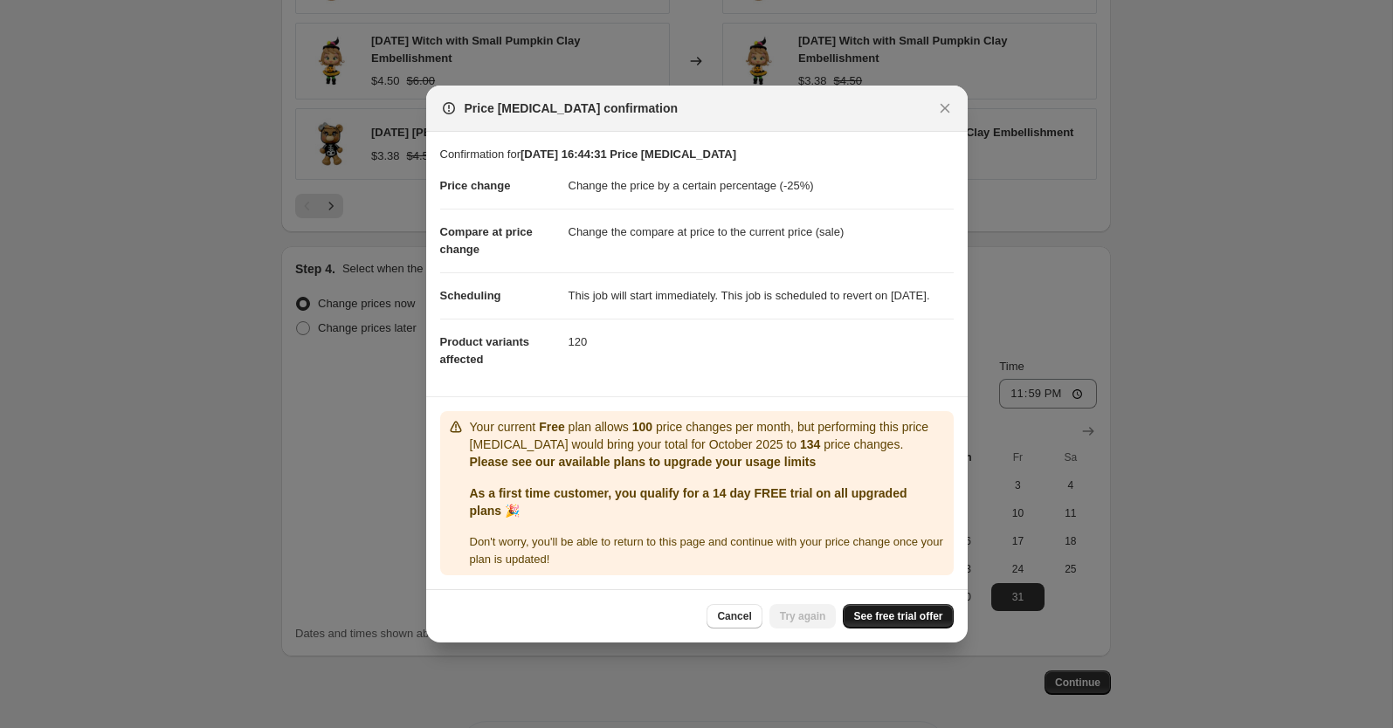
click at [892, 622] on span "See free trial offer" at bounding box center [897, 617] width 89 height 14
click at [897, 624] on span "See free trial offer" at bounding box center [897, 617] width 89 height 14
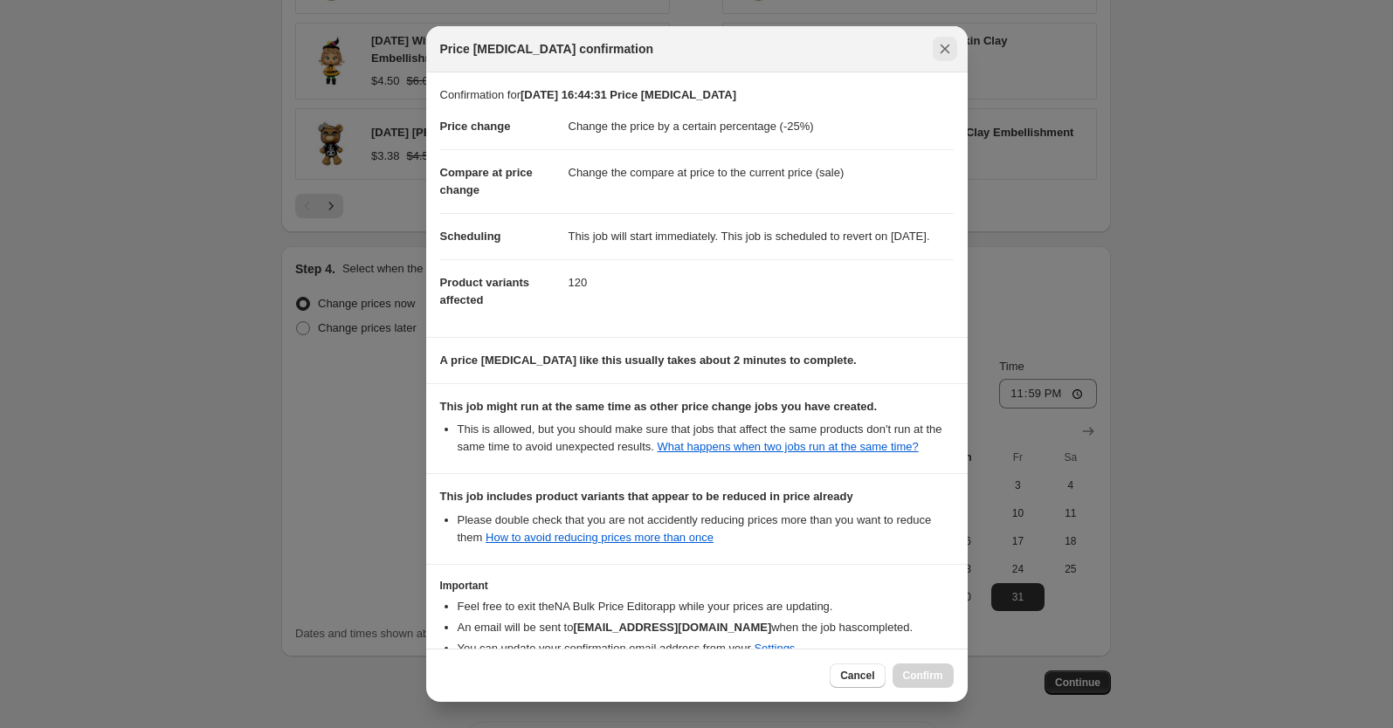
drag, startPoint x: 951, startPoint y: 51, endPoint x: 103, endPoint y: 95, distance: 849.2
click at [950, 51] on icon "Close" at bounding box center [944, 48] width 17 height 17
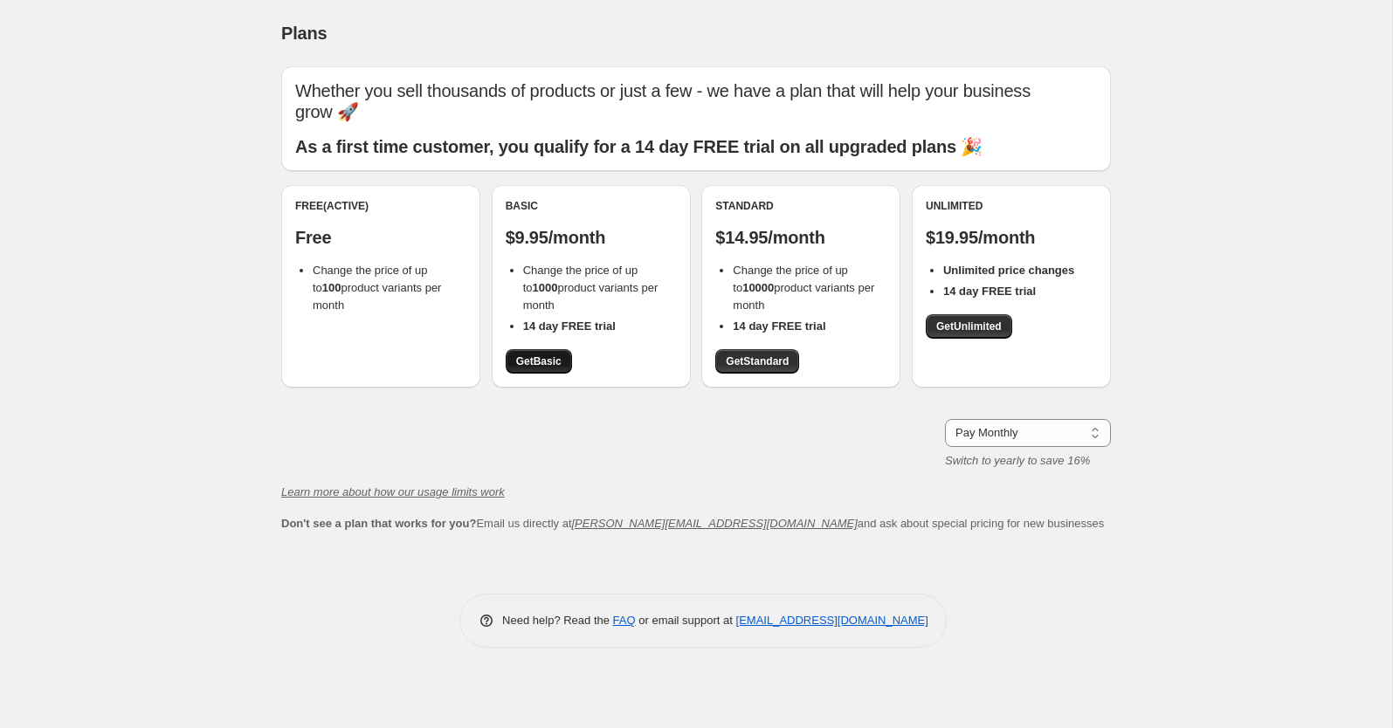
click at [541, 349] on link "Get Basic" at bounding box center [539, 361] width 66 height 24
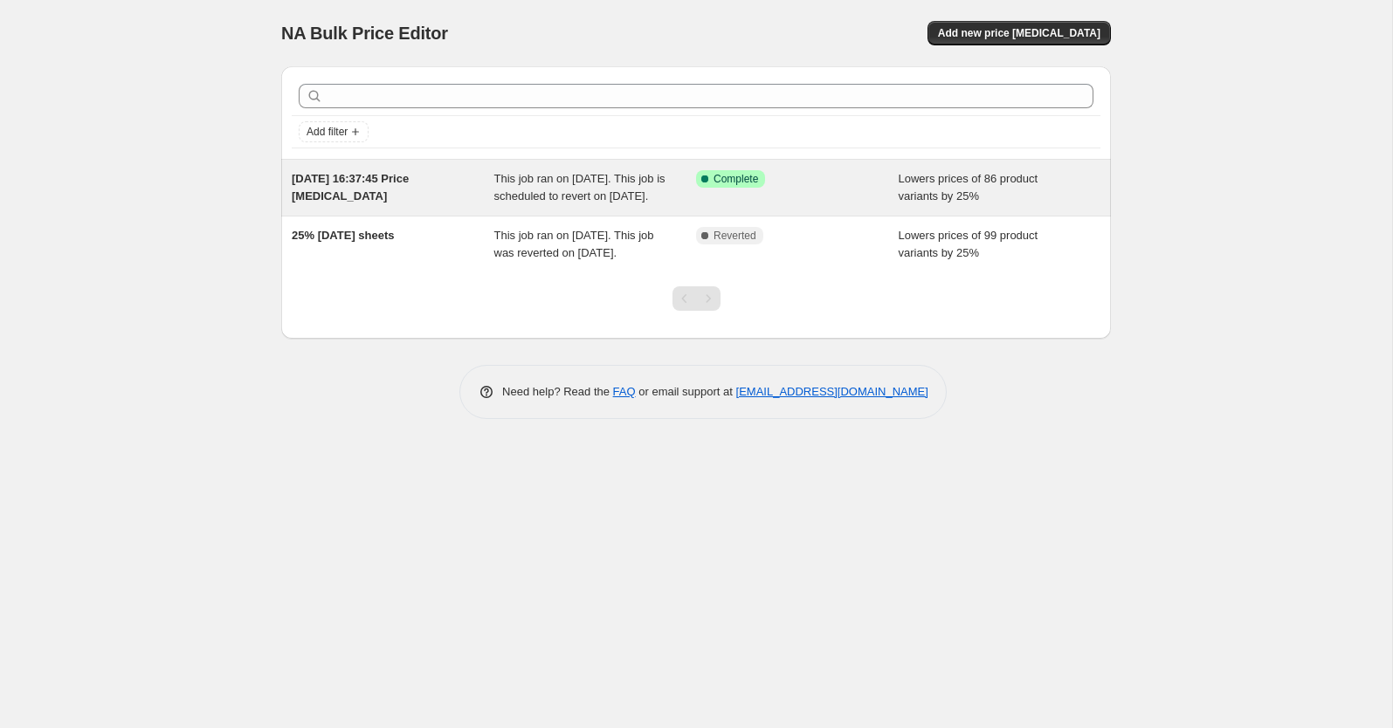
drag, startPoint x: 1027, startPoint y: 39, endPoint x: 537, endPoint y: 203, distance: 516.7
click at [559, 168] on div "NA Bulk Price Editor. This page is ready NA Bulk Price Editor Add new price [ME…" at bounding box center [696, 222] width 872 height 445
click at [584, 205] on div "This job ran on [DATE]. This job is scheduled to revert on [DATE]." at bounding box center [595, 187] width 203 height 35
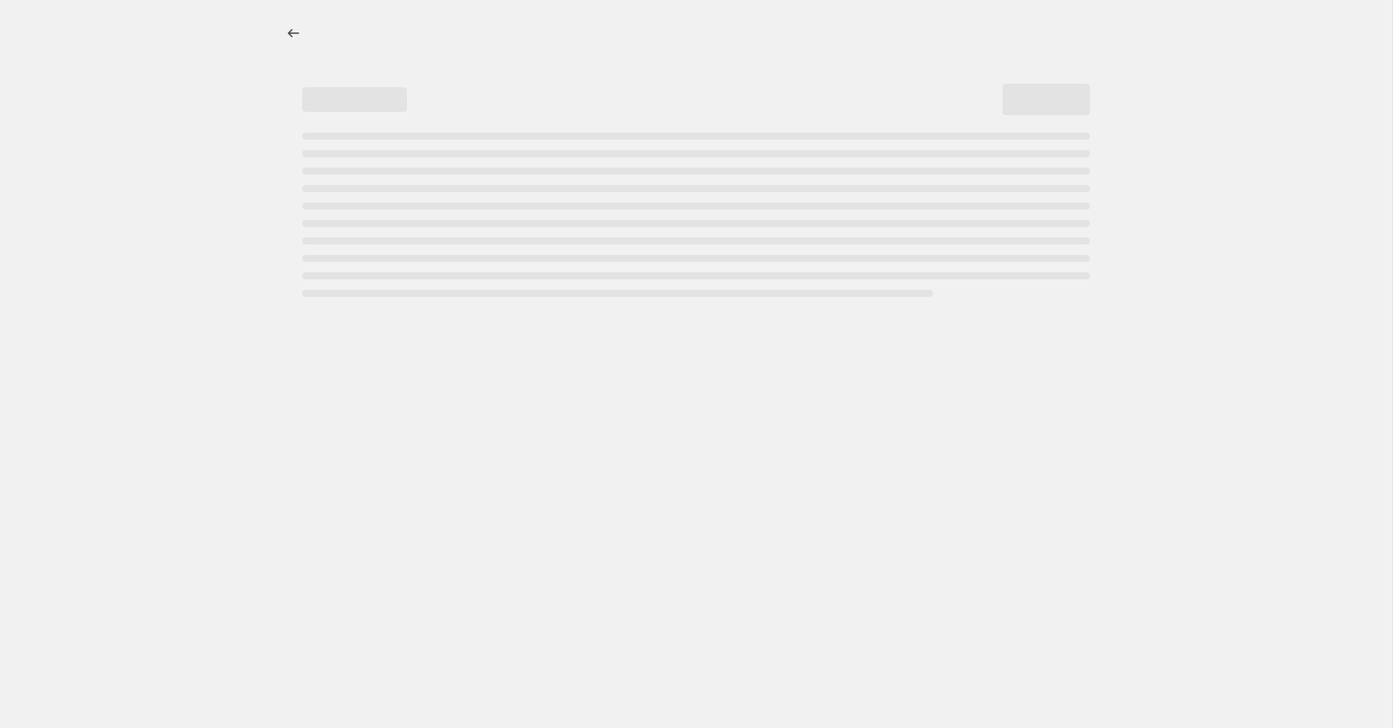
select select "percentage"
select select "collection"
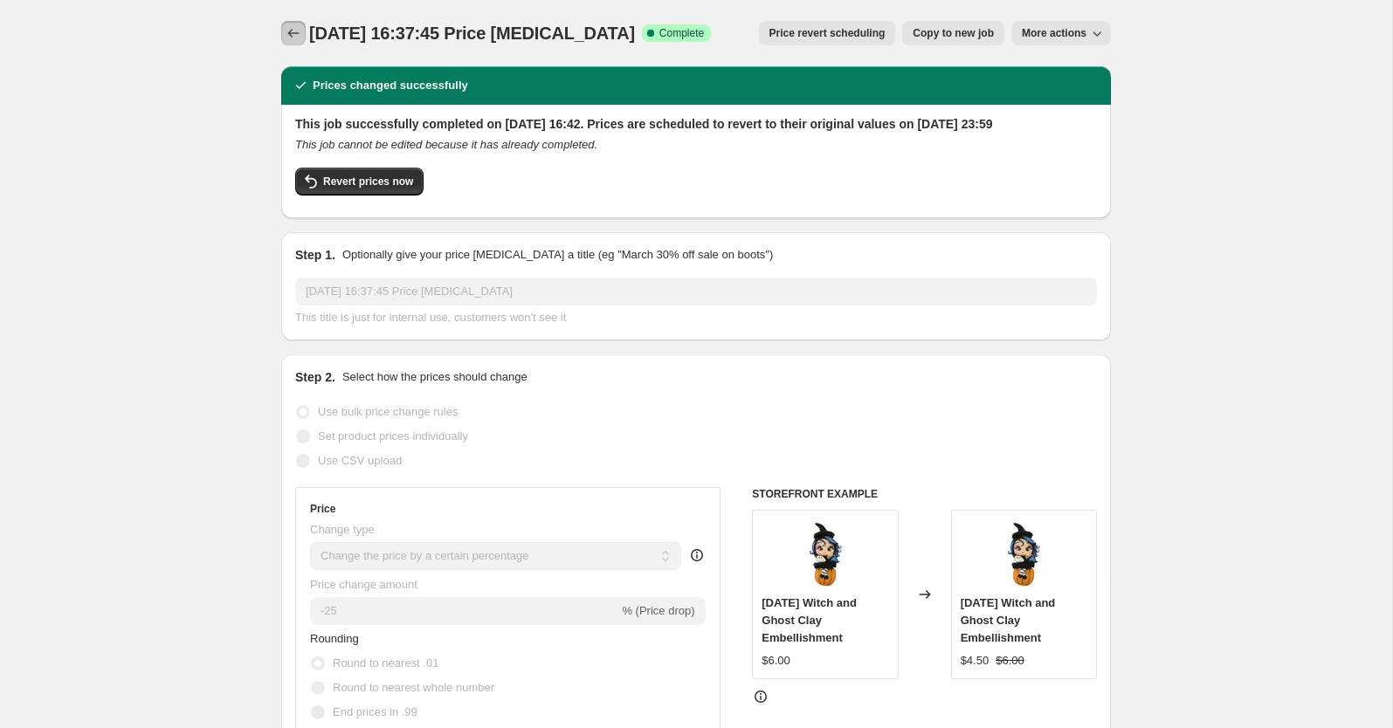
click at [297, 31] on icon "Price change jobs" at bounding box center [293, 32] width 17 height 17
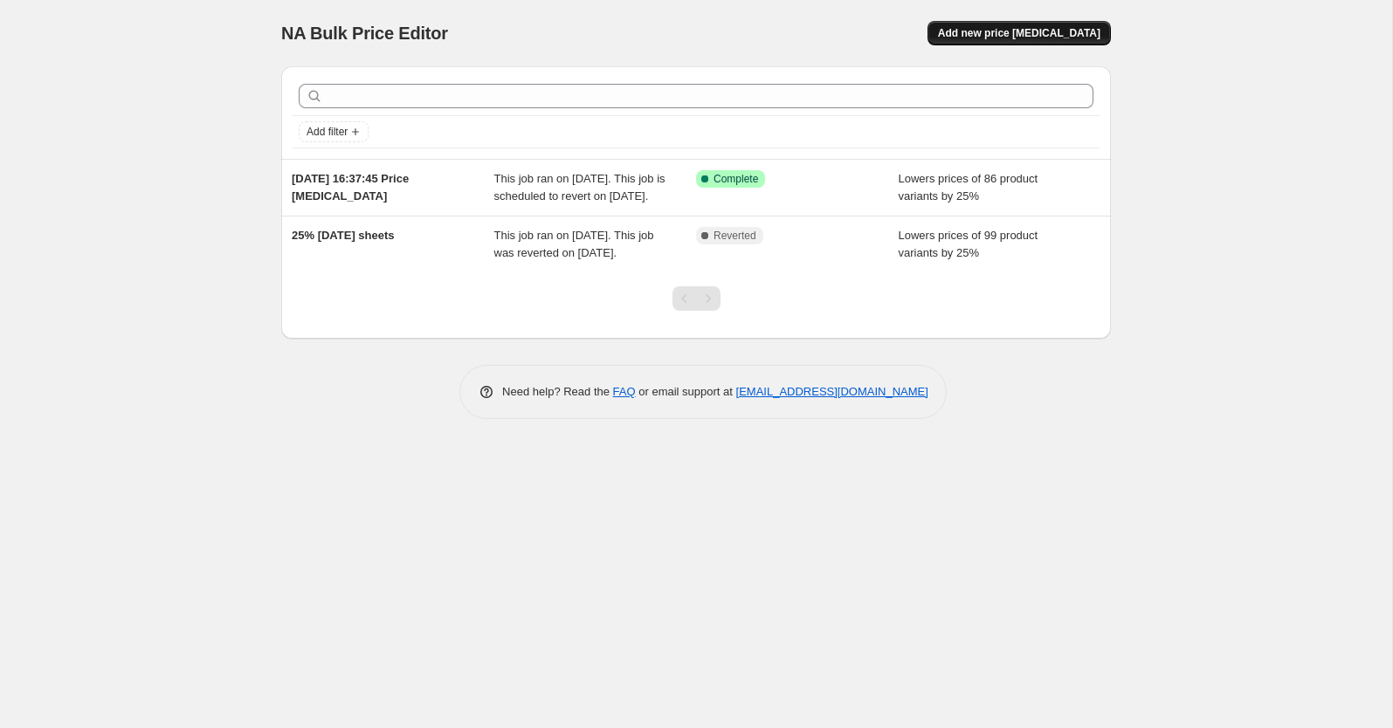
click at [1081, 23] on button "Add new price [MEDICAL_DATA]" at bounding box center [1019, 33] width 183 height 24
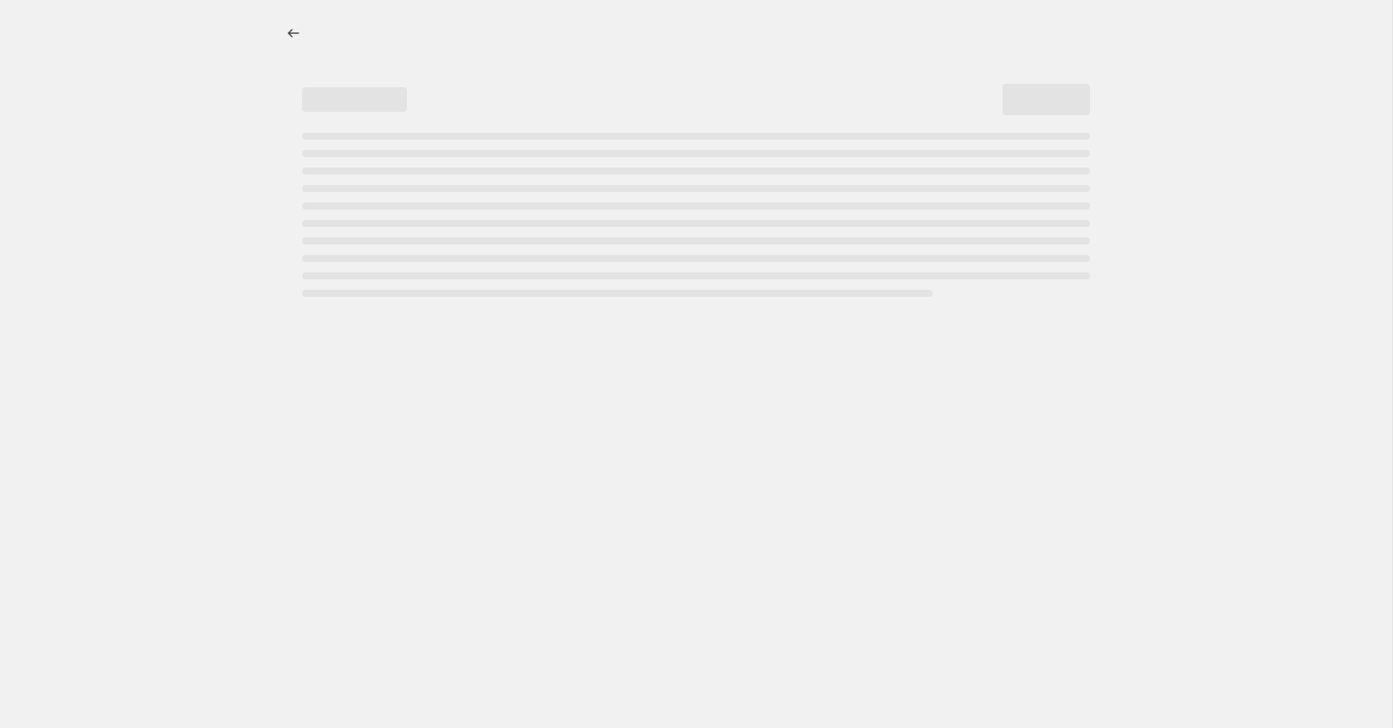
select select "percentage"
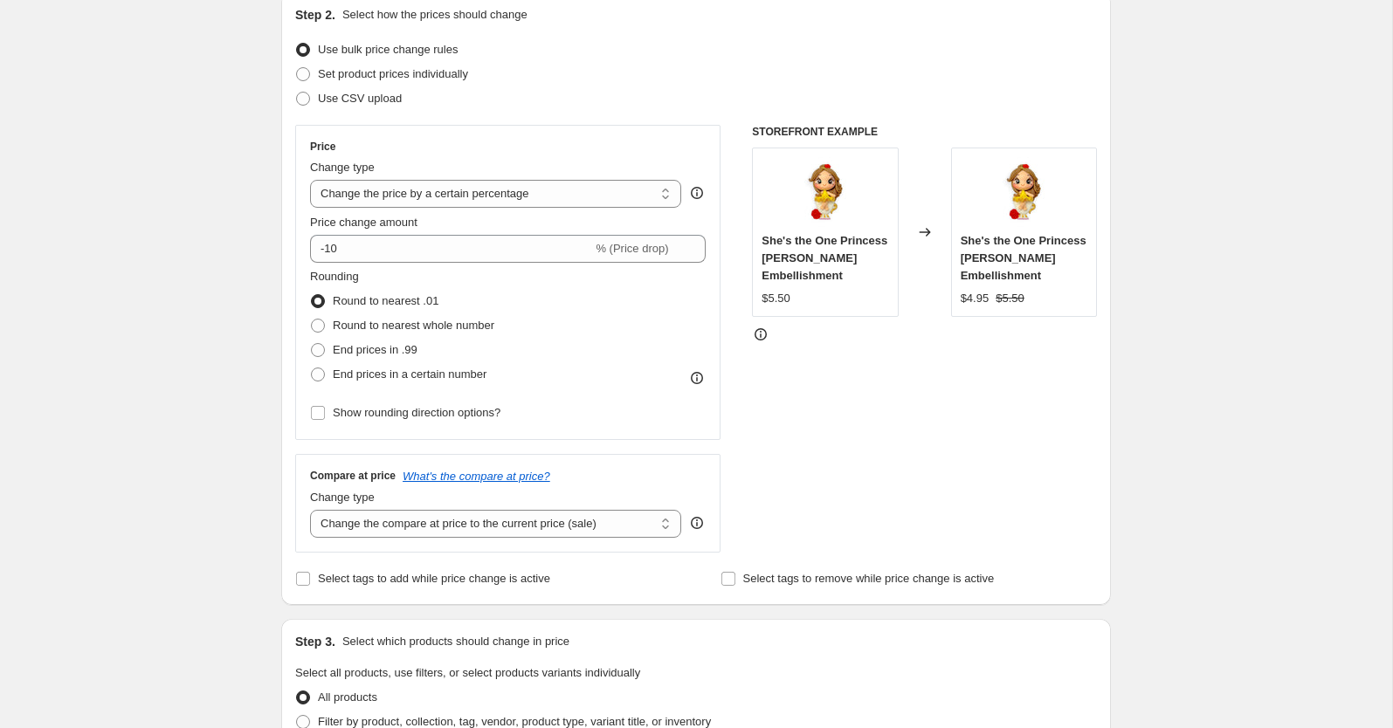
scroll to position [260, 0]
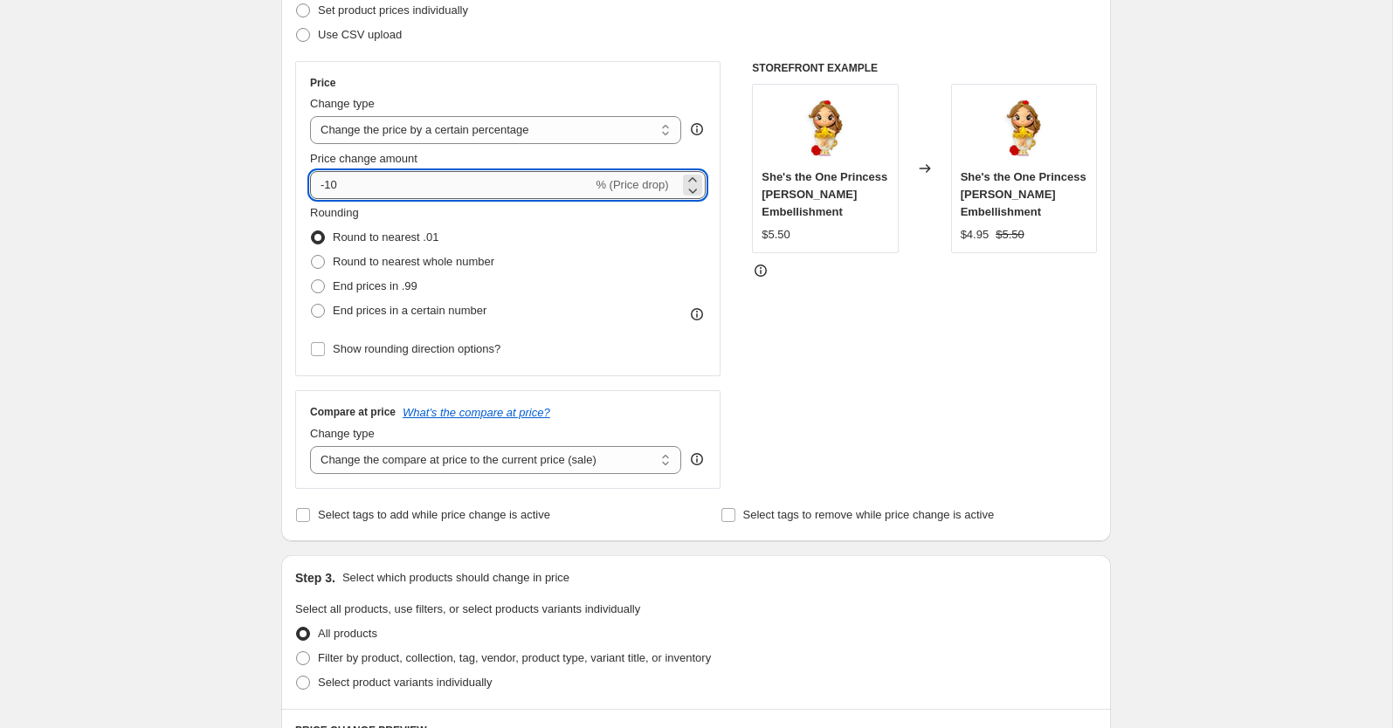
click at [410, 180] on input "-10" at bounding box center [451, 185] width 282 height 28
type input "-1"
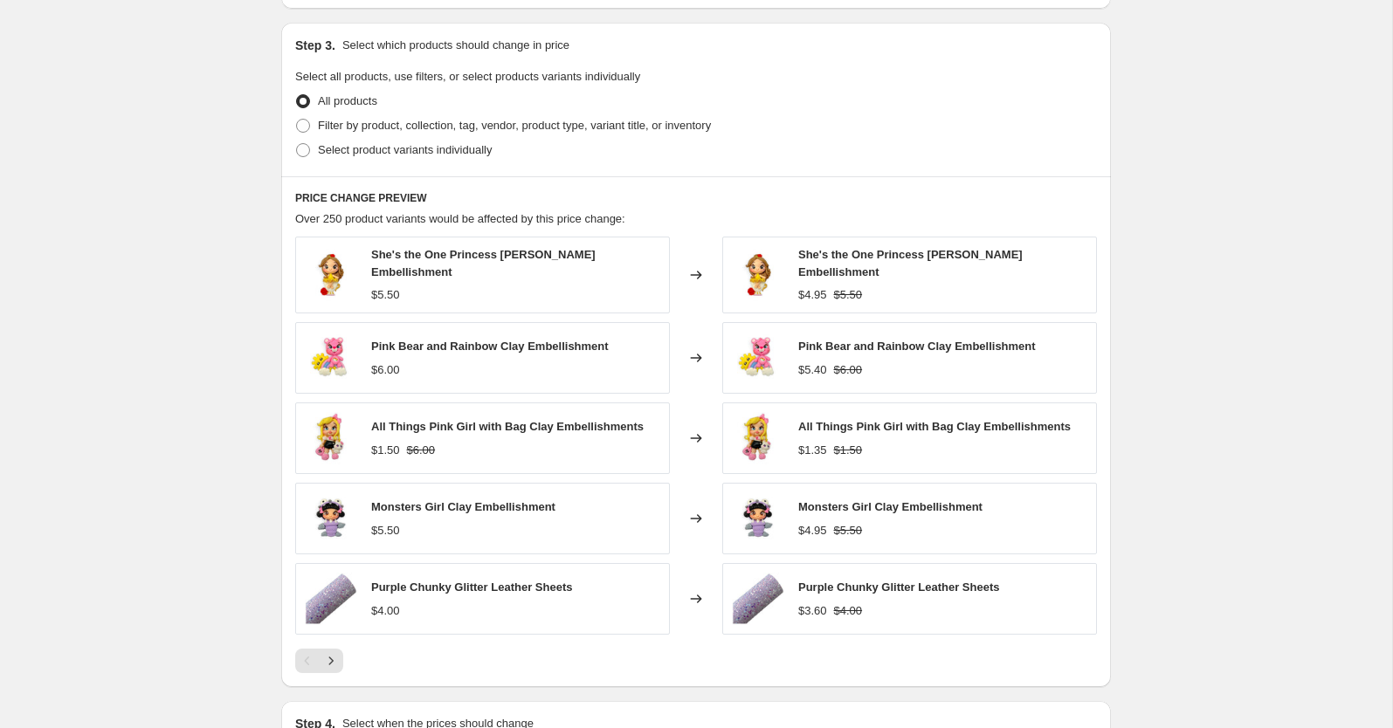
scroll to position [744, 0]
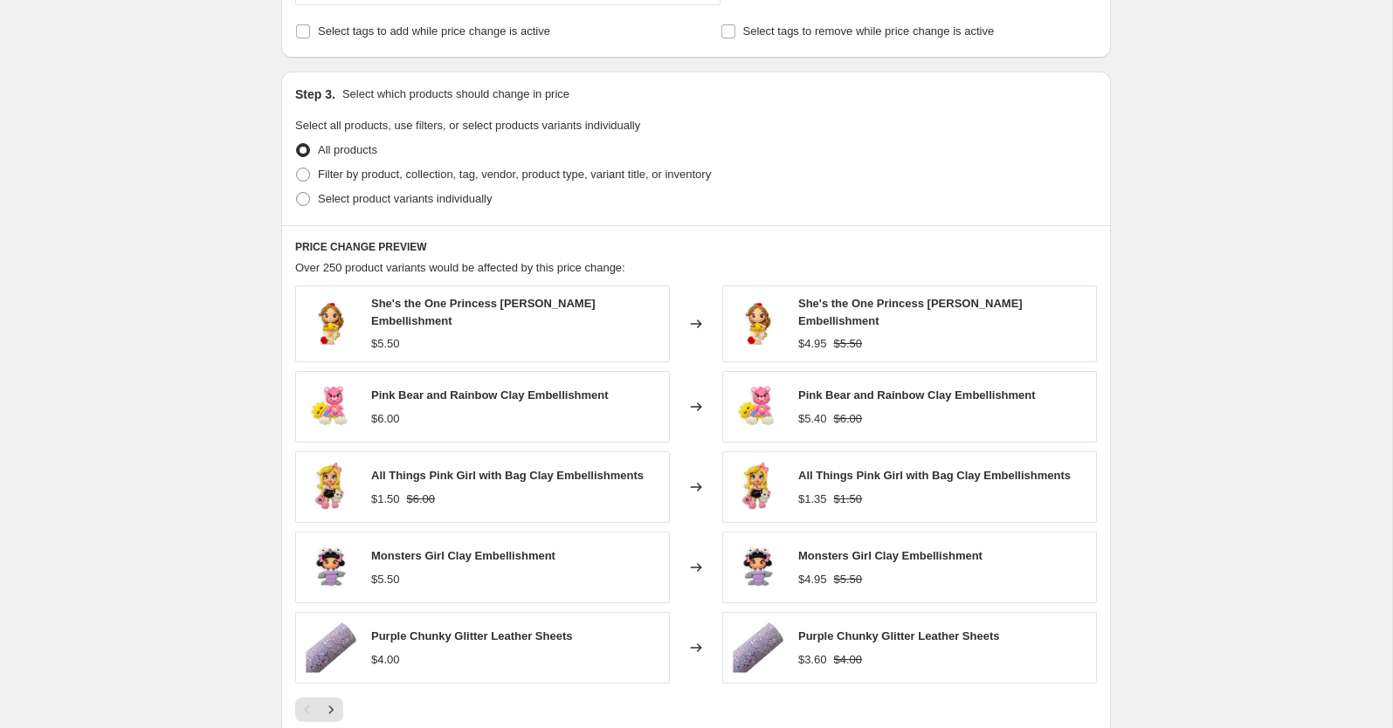
type input "-25"
drag, startPoint x: 439, startPoint y: 148, endPoint x: 438, endPoint y: 157, distance: 9.6
click at [439, 151] on div "All products" at bounding box center [696, 150] width 802 height 24
click at [438, 171] on span "Filter by product, collection, tag, vendor, product type, variant title, or inv…" at bounding box center [514, 174] width 393 height 13
click at [297, 169] on input "Filter by product, collection, tag, vendor, product type, variant title, or inv…" at bounding box center [296, 168] width 1 height 1
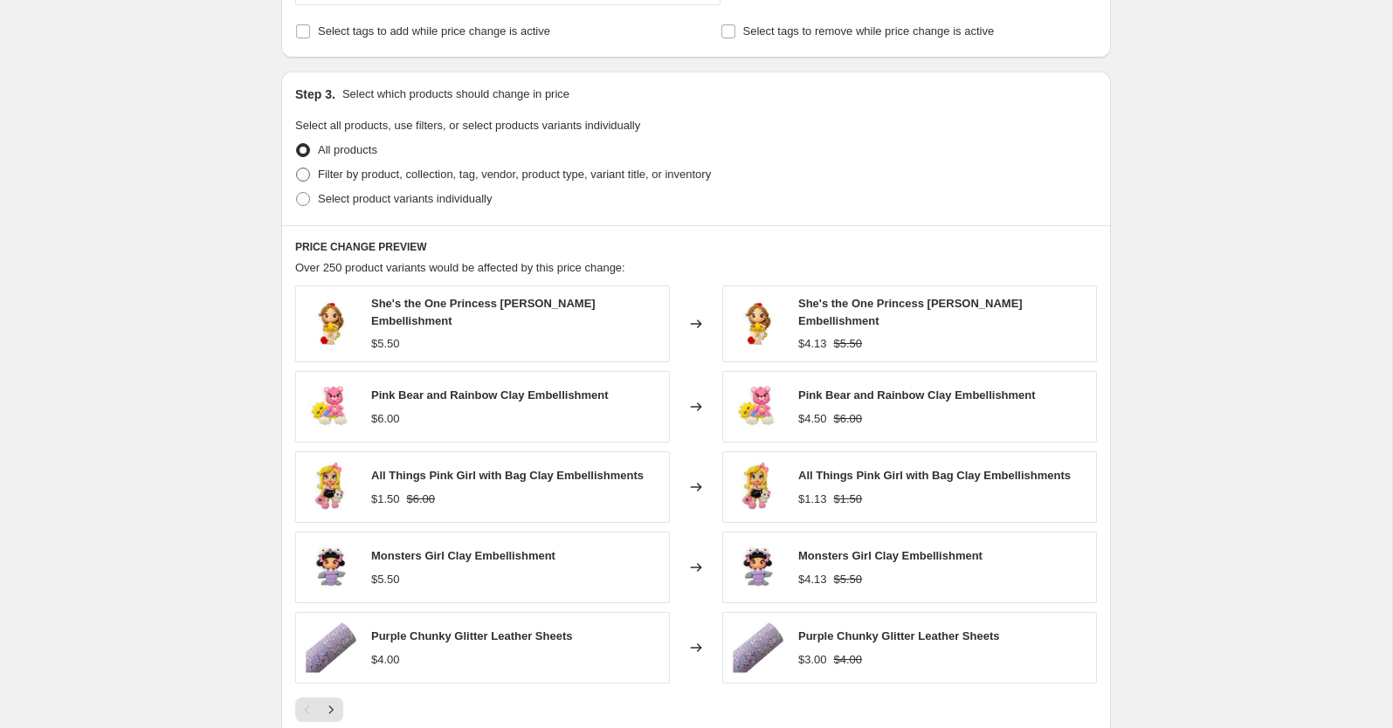
radio input "true"
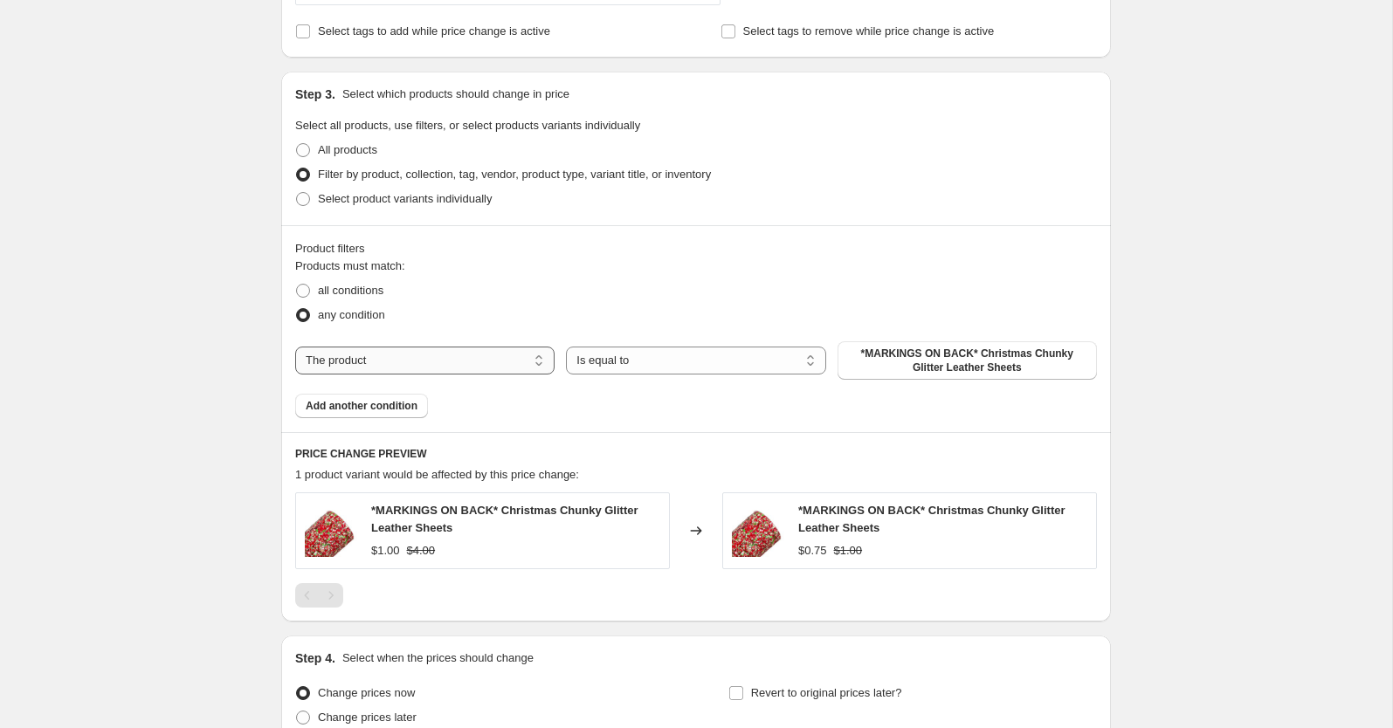
click at [474, 358] on select "The product The product's collection The product's tag The product's vendor The…" at bounding box center [424, 361] width 259 height 28
select select "collection"
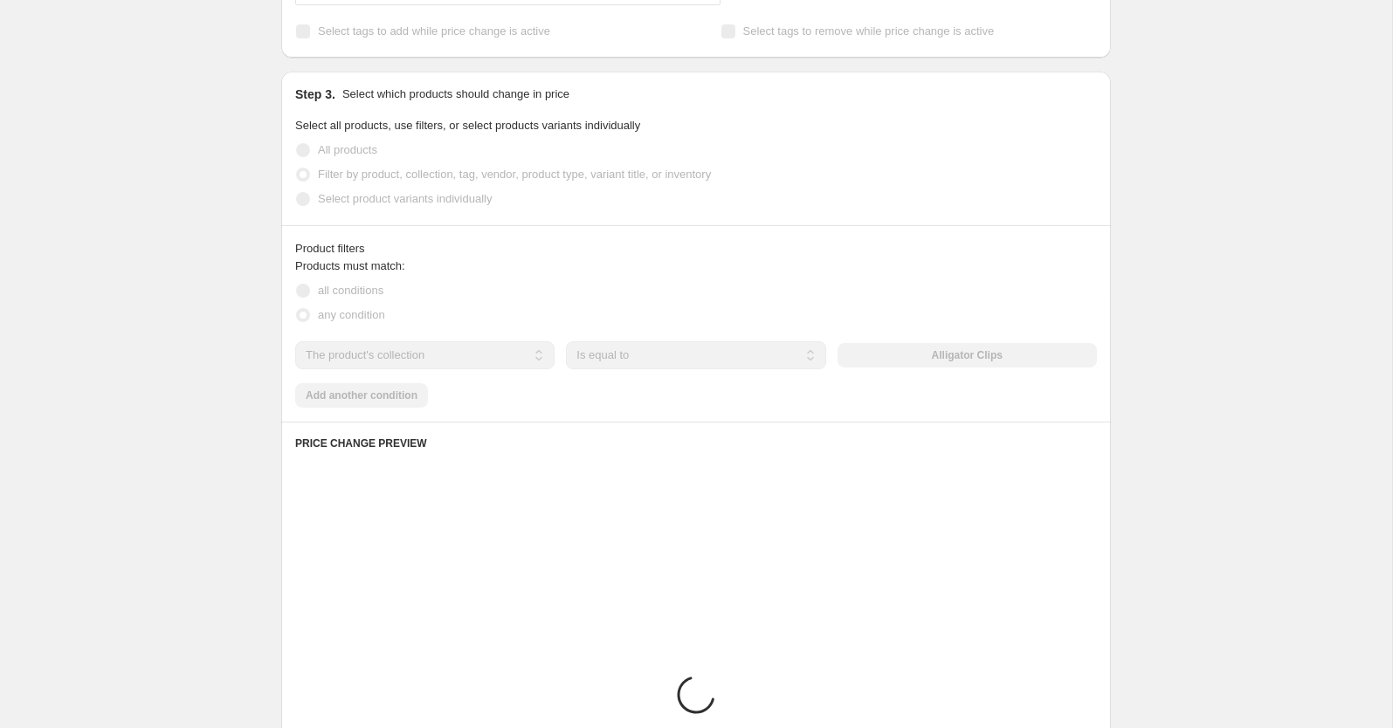
click at [976, 355] on div "The product The product's collection The product's tag The product's vendor The…" at bounding box center [696, 355] width 802 height 28
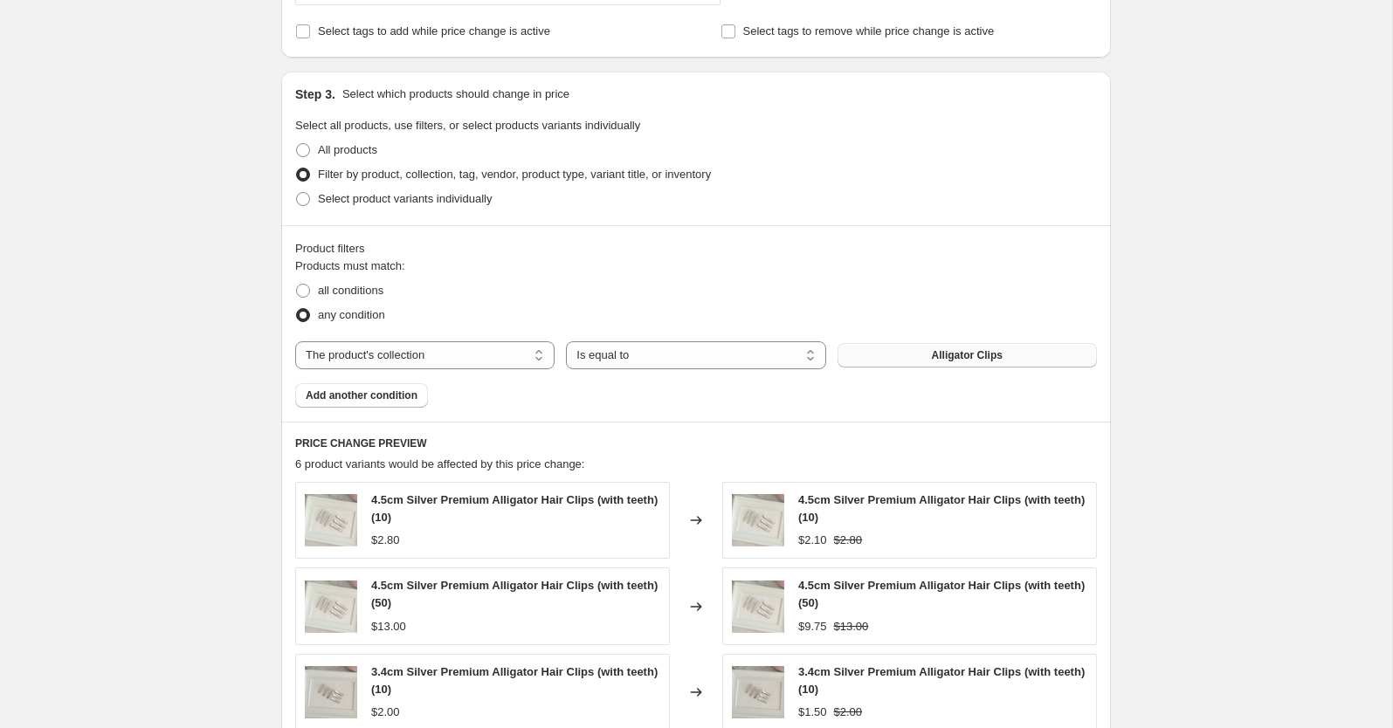
click at [966, 357] on span "Alligator Clips" at bounding box center [967, 355] width 71 height 14
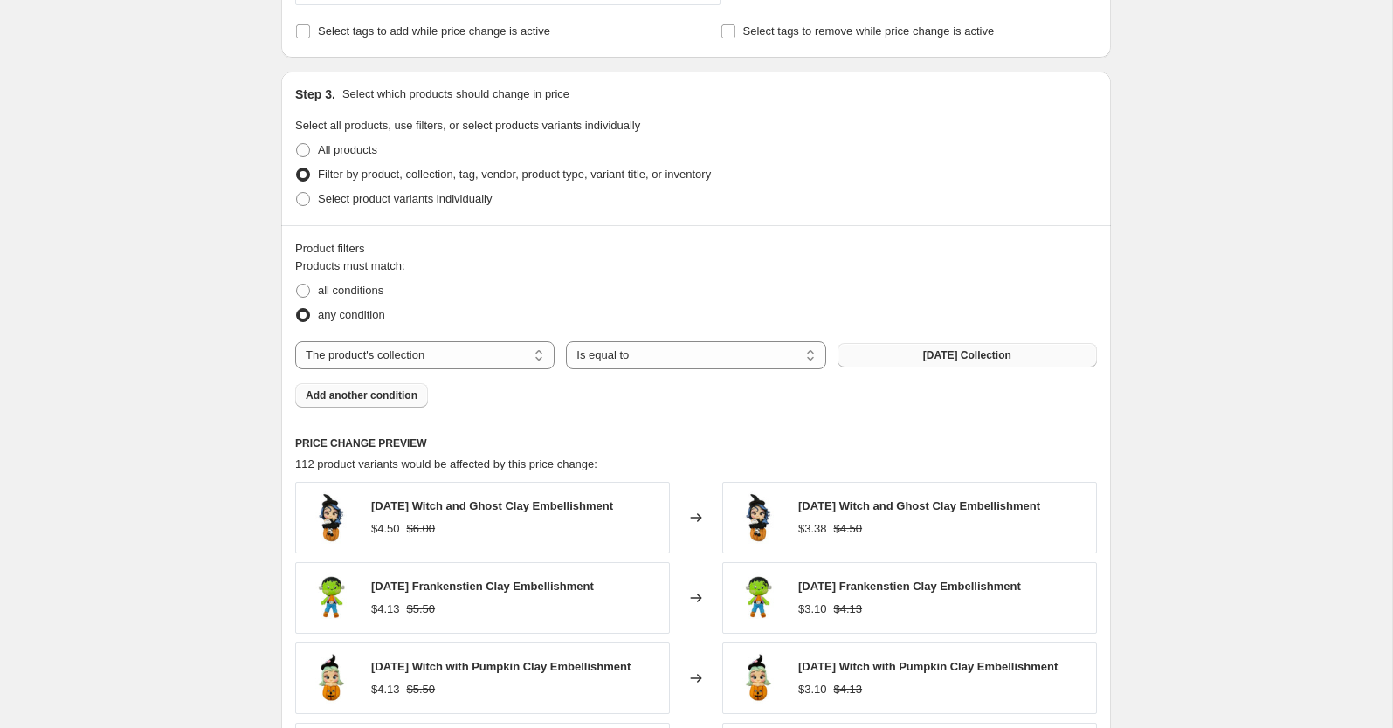
click at [393, 390] on span "Add another condition" at bounding box center [362, 396] width 112 height 14
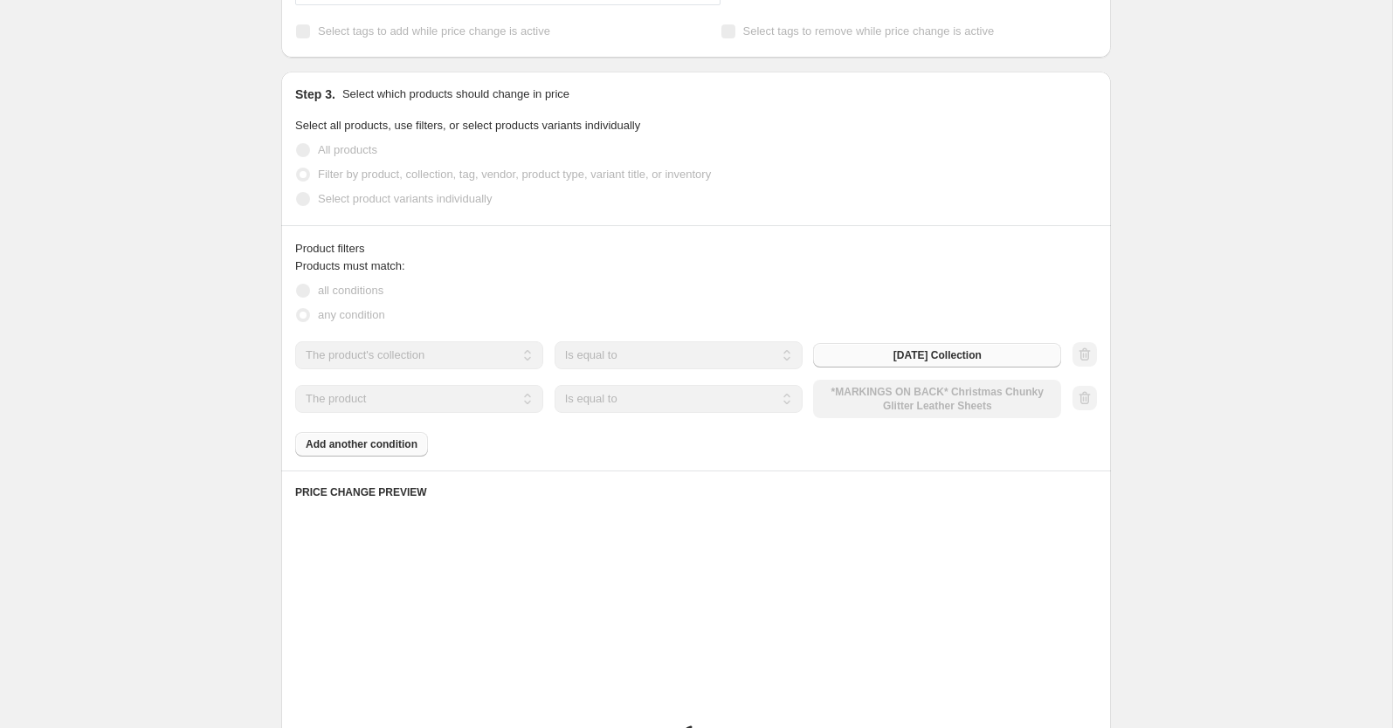
click at [424, 395] on select "The product The product's collection The product's tag The product's vendor The…" at bounding box center [419, 399] width 248 height 28
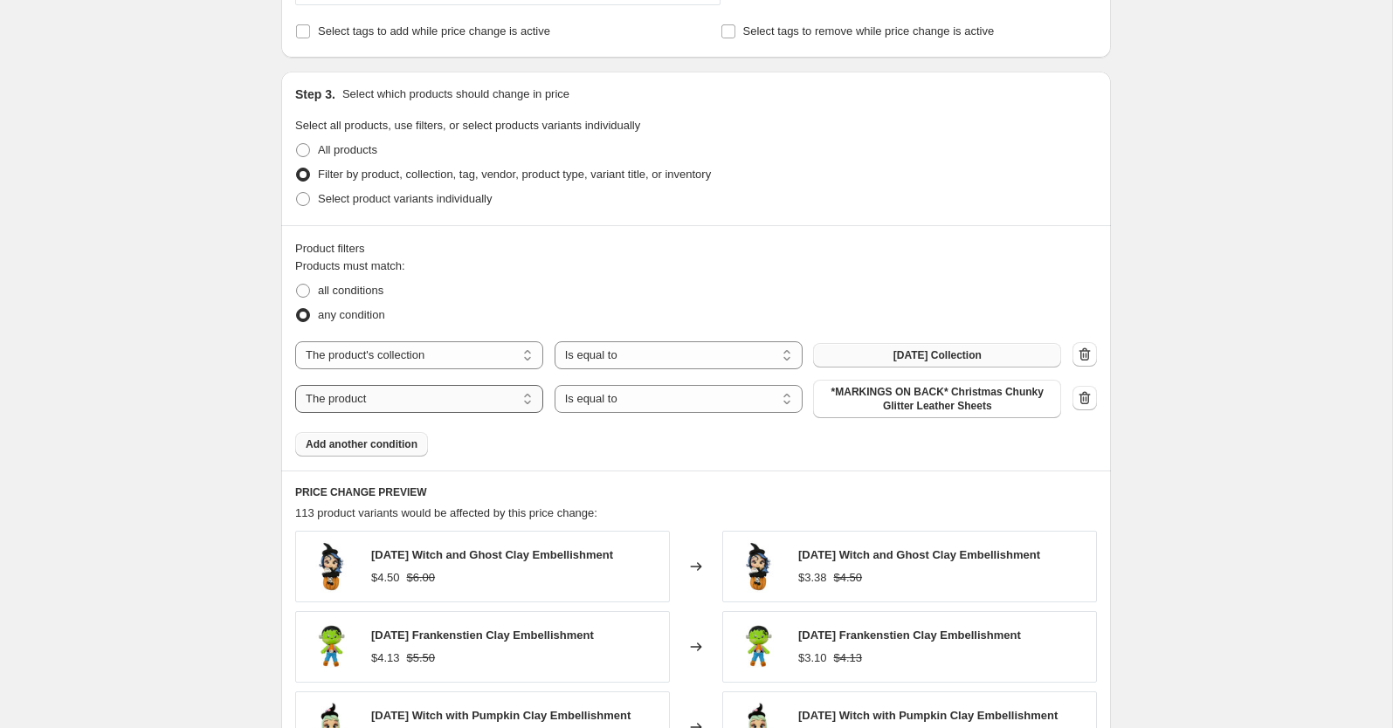
select select "collection"
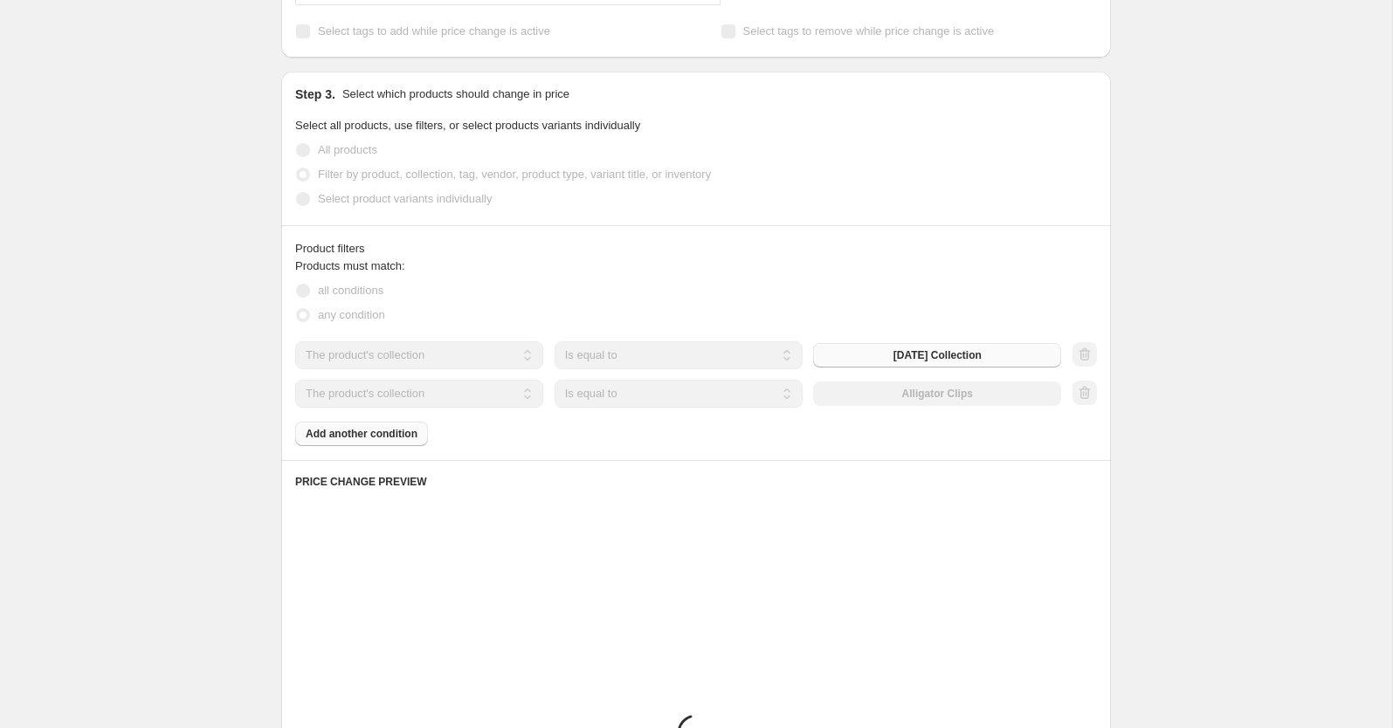
click at [899, 397] on div "The product The product's collection The product's tag The product's vendor The…" at bounding box center [678, 394] width 766 height 28
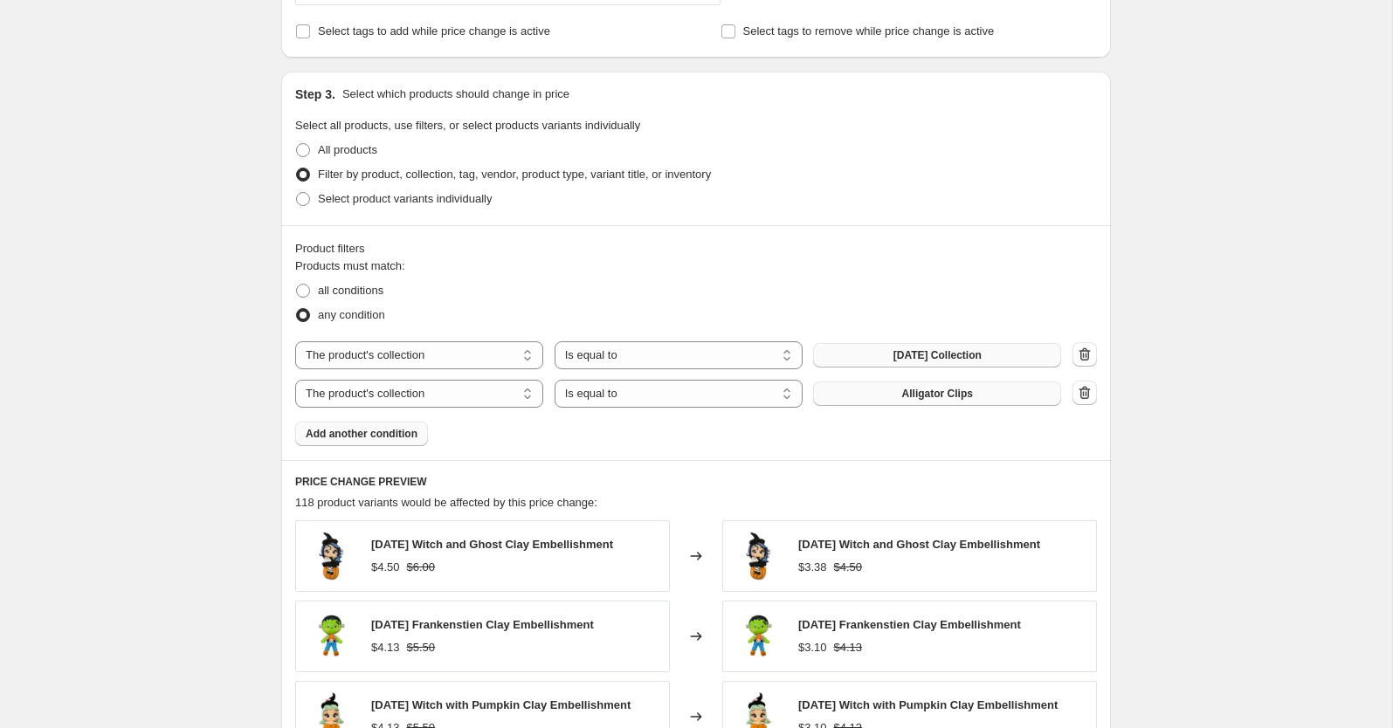
click at [917, 397] on span "Alligator Clips" at bounding box center [937, 394] width 71 height 14
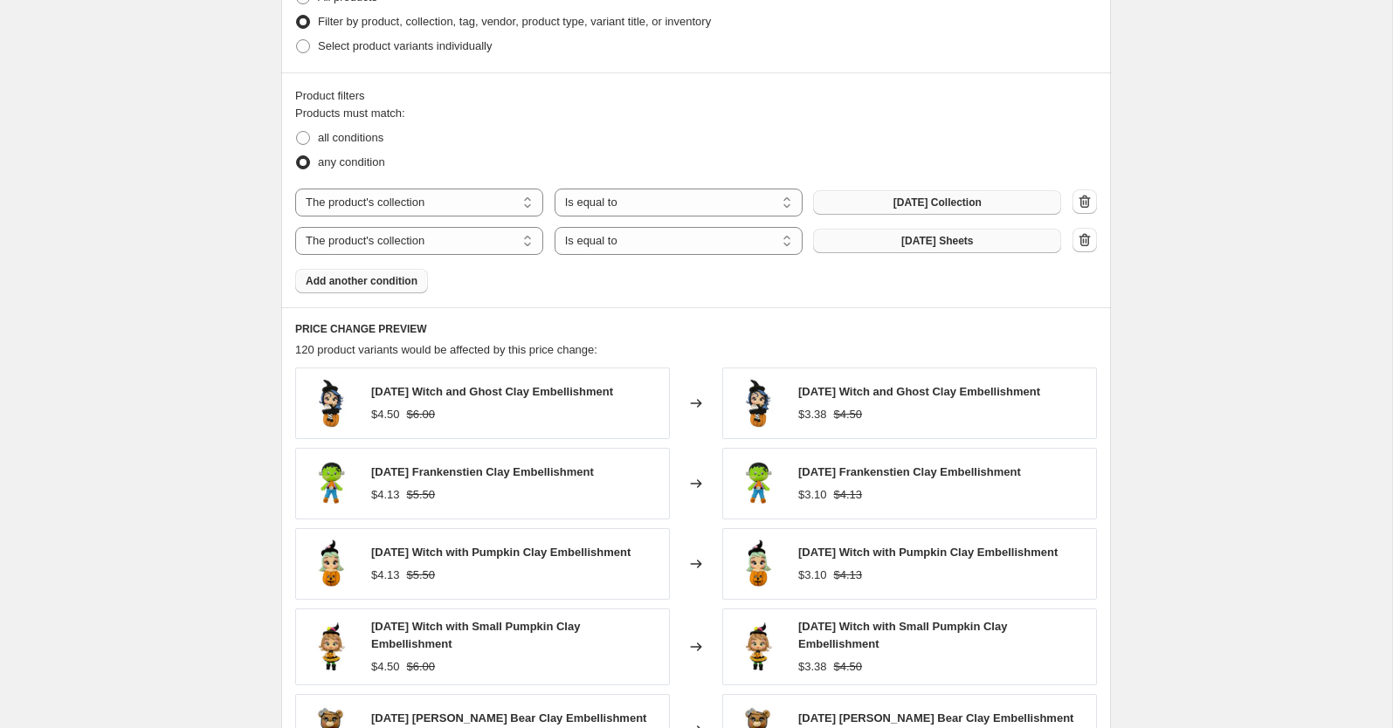
scroll to position [1258, 0]
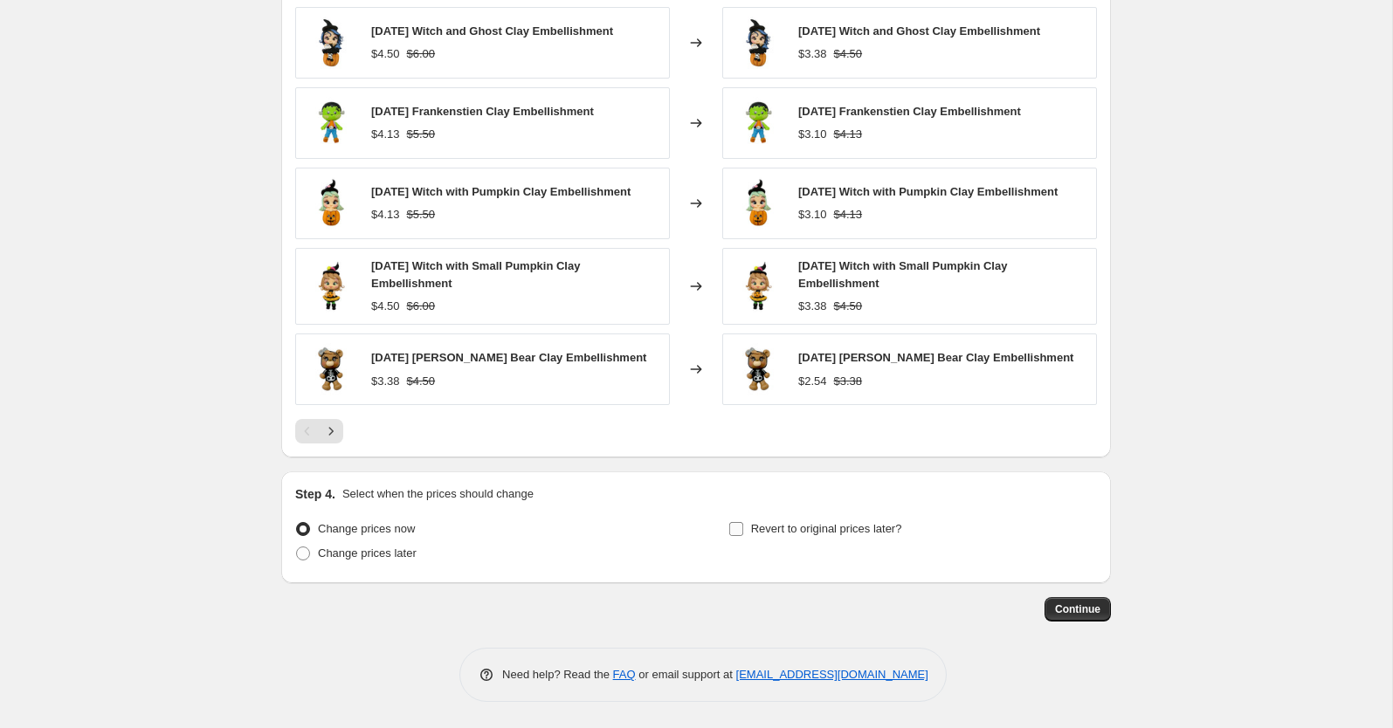
click at [807, 526] on span "Revert to original prices later?" at bounding box center [826, 528] width 151 height 13
click at [743, 526] on input "Revert to original prices later?" at bounding box center [736, 529] width 14 height 14
checkbox input "true"
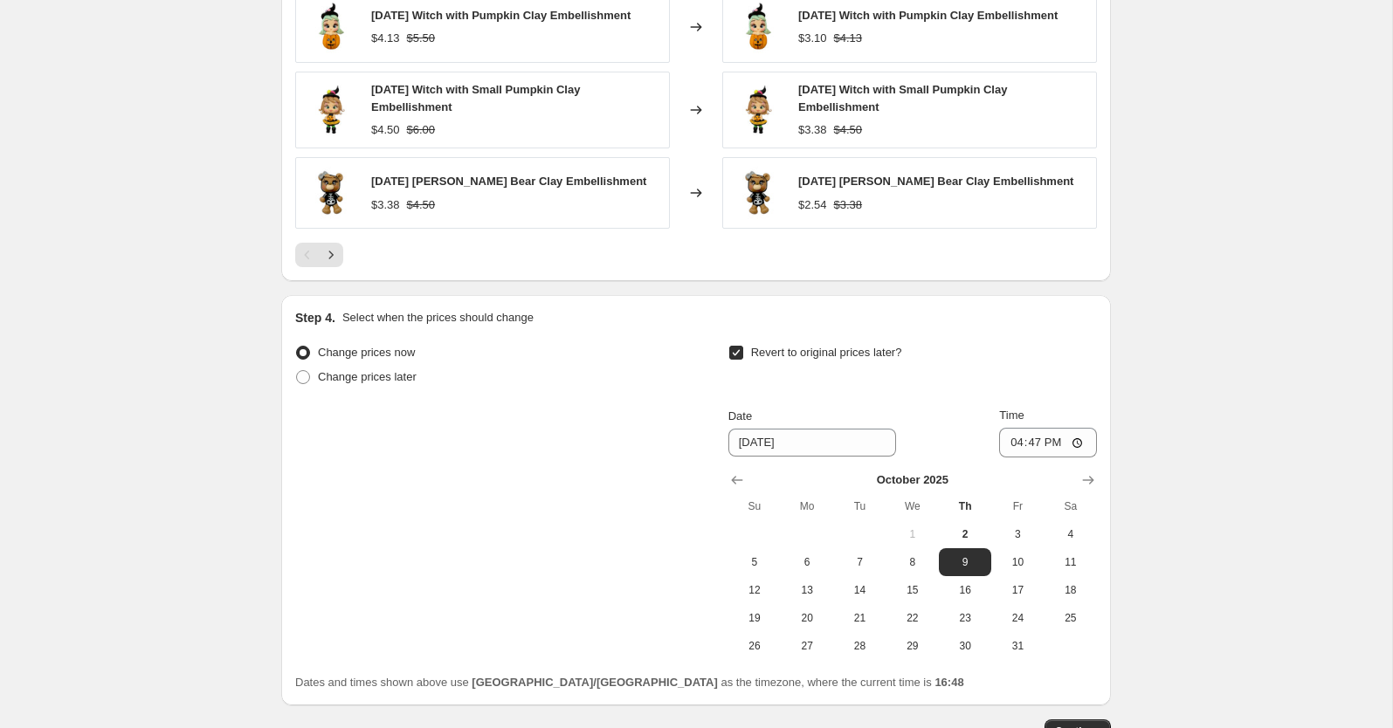
scroll to position [1556, 0]
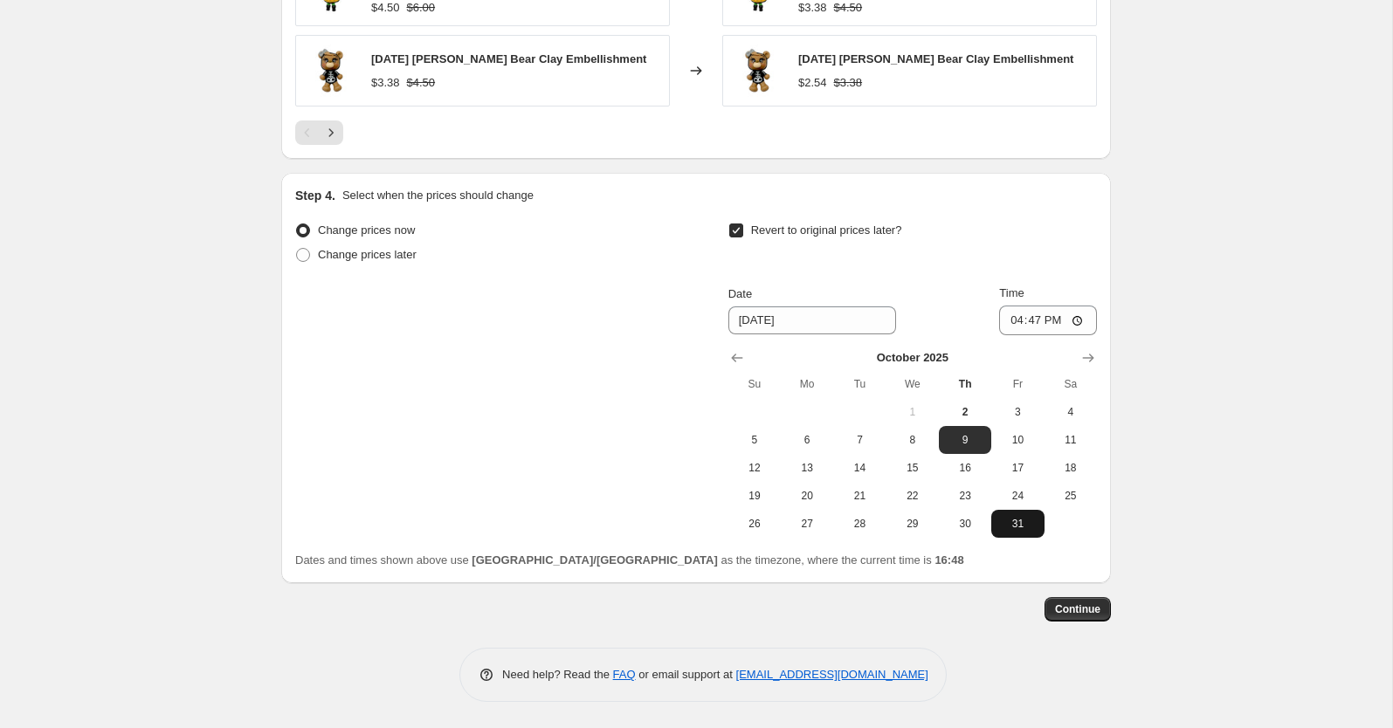
drag, startPoint x: 1024, startPoint y: 518, endPoint x: 1038, endPoint y: 393, distance: 125.7
click at [1024, 518] on span "31" at bounding box center [1017, 524] width 38 height 14
type input "[DATE]"
click at [1016, 323] on input "16:47" at bounding box center [1048, 321] width 98 height 30
type input "23:59"
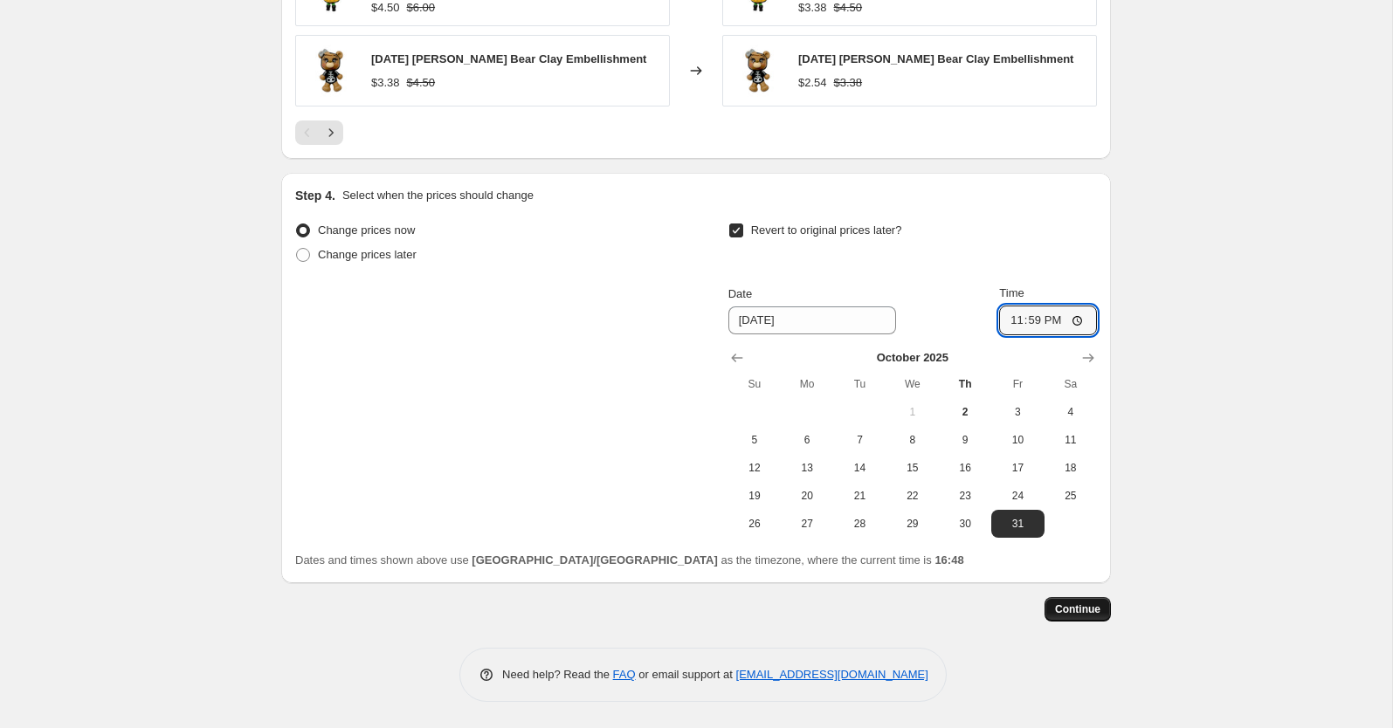
click at [1080, 610] on span "Continue" at bounding box center [1077, 610] width 45 height 14
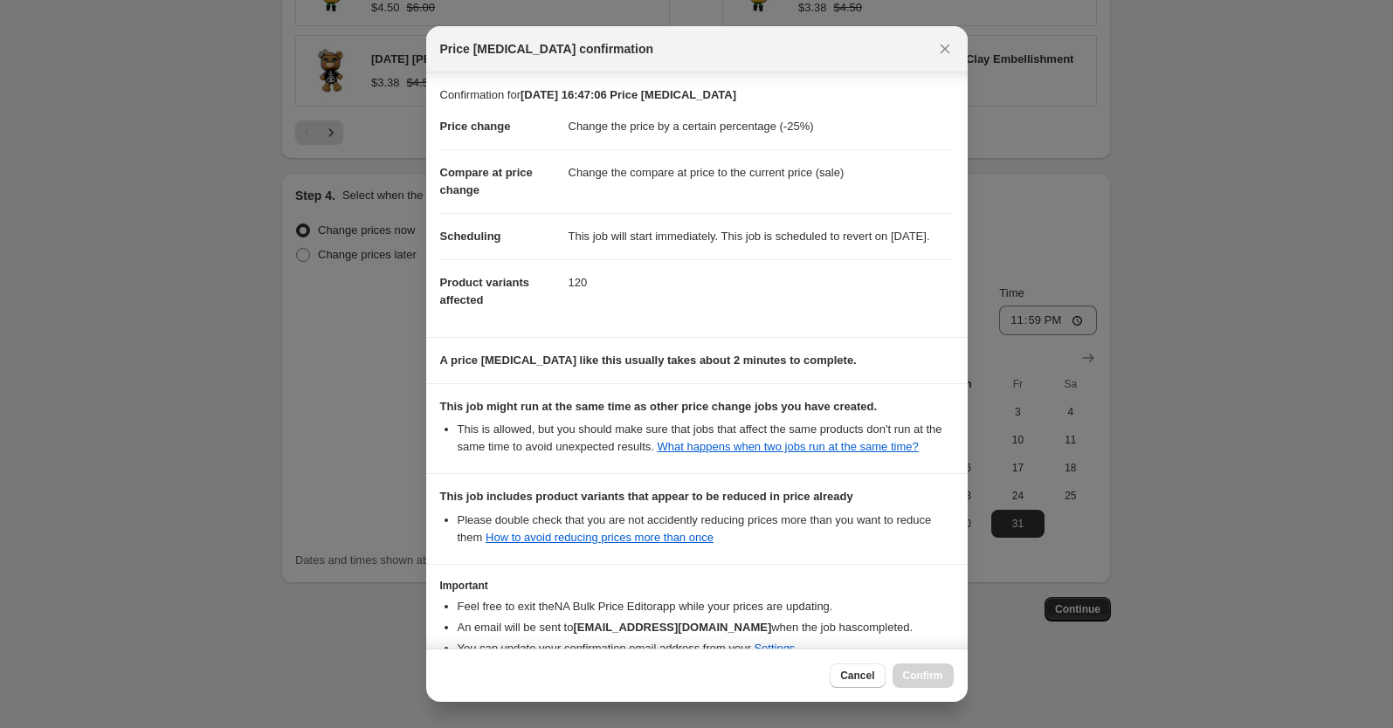
scroll to position [149, 0]
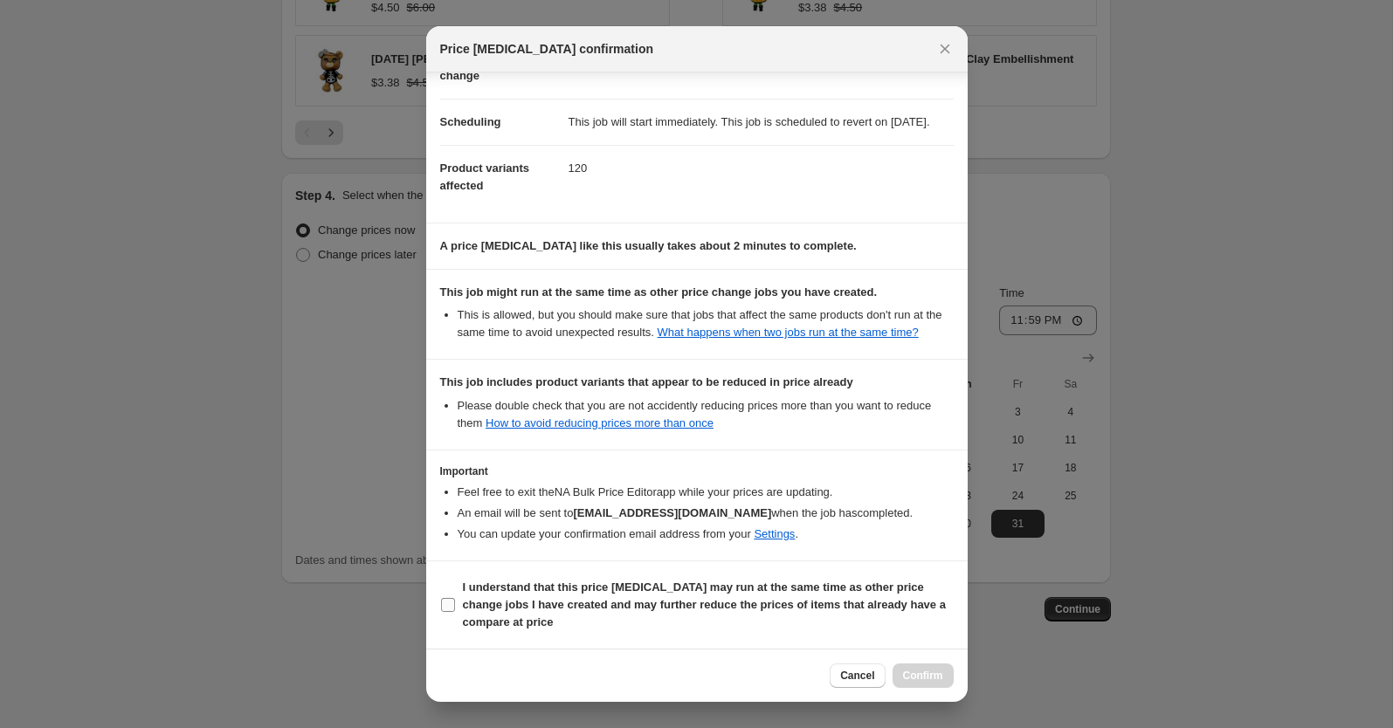
click at [451, 603] on input "I understand that this price [MEDICAL_DATA] may run at the same time as other p…" at bounding box center [448, 605] width 14 height 14
checkbox input "true"
click at [928, 675] on span "Confirm" at bounding box center [923, 676] width 40 height 14
